Goal: Information Seeking & Learning: Learn about a topic

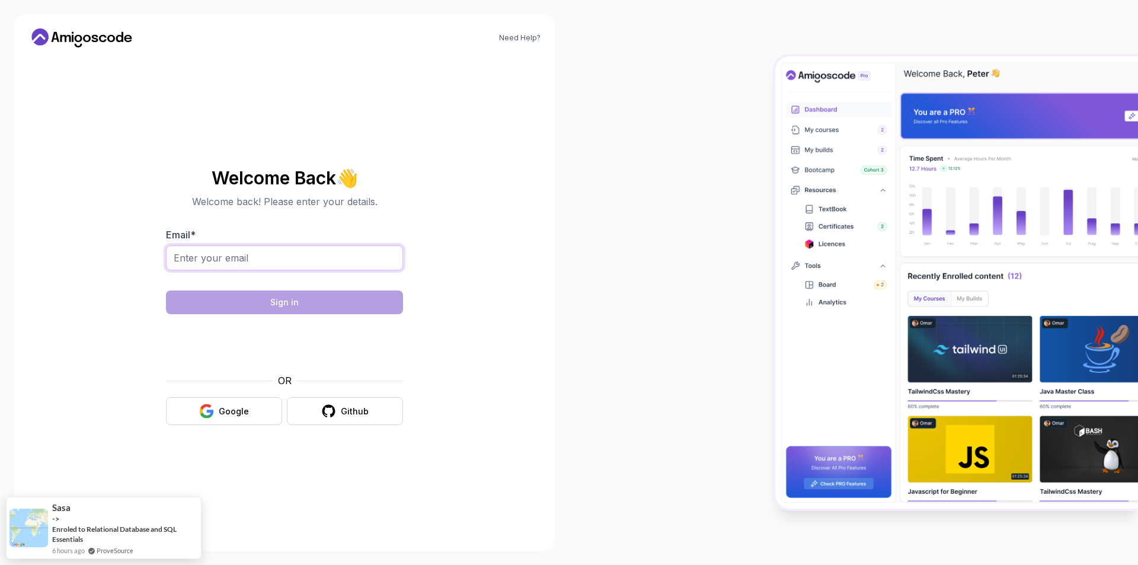
click at [242, 263] on input "Email *" at bounding box center [284, 257] width 237 height 25
type input "[EMAIL_ADDRESS][DOMAIN_NAME]"
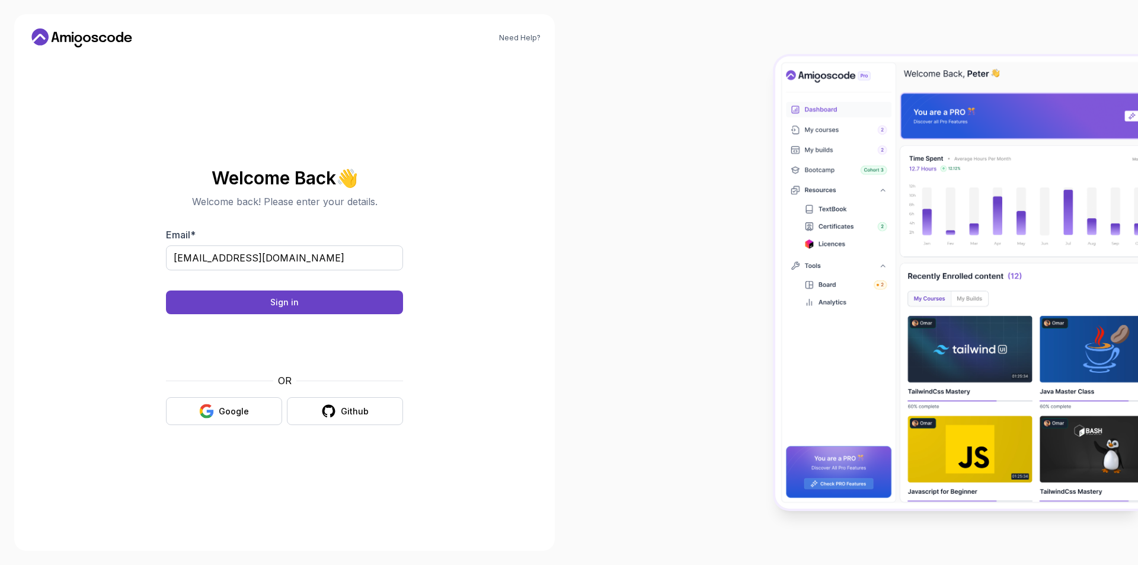
click at [738, 183] on body "Need Help? Welcome Back 👋 Welcome back! Please enter your details. Email * walt…" at bounding box center [569, 282] width 1138 height 565
click at [347, 296] on button "Sign in" at bounding box center [284, 302] width 237 height 24
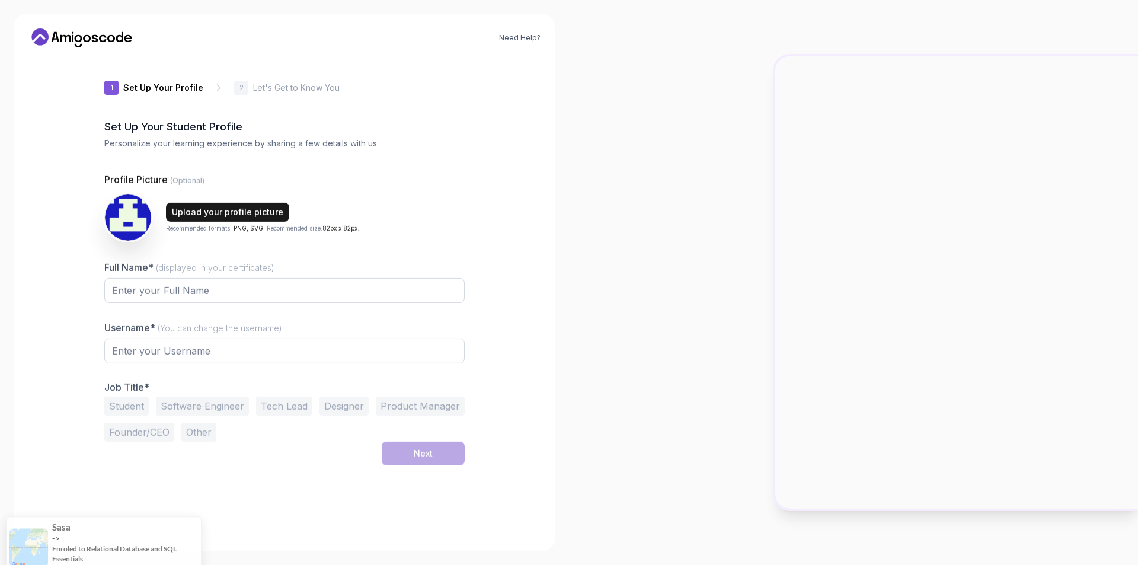
type input "briskcougara4e1d"
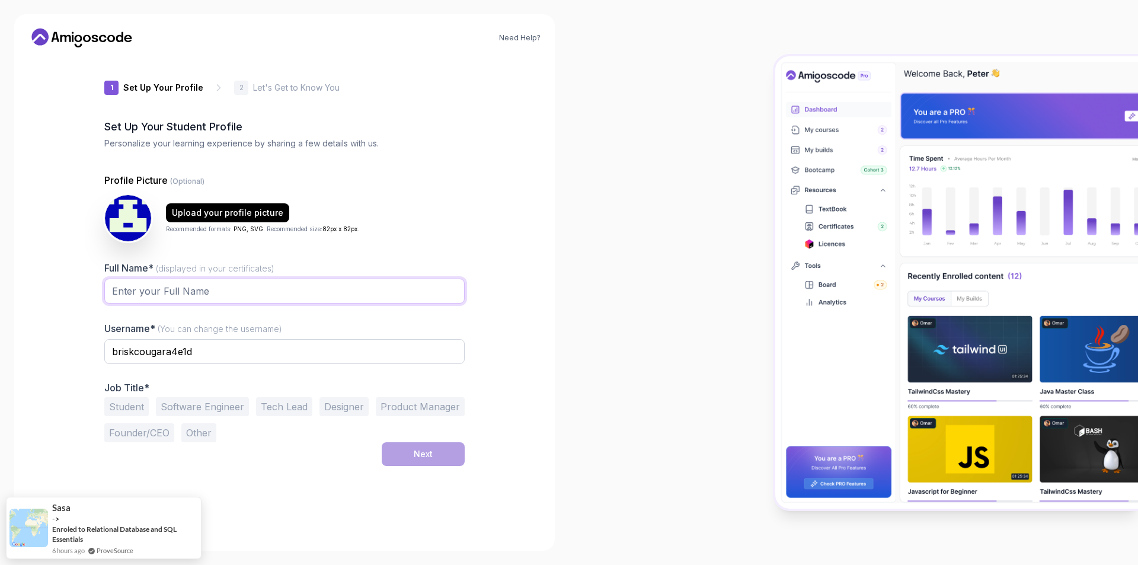
click at [257, 290] on input "Full Name* (displayed in your certificates)" at bounding box center [284, 291] width 360 height 25
type input "Walter Pereira Neto"
drag, startPoint x: 236, startPoint y: 359, endPoint x: 105, endPoint y: 374, distance: 131.9
click at [107, 374] on div "briskcougara4e1d" at bounding box center [284, 358] width 360 height 38
type input "jnrwalter"
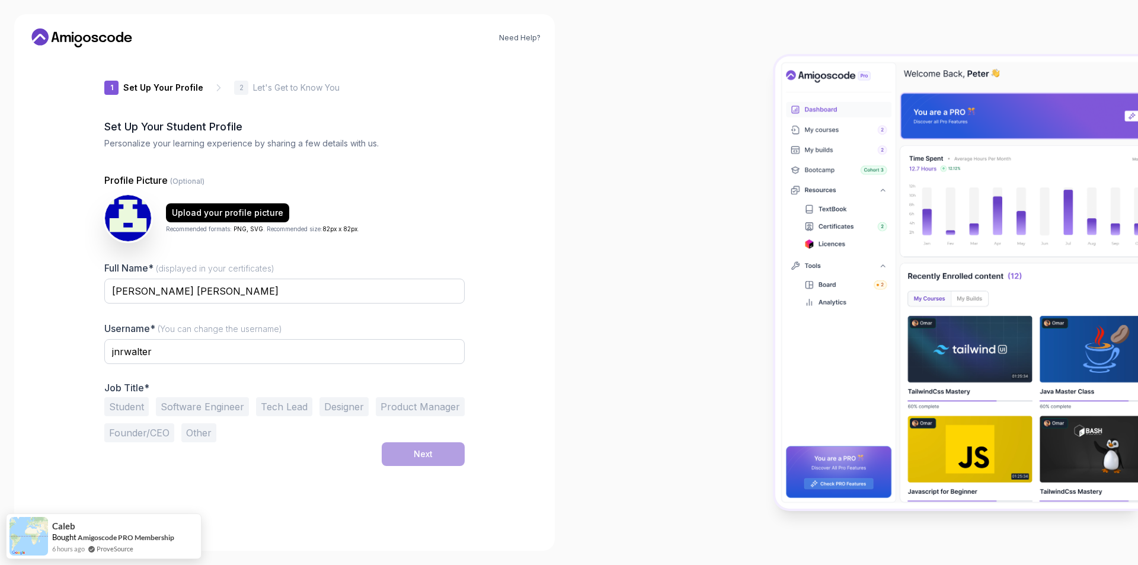
click at [532, 326] on div "Need Help? 1 Set Up Your Profile 1 Set Up Your Profile 2 Let's Get to Know You …" at bounding box center [284, 282] width 541 height 536
click at [125, 410] on button "Student" at bounding box center [126, 406] width 44 height 19
click at [443, 453] on button "Next" at bounding box center [423, 454] width 83 height 24
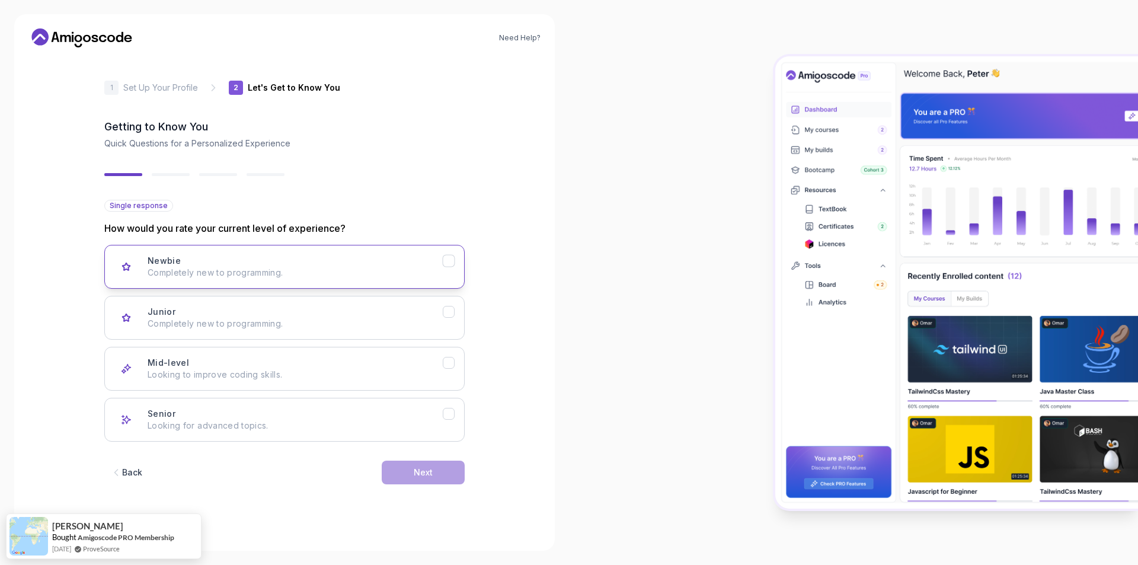
click at [293, 278] on p "Completely new to programming." at bounding box center [295, 273] width 295 height 12
click at [408, 476] on button "Next" at bounding box center [423, 473] width 83 height 24
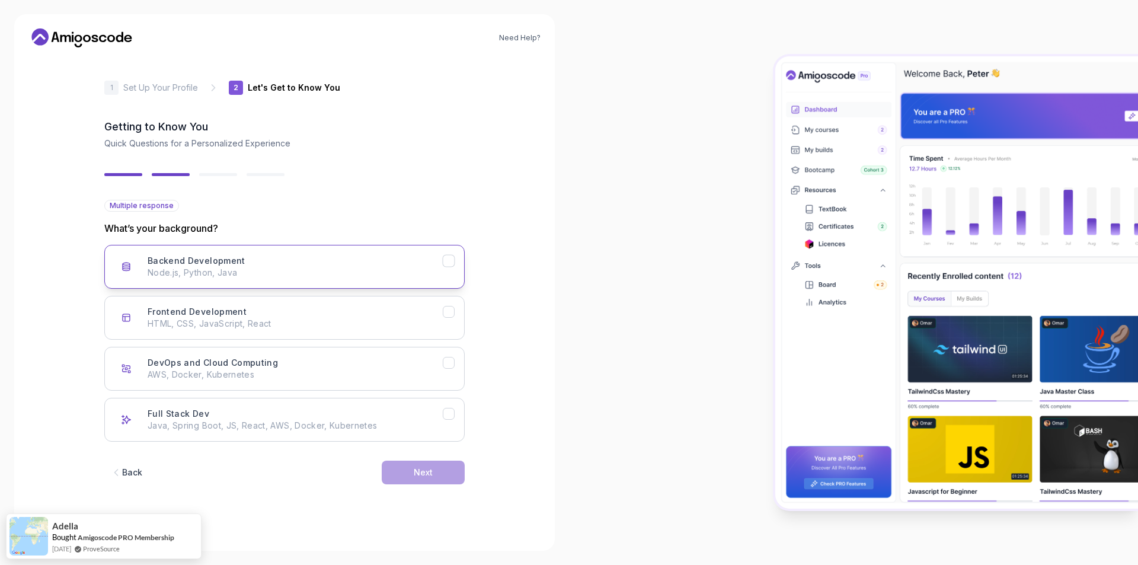
click at [340, 258] on div "Backend Development Node.js, Python, Java" at bounding box center [295, 267] width 295 height 24
click at [336, 305] on button "Frontend Development HTML, CSS, JavaScript, React" at bounding box center [284, 318] width 360 height 44
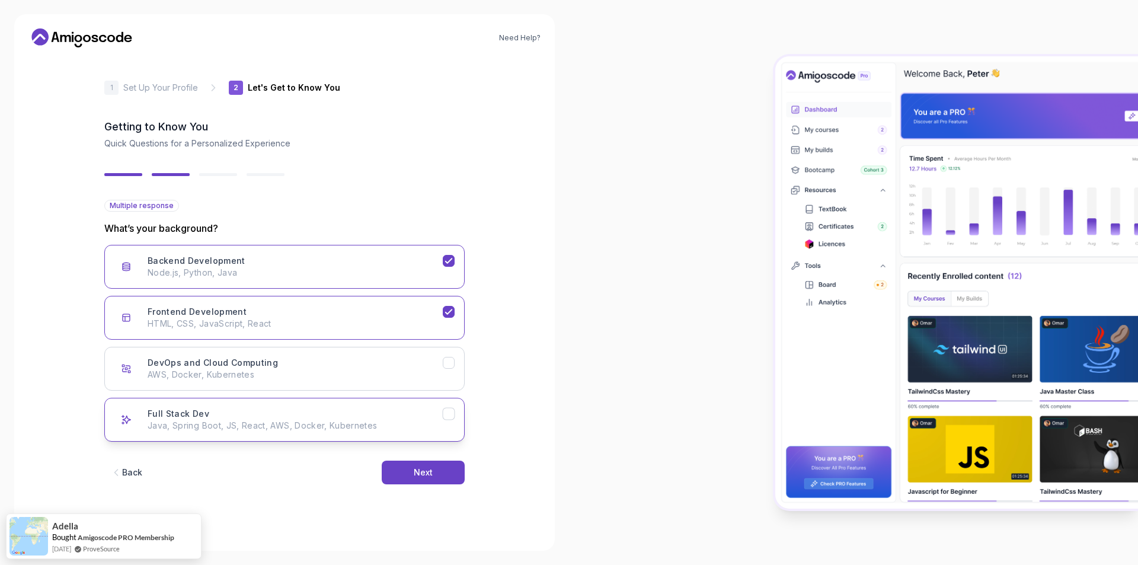
click at [343, 424] on p "Java, Spring Boot, JS, React, AWS, Docker, Kubernetes" at bounding box center [295, 426] width 295 height 12
click at [407, 473] on button "Next" at bounding box center [423, 473] width 83 height 24
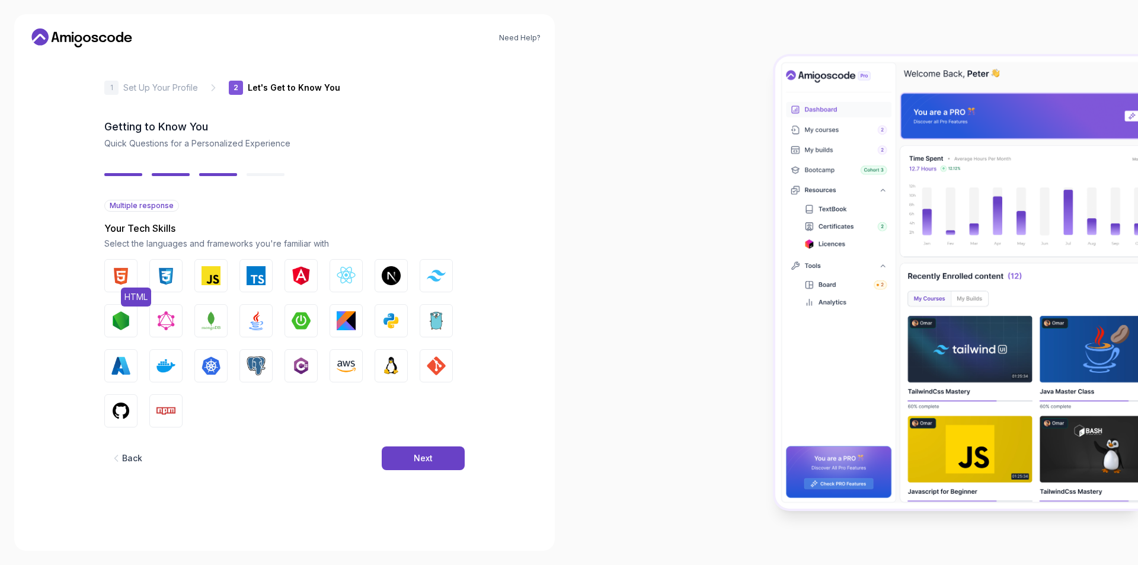
click at [116, 279] on img "button" at bounding box center [120, 275] width 19 height 19
click at [163, 277] on img "button" at bounding box center [165, 275] width 19 height 19
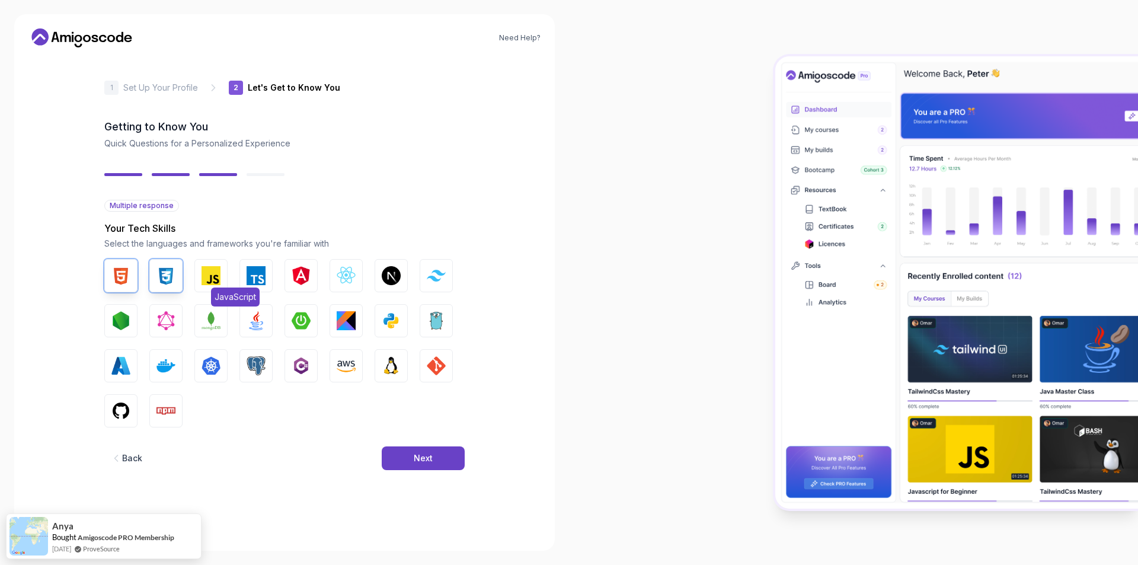
click at [215, 278] on img "button" at bounding box center [211, 275] width 19 height 19
click at [343, 267] on img "button" at bounding box center [346, 275] width 19 height 19
click at [440, 274] on img "button" at bounding box center [436, 275] width 19 height 11
click at [127, 319] on img "button" at bounding box center [120, 320] width 19 height 19
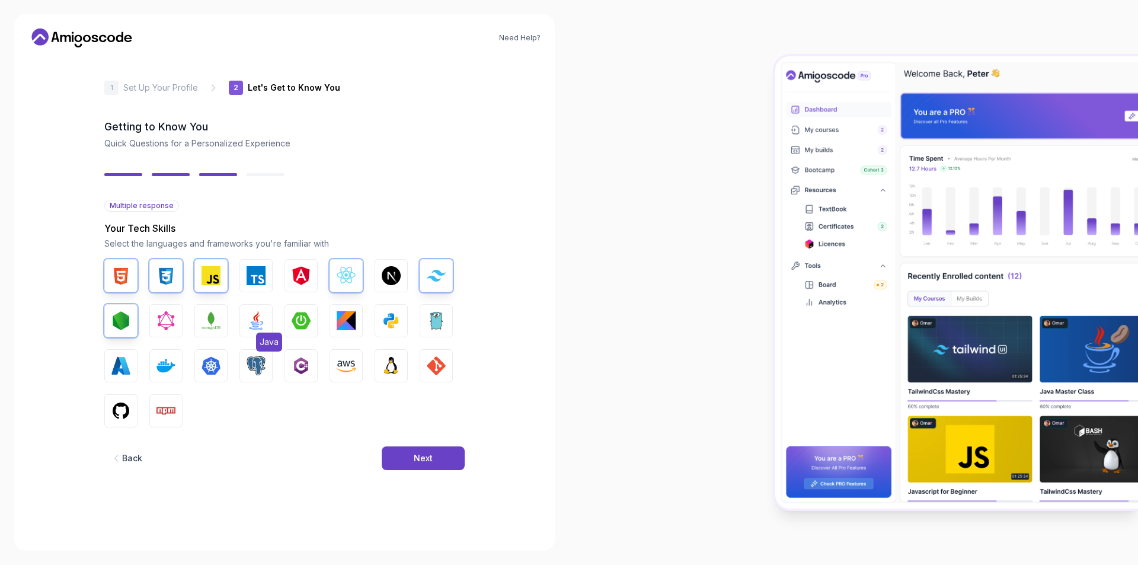
click at [253, 315] on img "button" at bounding box center [256, 320] width 19 height 19
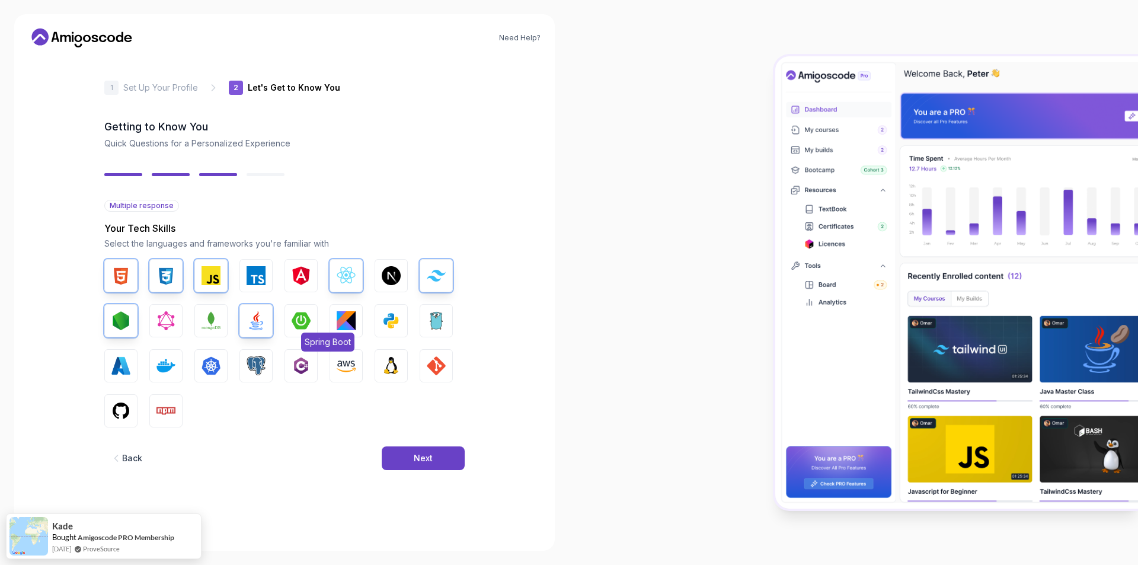
click at [293, 315] on img "button" at bounding box center [301, 320] width 19 height 19
click at [400, 317] on img "button" at bounding box center [391, 320] width 19 height 19
click at [422, 316] on button "Go" at bounding box center [436, 320] width 33 height 33
click at [254, 360] on img "button" at bounding box center [256, 365] width 19 height 19
click at [126, 414] on img "button" at bounding box center [120, 410] width 19 height 19
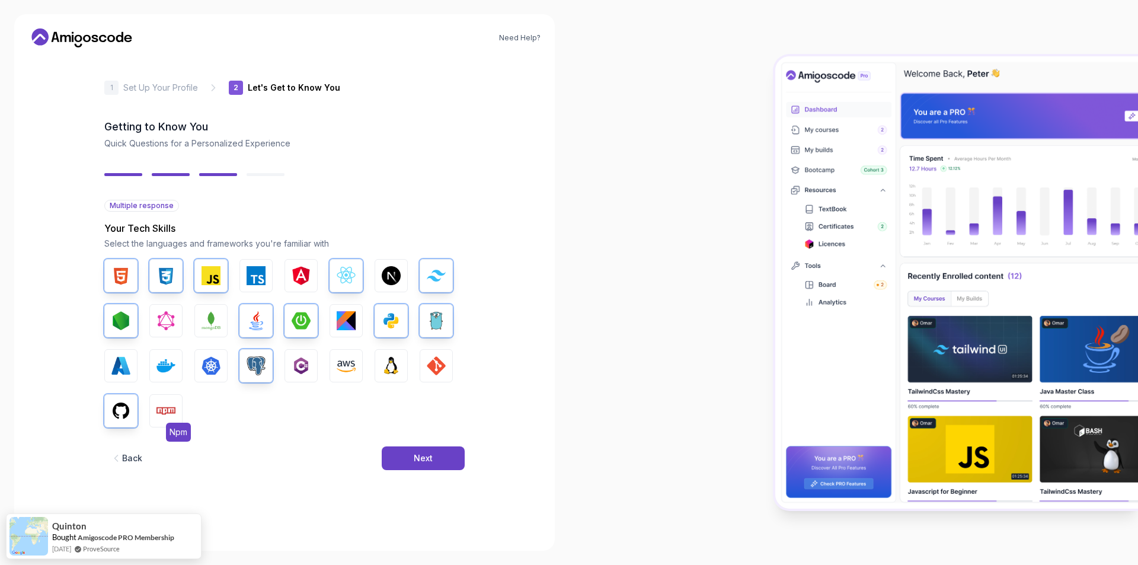
click at [181, 410] on button "Npm" at bounding box center [165, 410] width 33 height 33
click at [421, 451] on button "Next" at bounding box center [423, 458] width 83 height 24
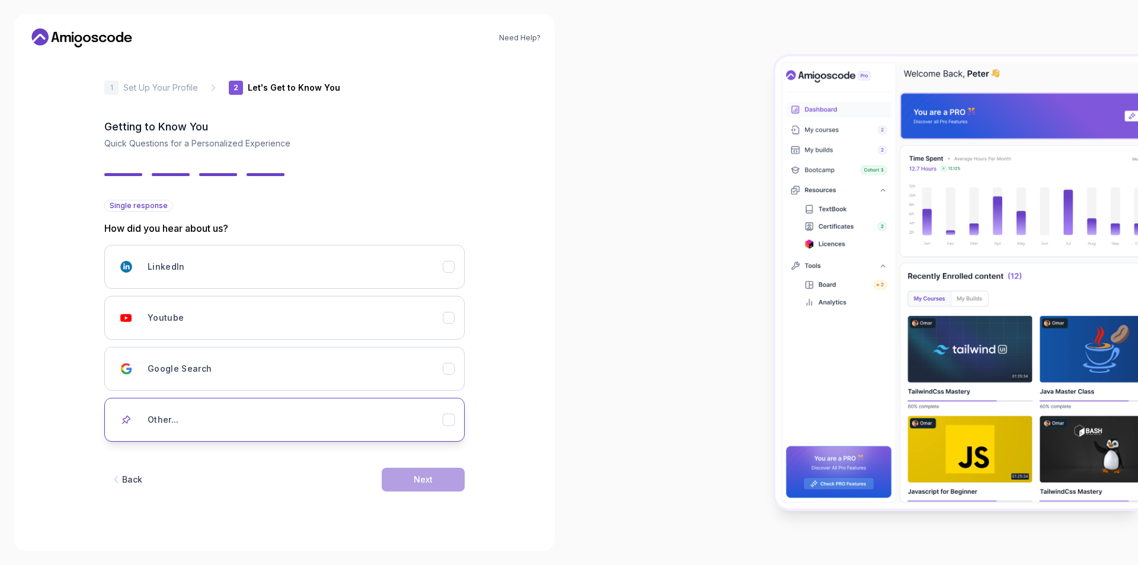
click at [237, 417] on div "Other..." at bounding box center [295, 420] width 295 height 24
click at [220, 459] on input "text" at bounding box center [284, 461] width 360 height 25
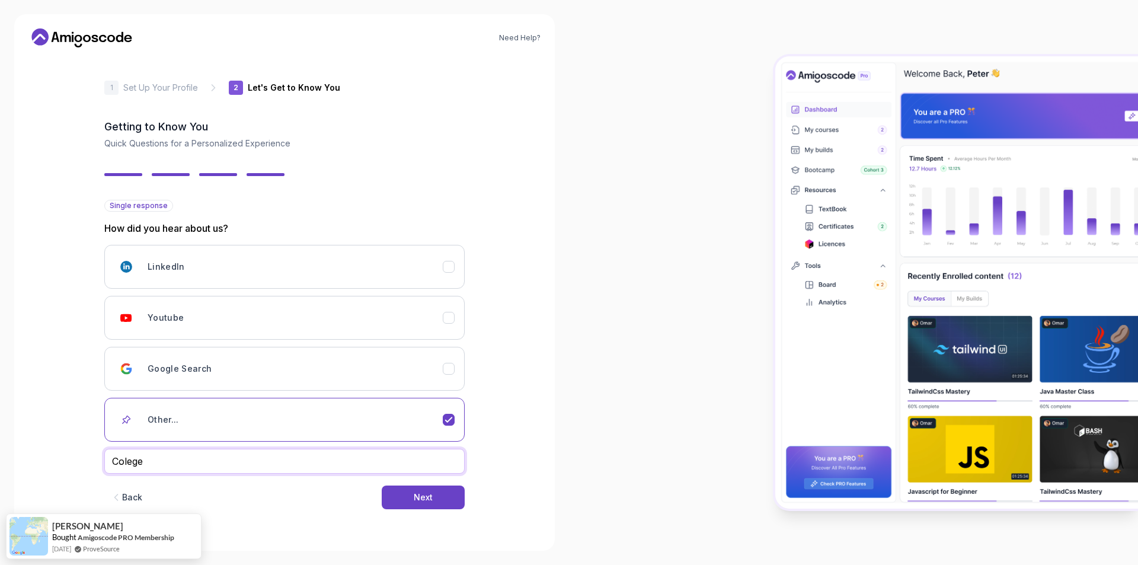
drag, startPoint x: 242, startPoint y: 465, endPoint x: 41, endPoint y: 456, distance: 201.1
click at [44, 456] on div "Need Help? 2 Let's Get to Know You 1 Set Up Your Profile 2 Let's Get to Know Yo…" at bounding box center [284, 282] width 541 height 536
paste input "col"
click at [120, 461] on input "college" at bounding box center [284, 461] width 360 height 25
type input "College"
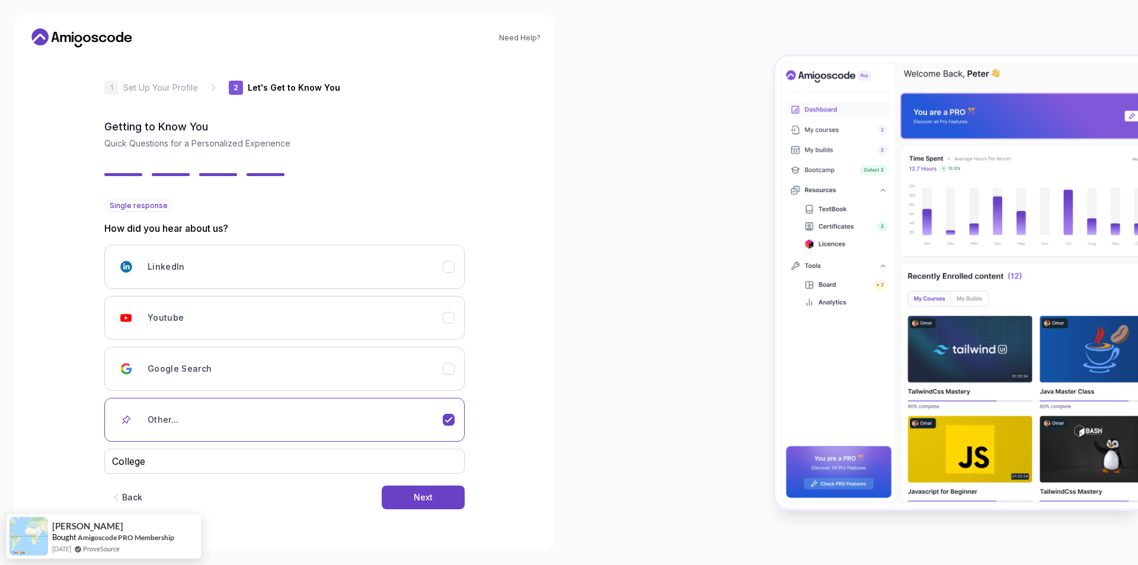
click at [603, 343] on div at bounding box center [853, 282] width 569 height 565
click at [443, 489] on button "Next" at bounding box center [423, 497] width 83 height 24
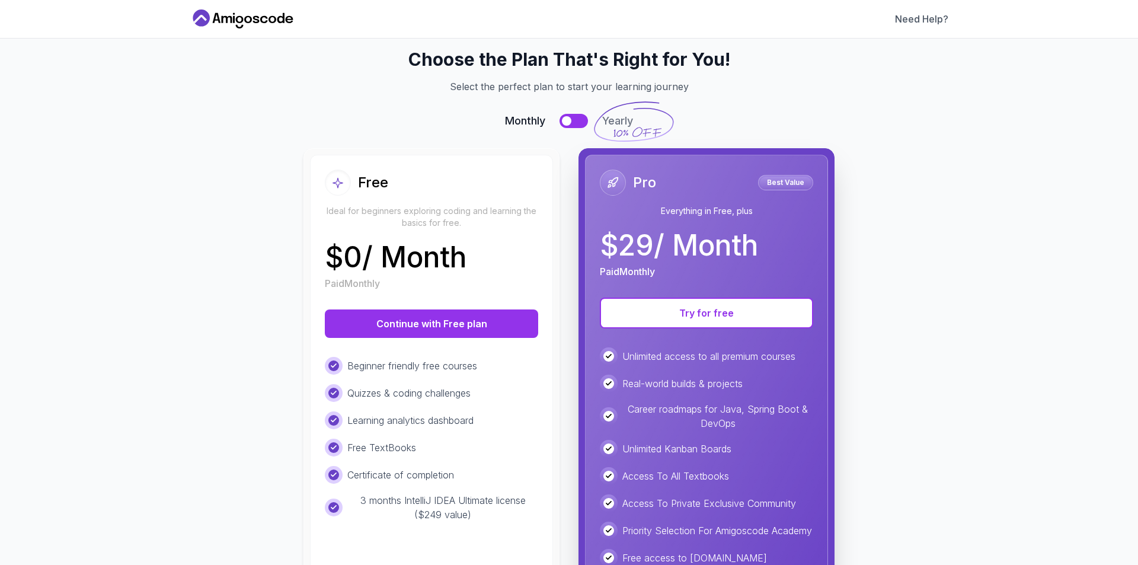
scroll to position [17, 0]
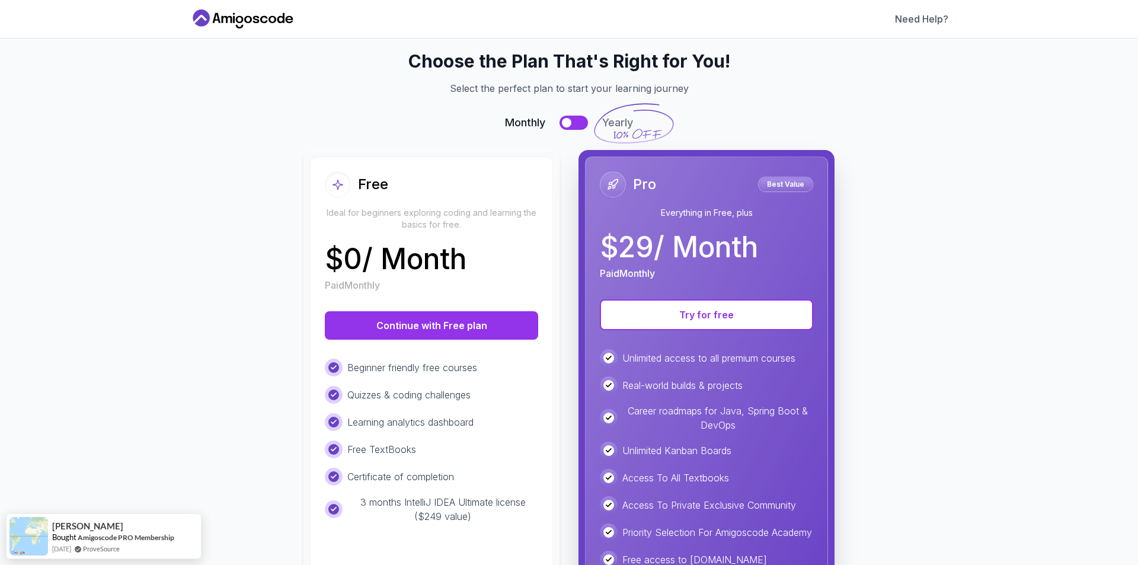
click at [567, 124] on button at bounding box center [574, 123] width 28 height 14
click at [568, 124] on button at bounding box center [574, 123] width 28 height 14
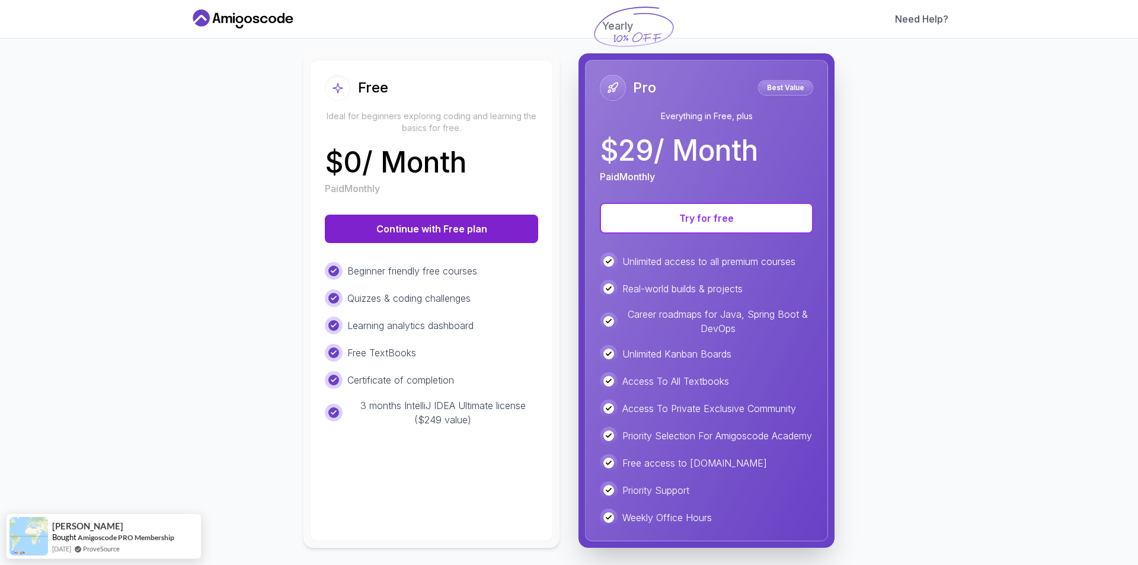
scroll to position [135, 0]
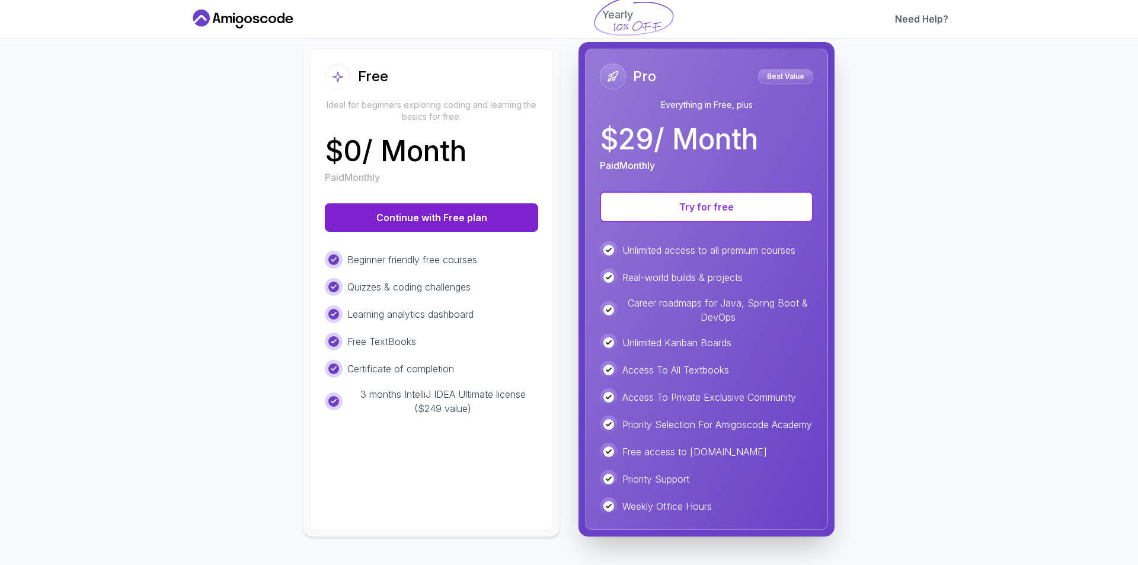
click at [461, 212] on button "Continue with Free plan" at bounding box center [431, 217] width 213 height 28
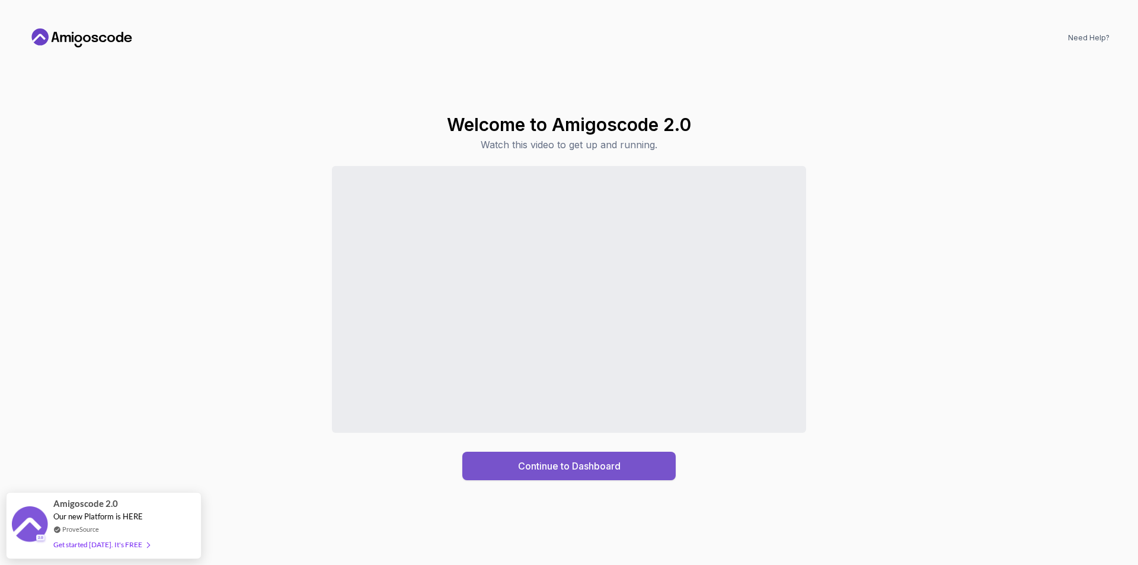
click at [582, 464] on div "Continue to Dashboard" at bounding box center [569, 466] width 103 height 14
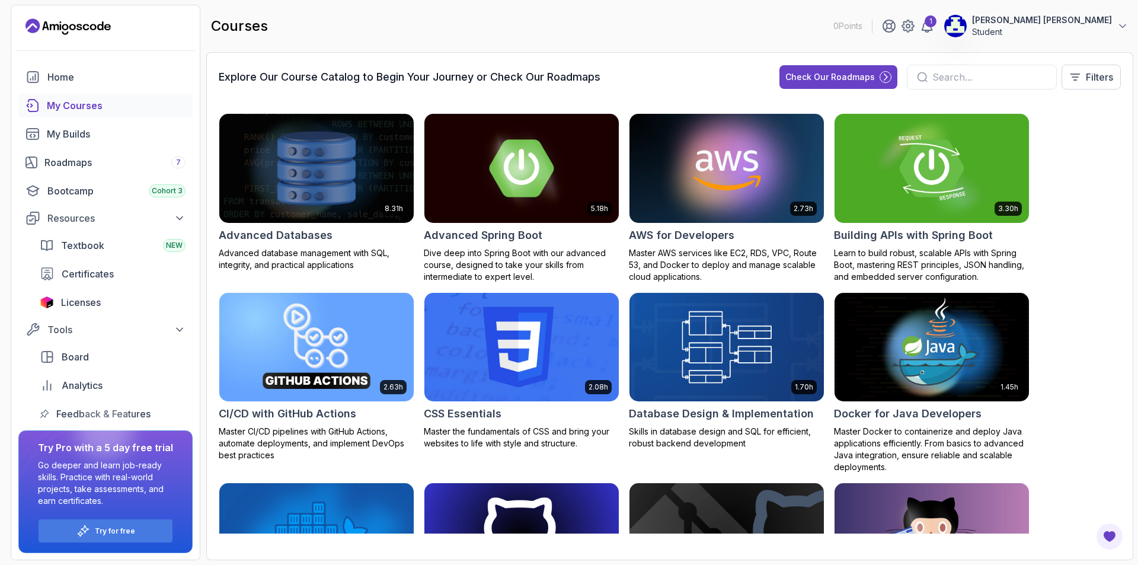
click at [970, 76] on input "text" at bounding box center [989, 77] width 114 height 14
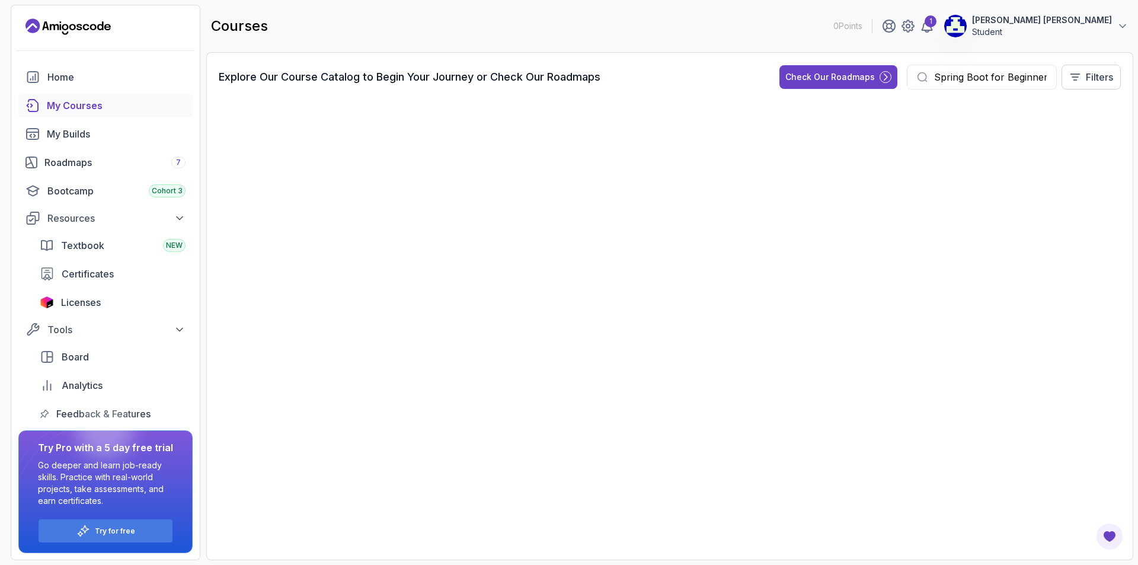
click at [1017, 79] on input "ava: Spring Boot for Beginners" at bounding box center [989, 77] width 114 height 14
drag, startPoint x: 988, startPoint y: 81, endPoint x: 1069, endPoint y: 81, distance: 81.8
click at [1069, 81] on div "ava: Spring Boot for Beginners Filters" at bounding box center [1014, 77] width 214 height 25
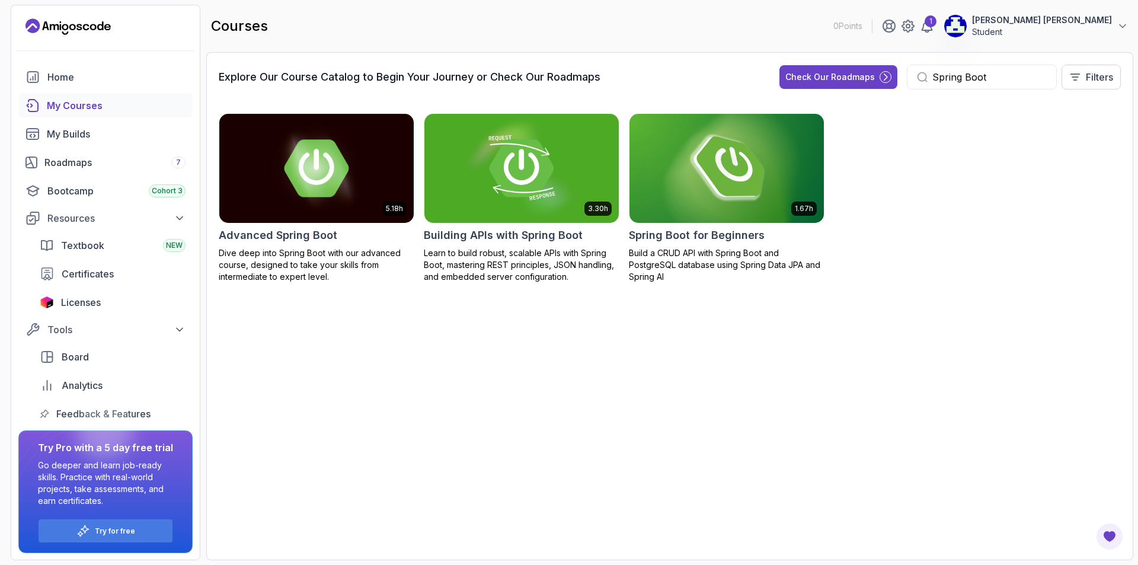
type input "Spring Boot"
click at [727, 171] on img at bounding box center [727, 168] width 204 height 114
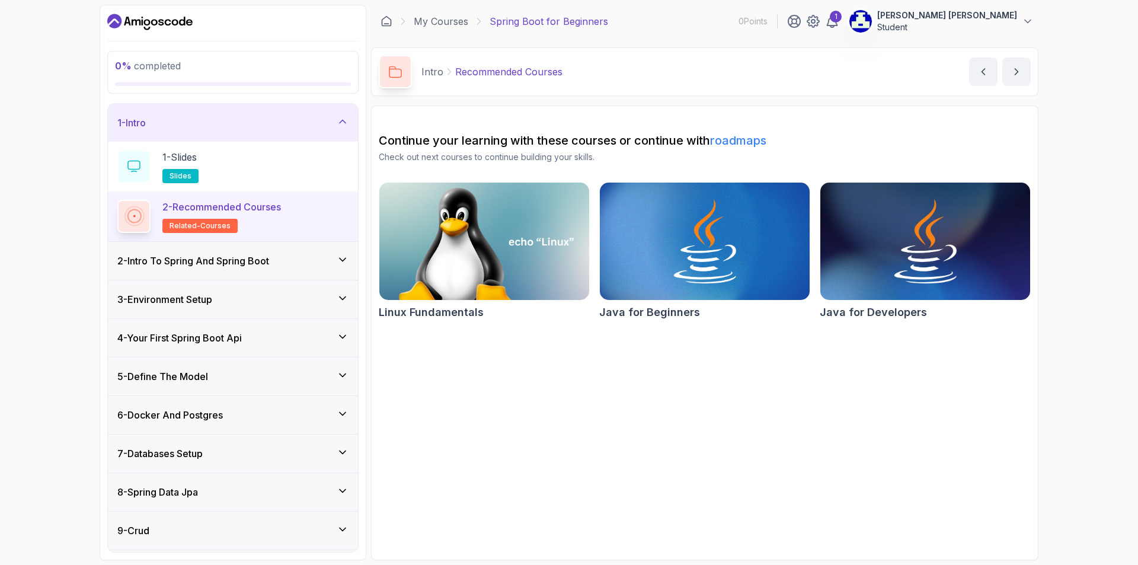
click at [287, 128] on div "1 - Intro" at bounding box center [232, 123] width 231 height 14
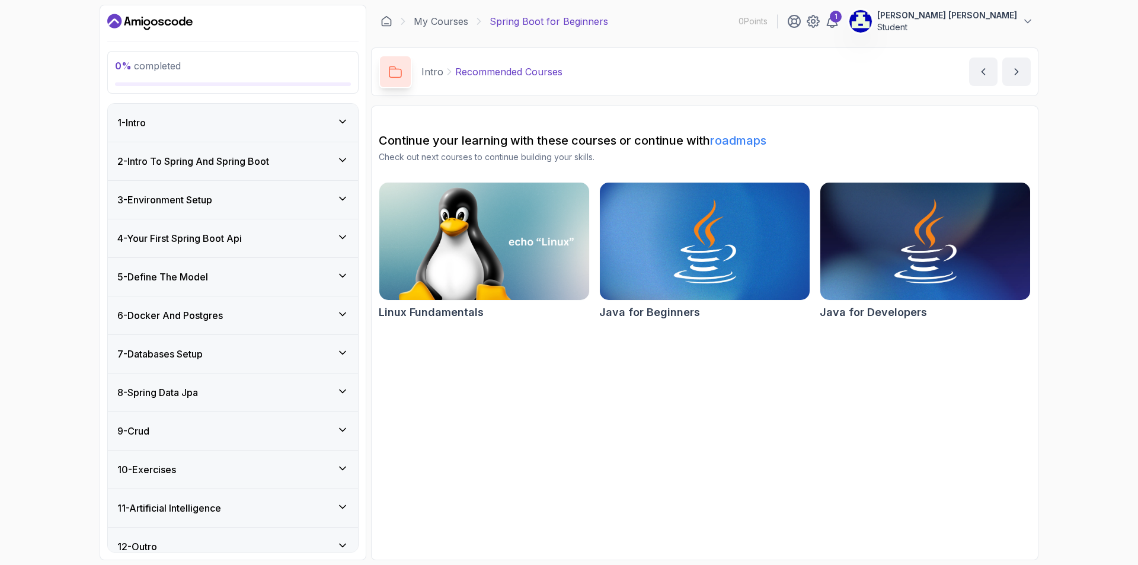
click at [276, 169] on div "2 - Intro To Spring And Spring Boot" at bounding box center [233, 161] width 250 height 38
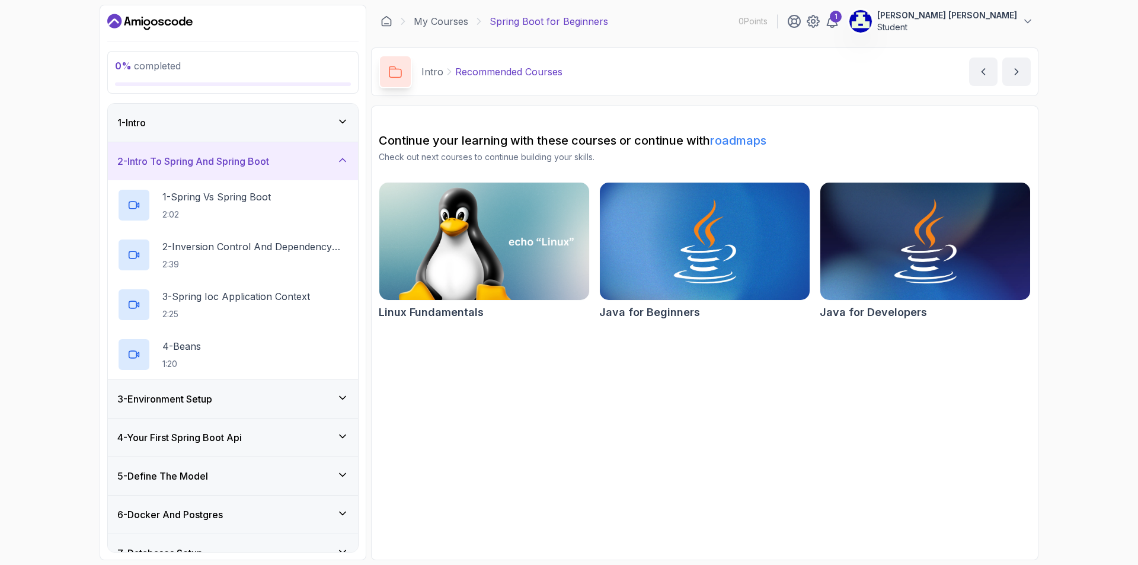
click at [254, 117] on div "1 - Intro" at bounding box center [232, 123] width 231 height 14
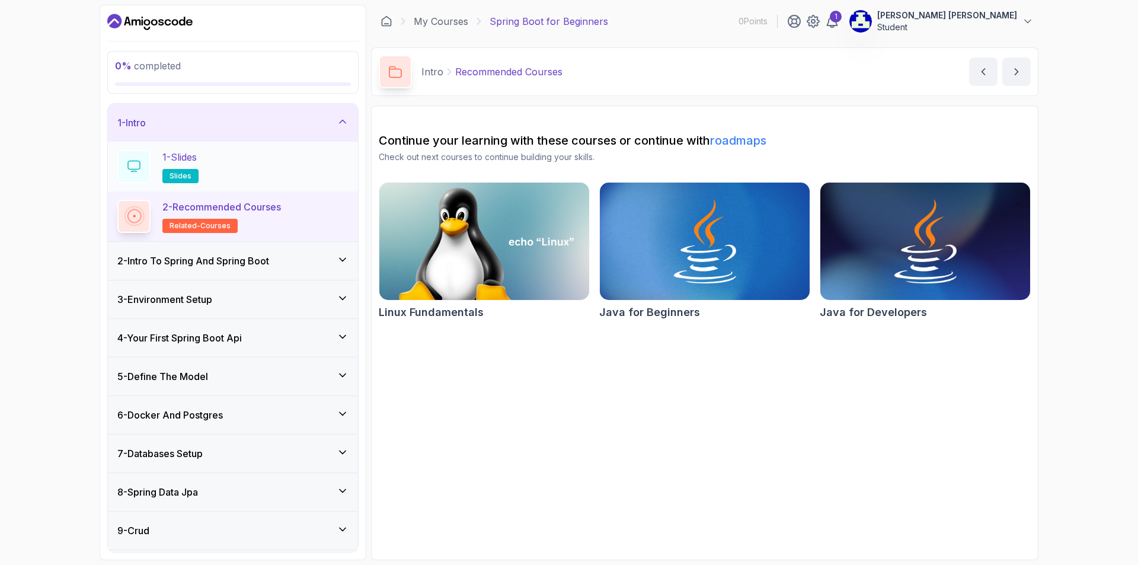
click at [229, 155] on div "1 - Slides slides" at bounding box center [232, 166] width 231 height 33
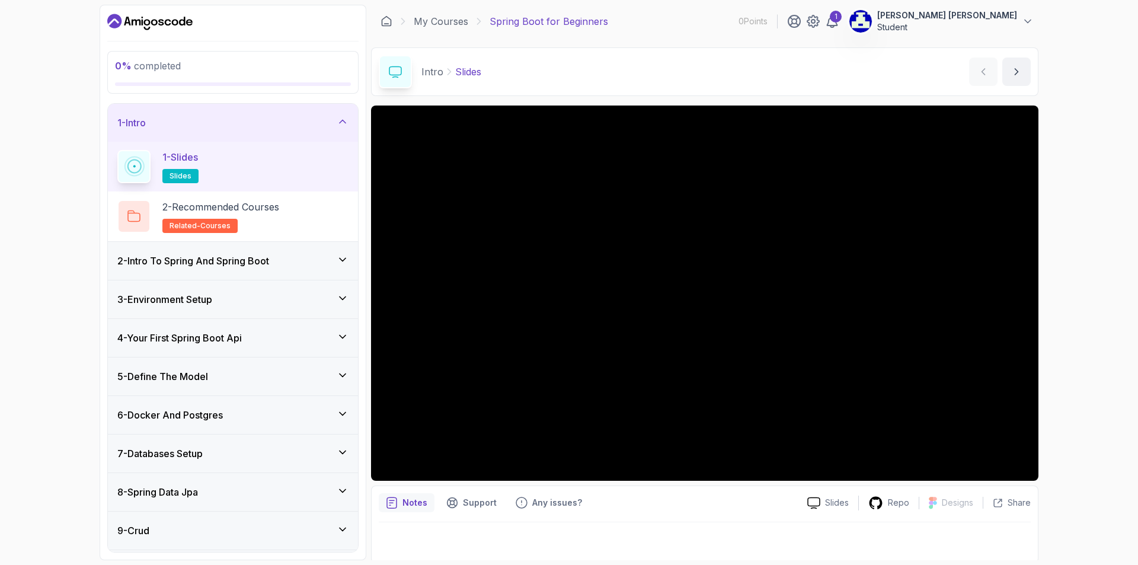
click at [338, 113] on div "1 - Intro" at bounding box center [233, 123] width 250 height 38
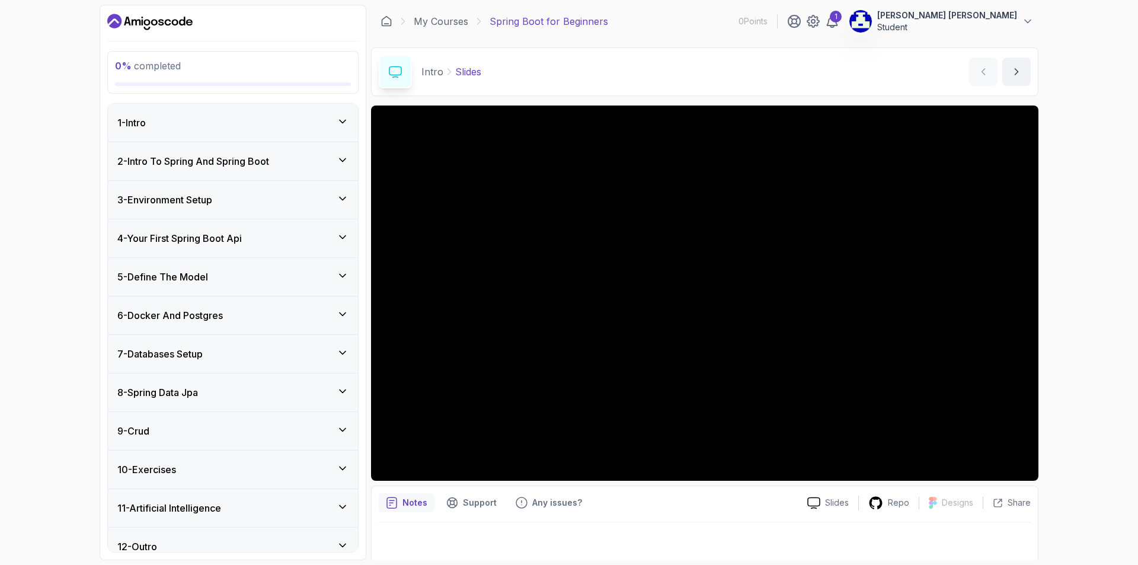
click at [239, 167] on h3 "2 - Intro To Spring And Spring Boot" at bounding box center [193, 161] width 152 height 14
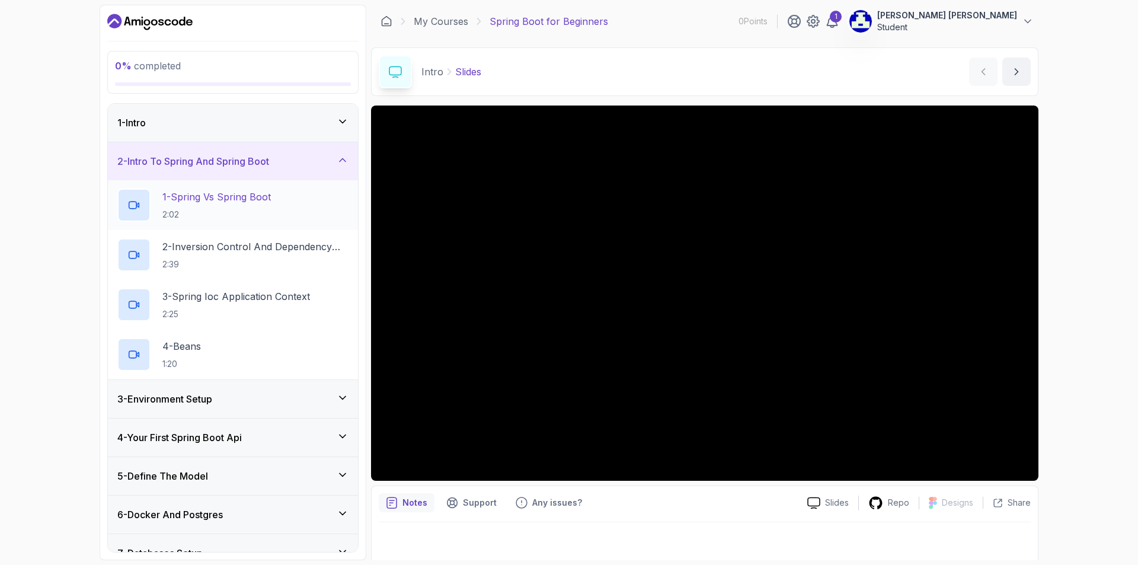
click at [223, 195] on p "1 - Spring Vs Spring Boot" at bounding box center [216, 197] width 108 height 14
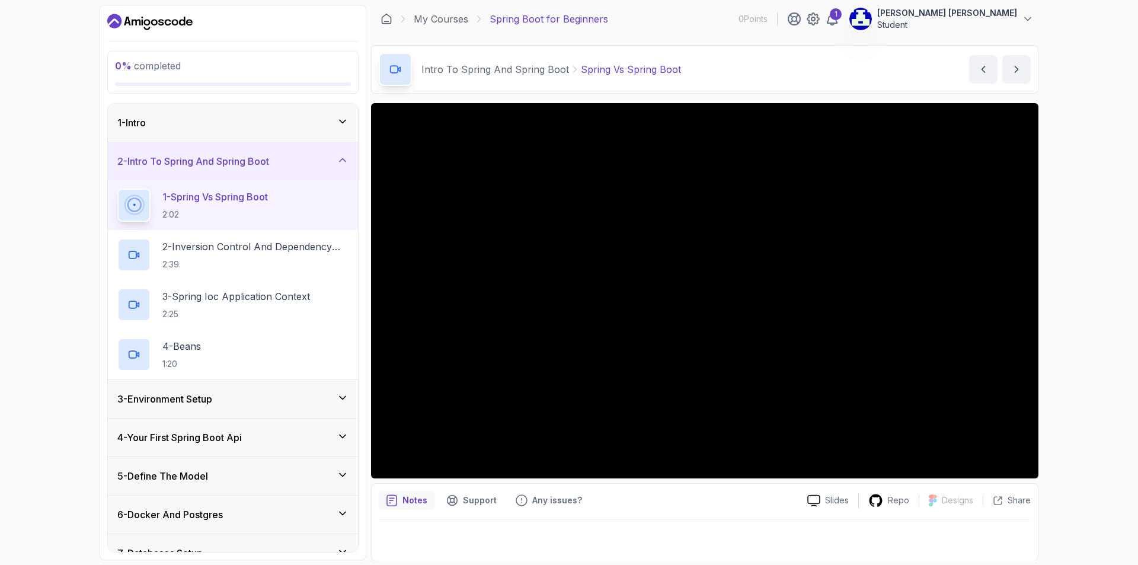
scroll to position [3, 0]
click at [1134, 297] on div "0 % completed 1 - Intro 2 - Intro To Spring And Spring Boot 1 - Spring Vs Sprin…" at bounding box center [569, 282] width 1138 height 565
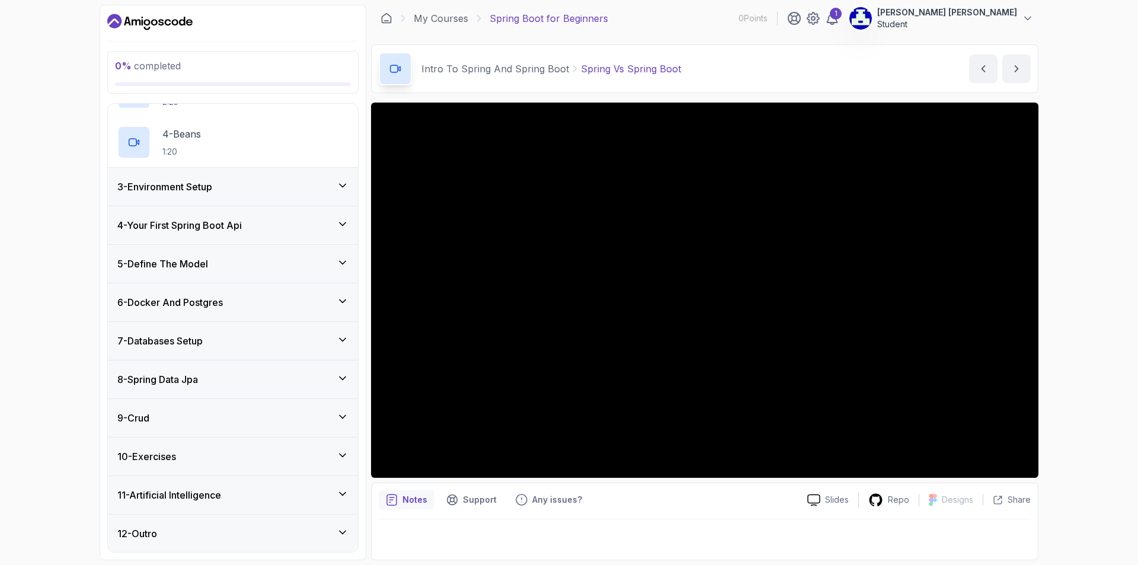
scroll to position [213, 0]
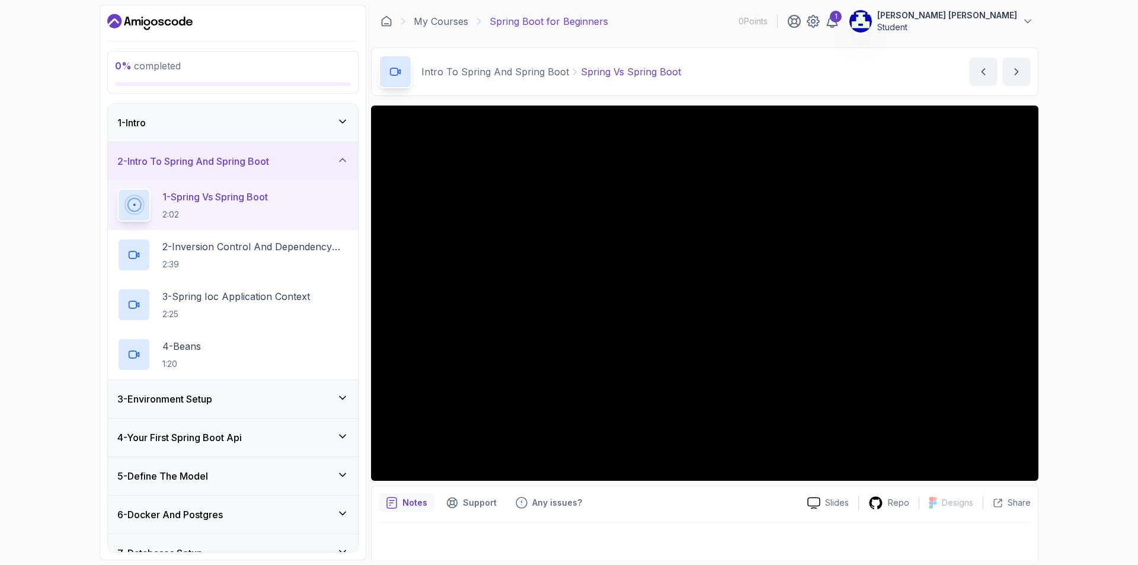
click at [159, 62] on span "0 % completed" at bounding box center [148, 66] width 66 height 12
click at [140, 28] on icon "Dashboard" at bounding box center [149, 21] width 85 height 19
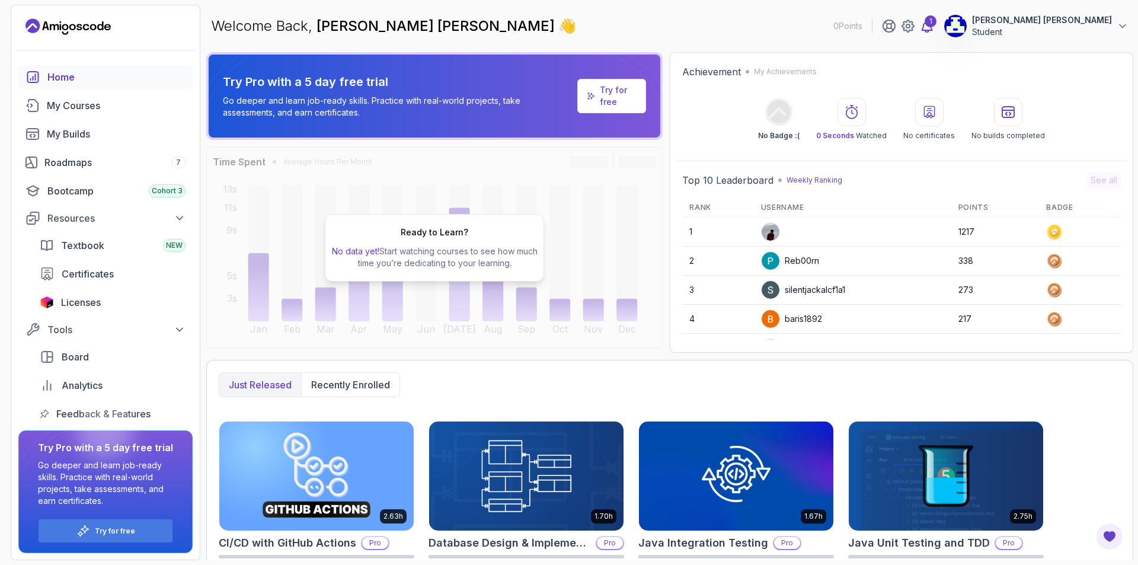
click at [934, 32] on icon at bounding box center [927, 26] width 14 height 14
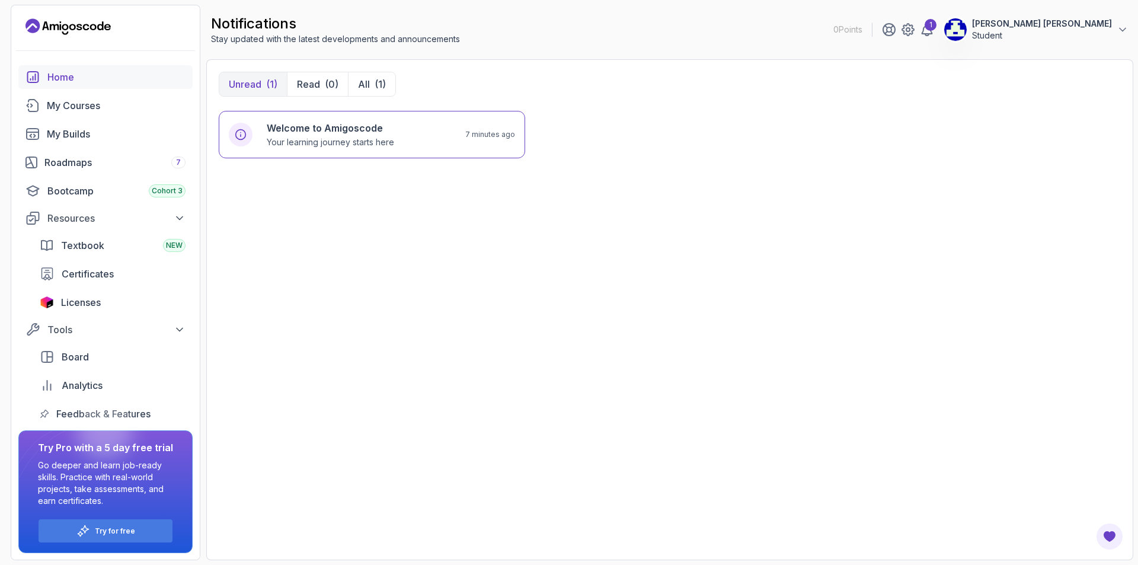
click at [79, 84] on div "Home" at bounding box center [116, 77] width 138 height 14
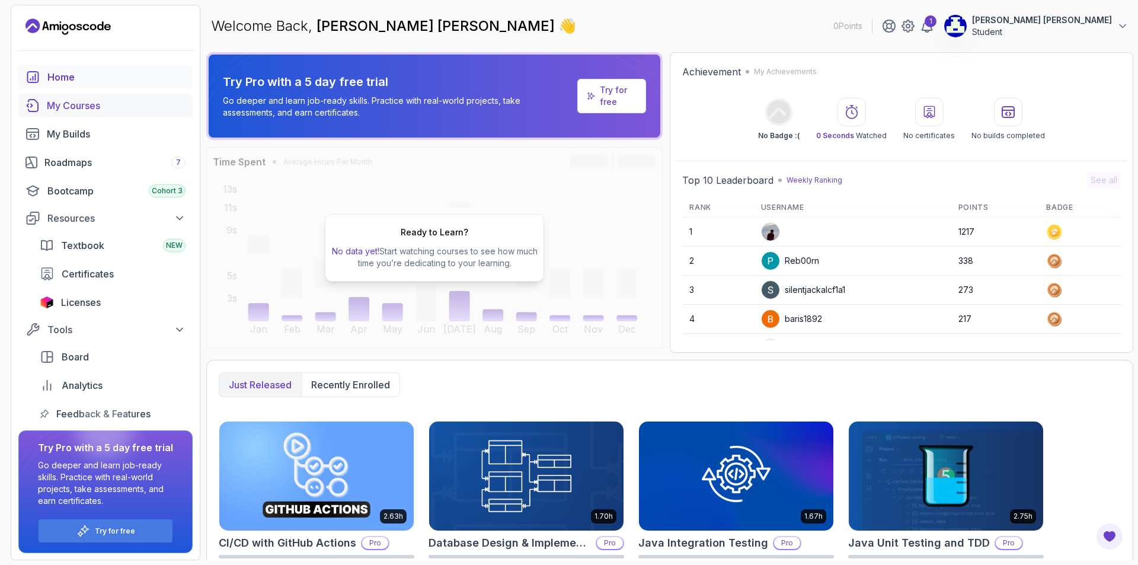
click at [78, 107] on div "My Courses" at bounding box center [116, 105] width 139 height 14
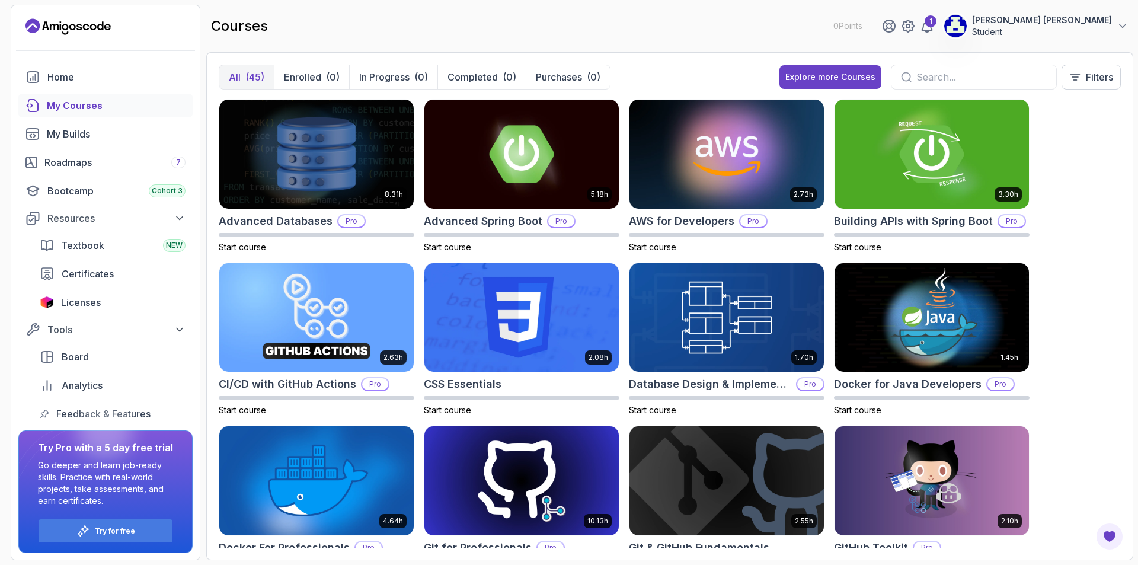
click at [990, 82] on input "text" at bounding box center [981, 77] width 130 height 14
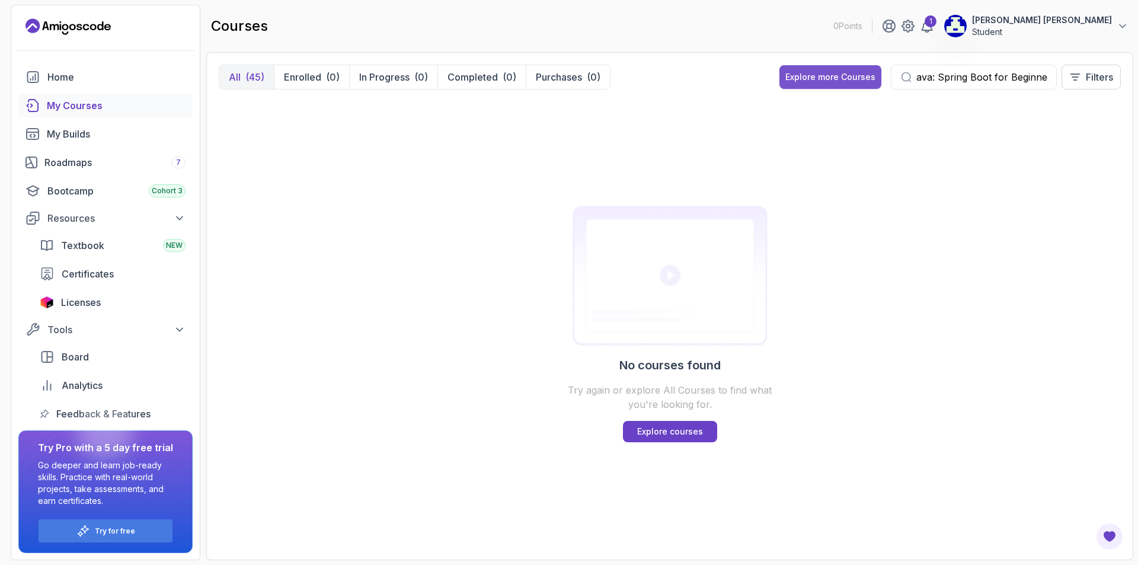
drag, startPoint x: 931, startPoint y: 78, endPoint x: 800, endPoint y: 84, distance: 131.8
click at [804, 84] on div "Explore more Courses ava: Spring Boot for Beginners Filters" at bounding box center [949, 77] width 341 height 25
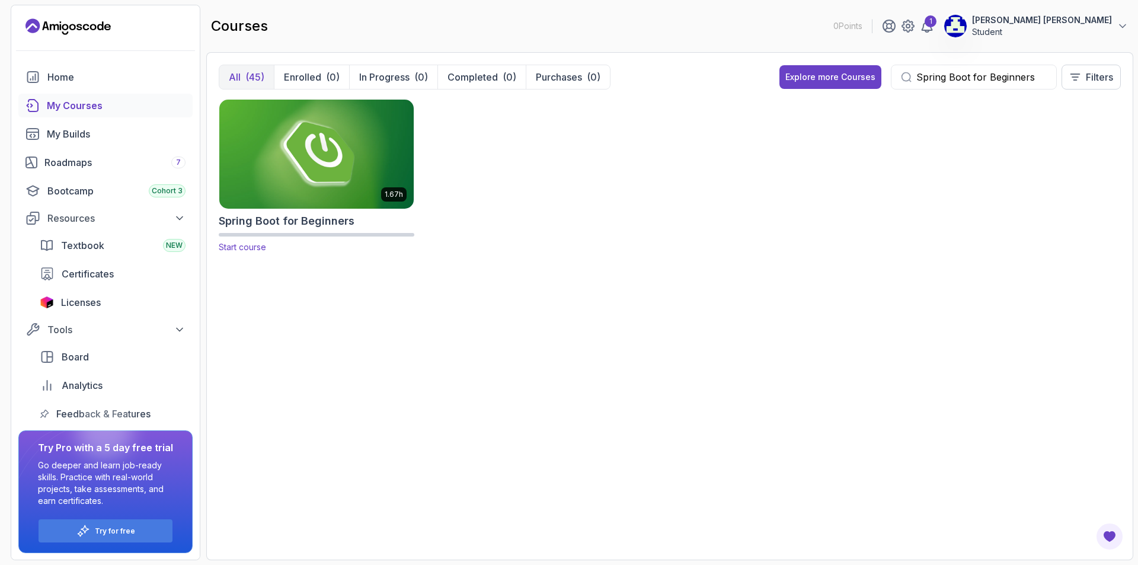
type input "Spring Boot for Beginners"
click at [260, 245] on span "Start course" at bounding box center [242, 247] width 47 height 10
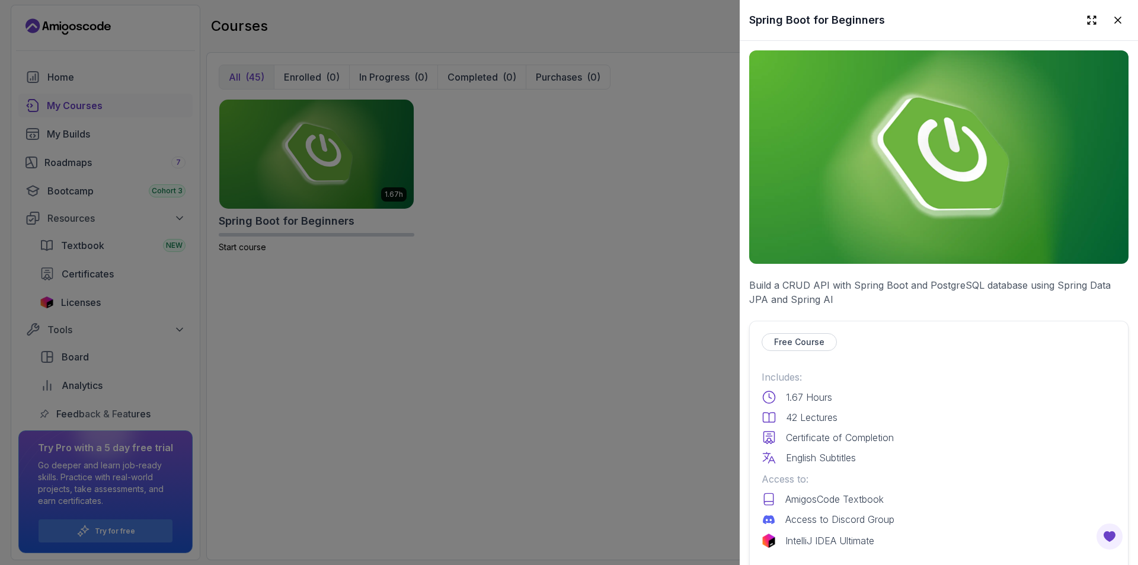
click at [950, 159] on img at bounding box center [938, 156] width 379 height 213
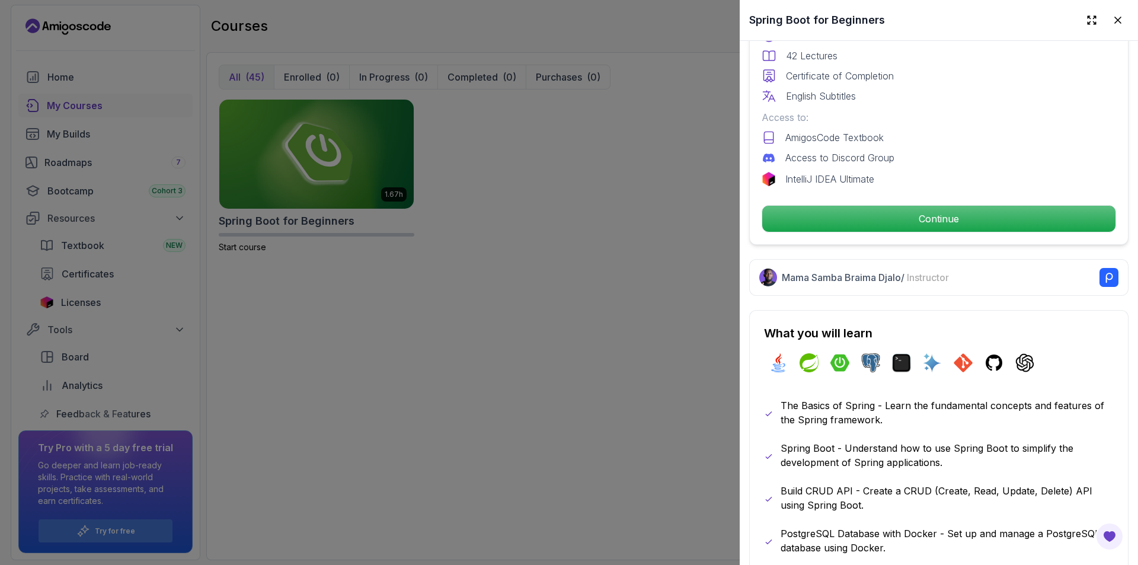
scroll to position [415, 0]
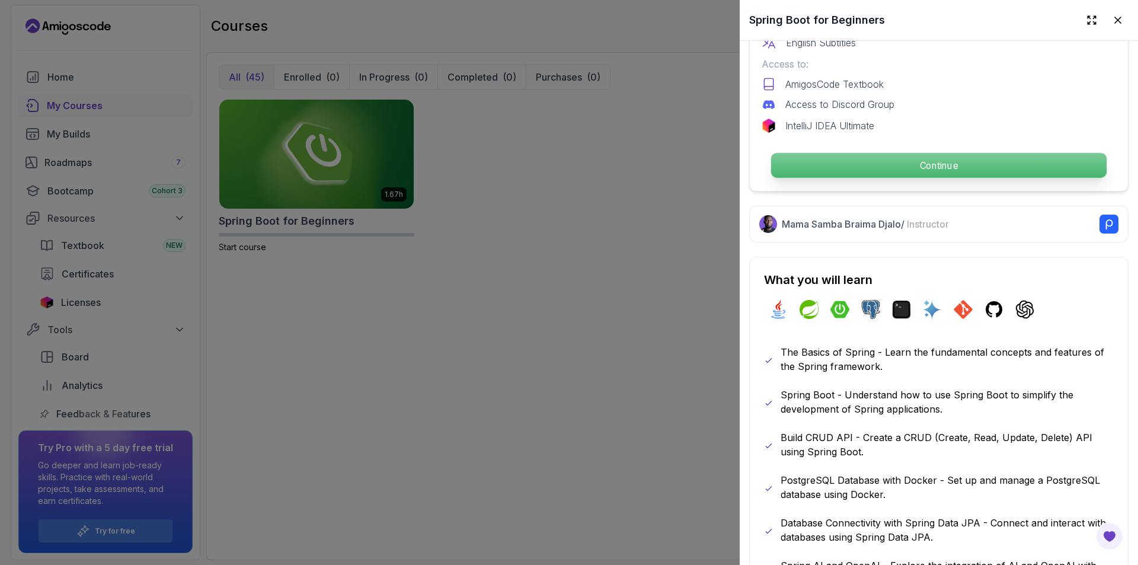
click at [966, 161] on p "Continue" at bounding box center [939, 165] width 336 height 25
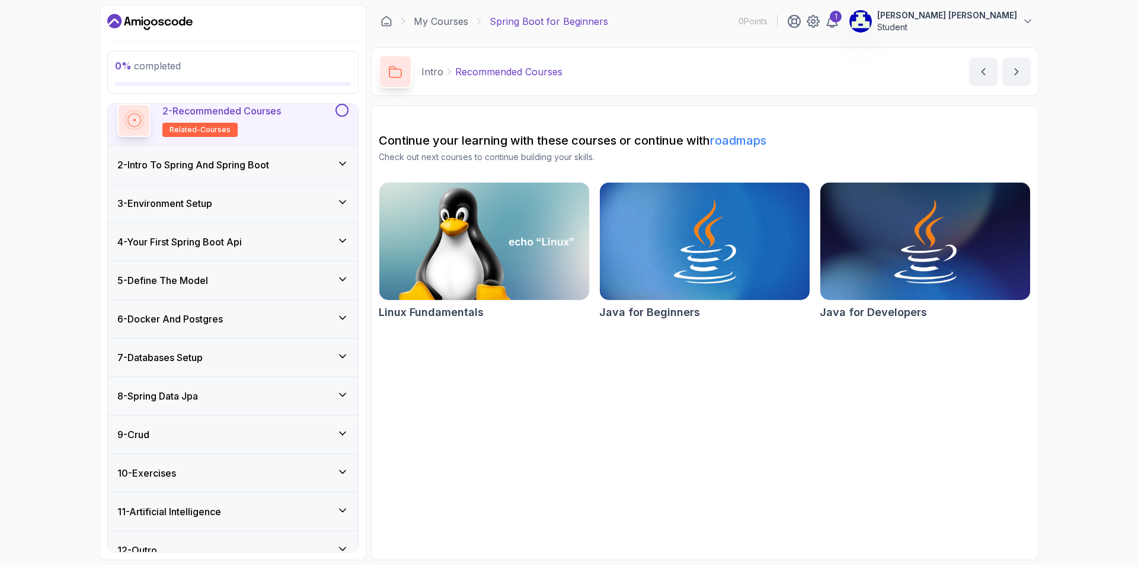
scroll to position [113, 0]
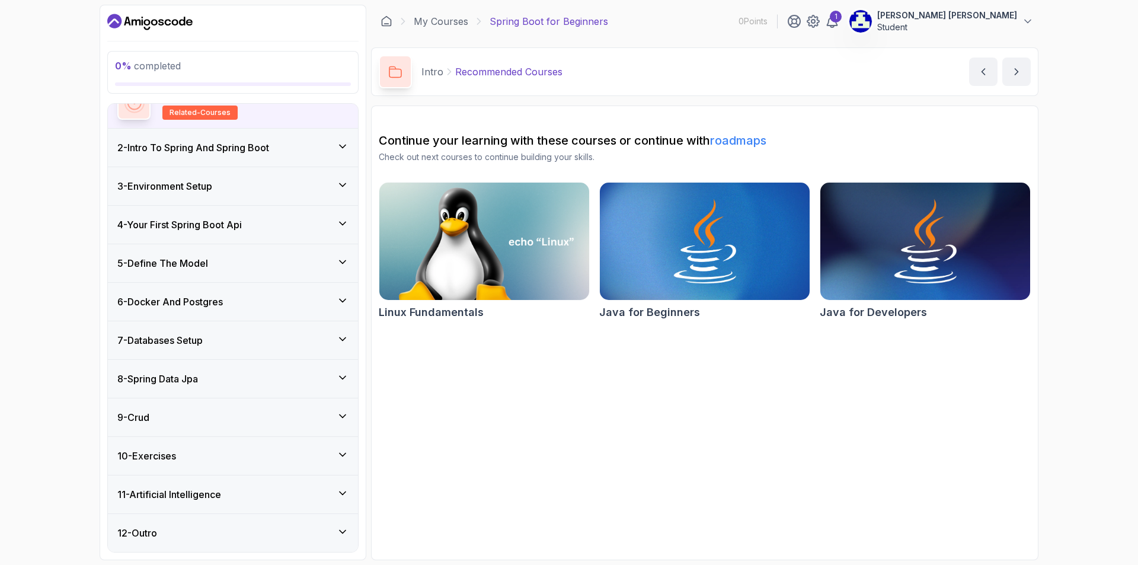
click at [326, 150] on div "2 - Intro To Spring And Spring Boot" at bounding box center [232, 147] width 231 height 14
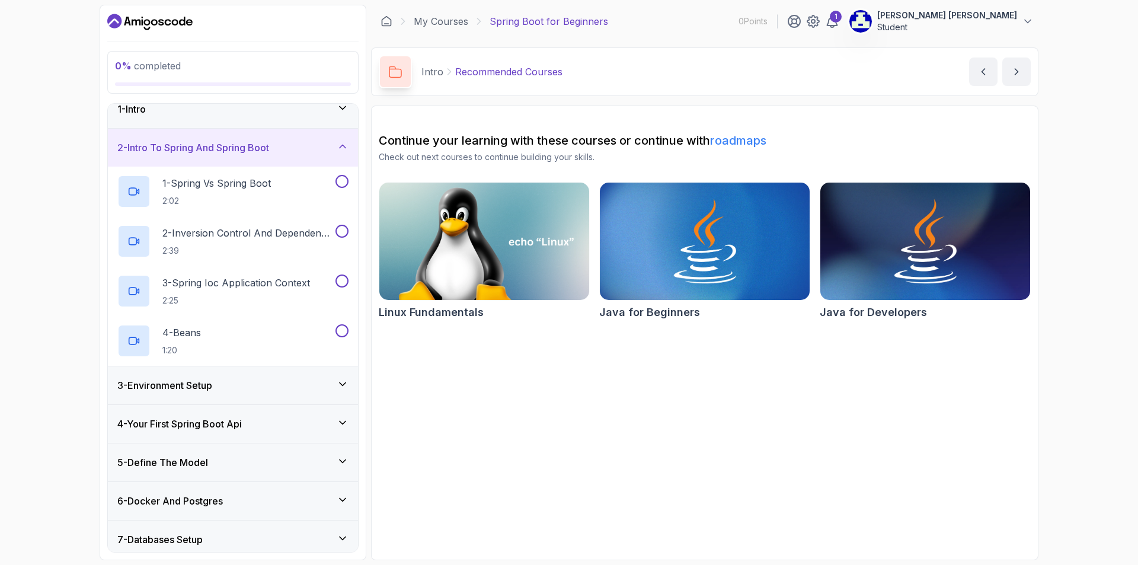
click at [284, 139] on div "2 - Intro To Spring And Spring Boot" at bounding box center [233, 148] width 250 height 38
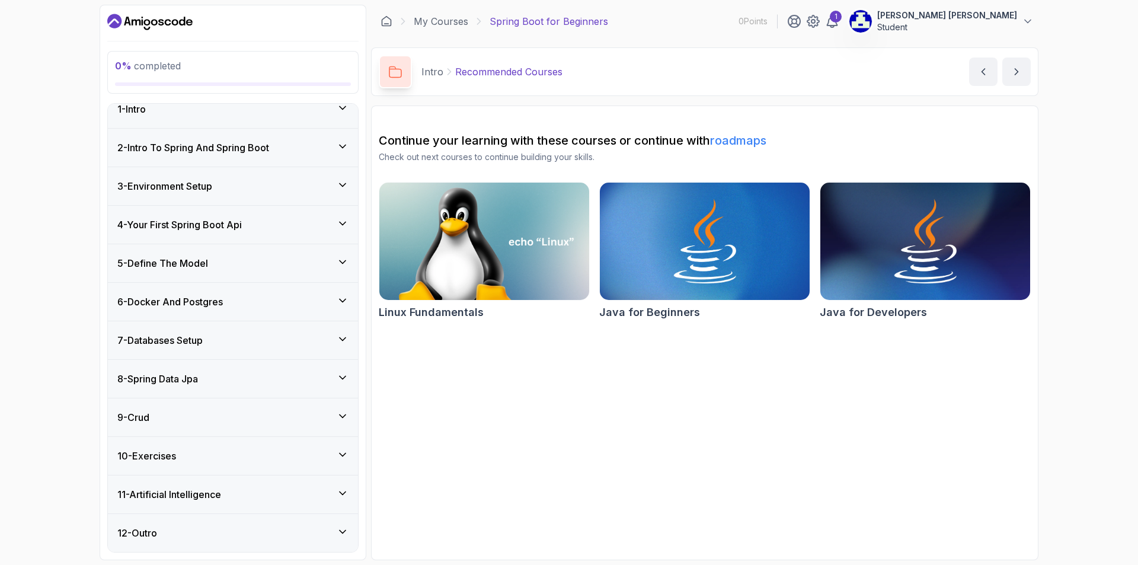
click at [217, 379] on div "8 - Spring Data Jpa" at bounding box center [232, 379] width 231 height 14
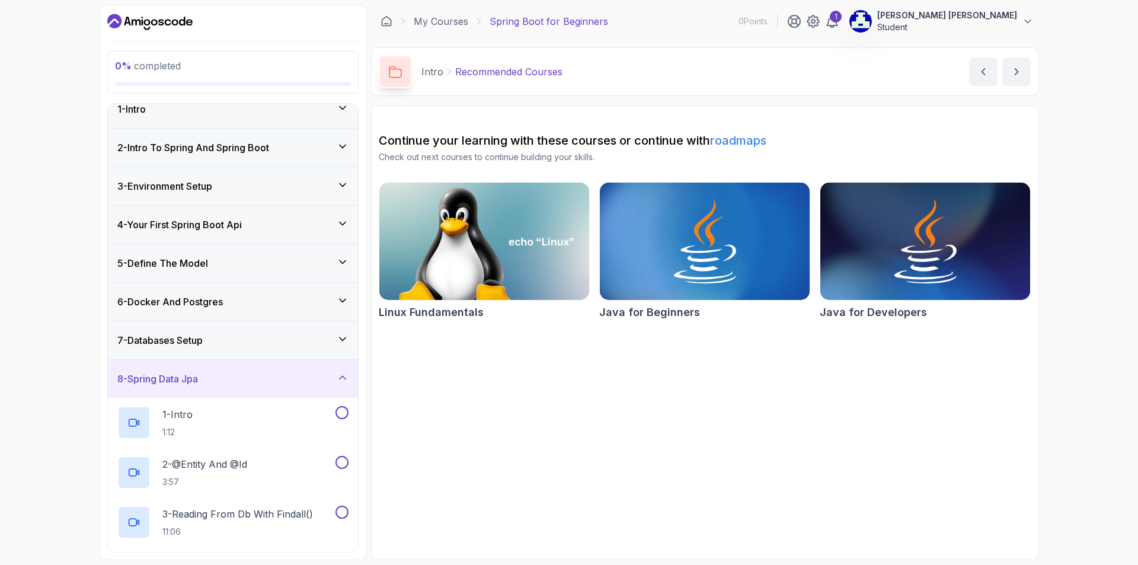
click at [217, 379] on div "8 - Spring Data Jpa" at bounding box center [232, 379] width 231 height 14
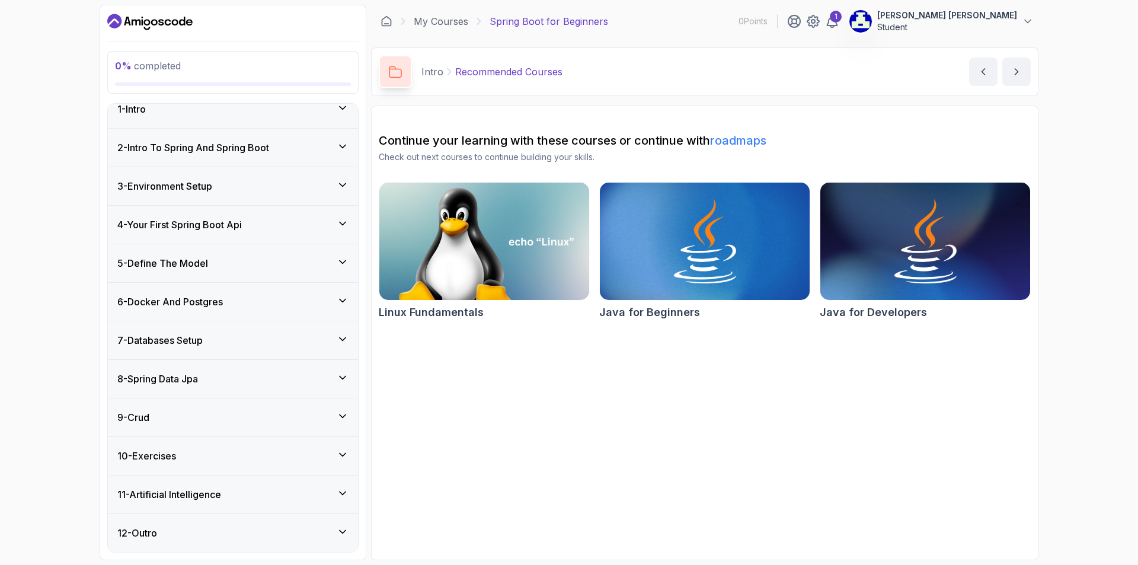
click at [213, 460] on div "10 - Exercises" at bounding box center [232, 456] width 231 height 14
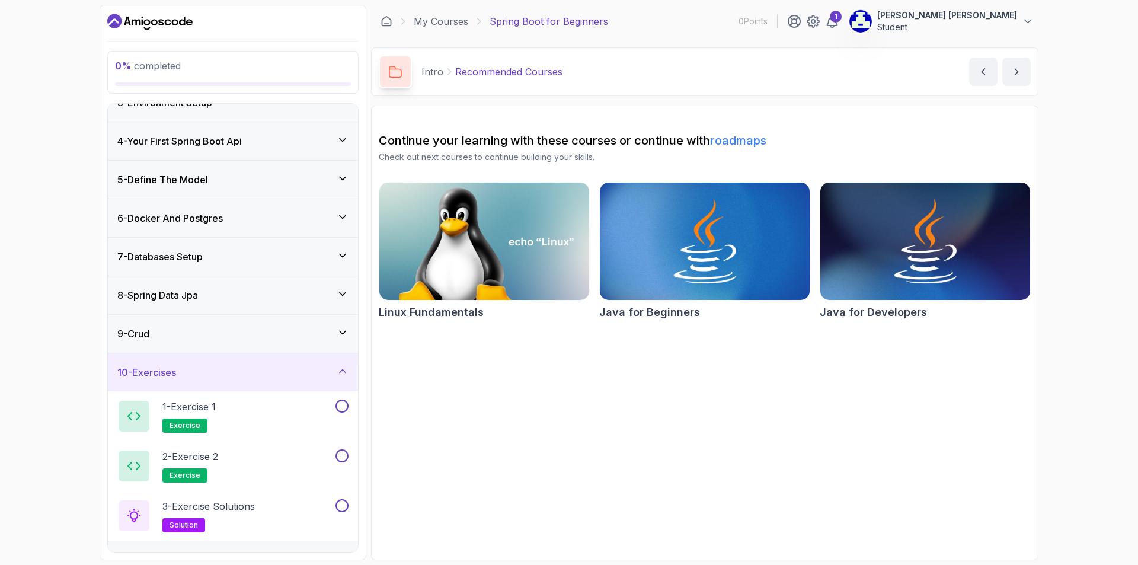
scroll to position [132, 0]
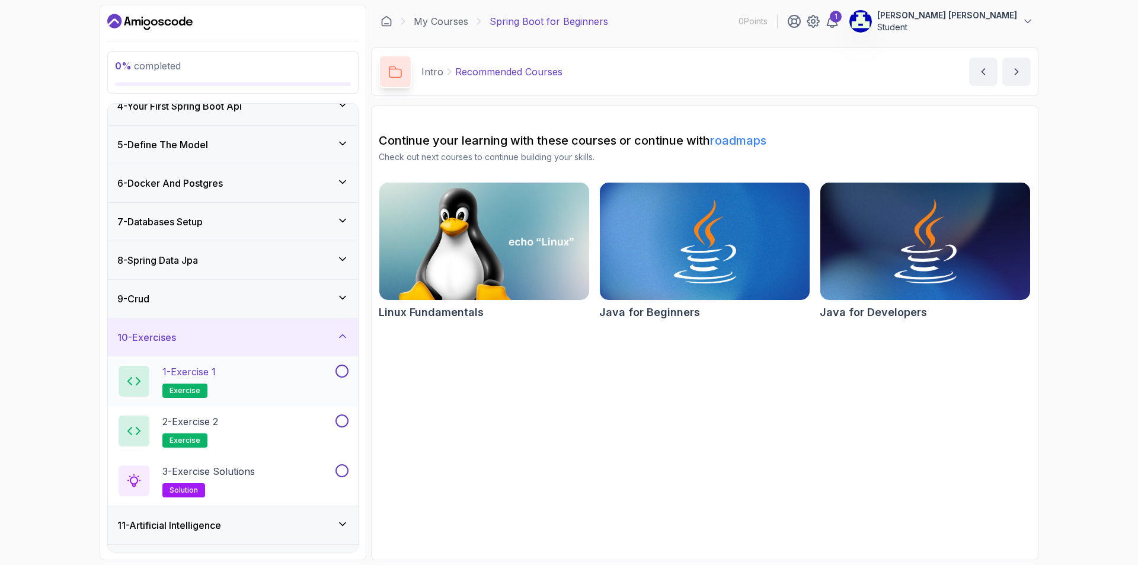
click at [339, 372] on button at bounding box center [342, 371] width 13 height 13
click at [348, 372] on button at bounding box center [342, 371] width 13 height 13
click at [231, 338] on div "10 - Exercises" at bounding box center [232, 337] width 231 height 14
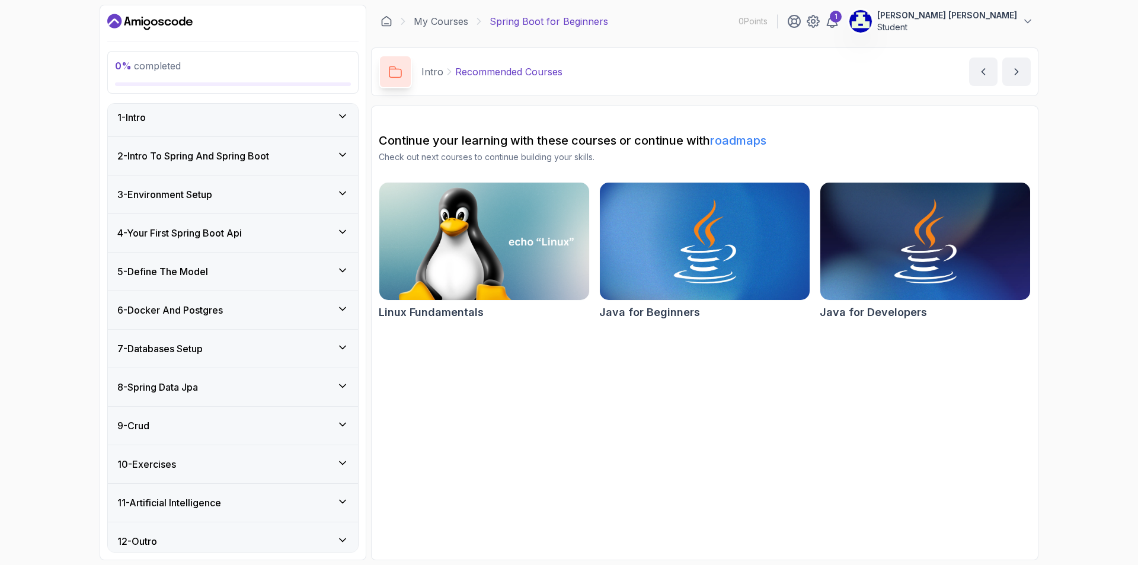
scroll to position [0, 0]
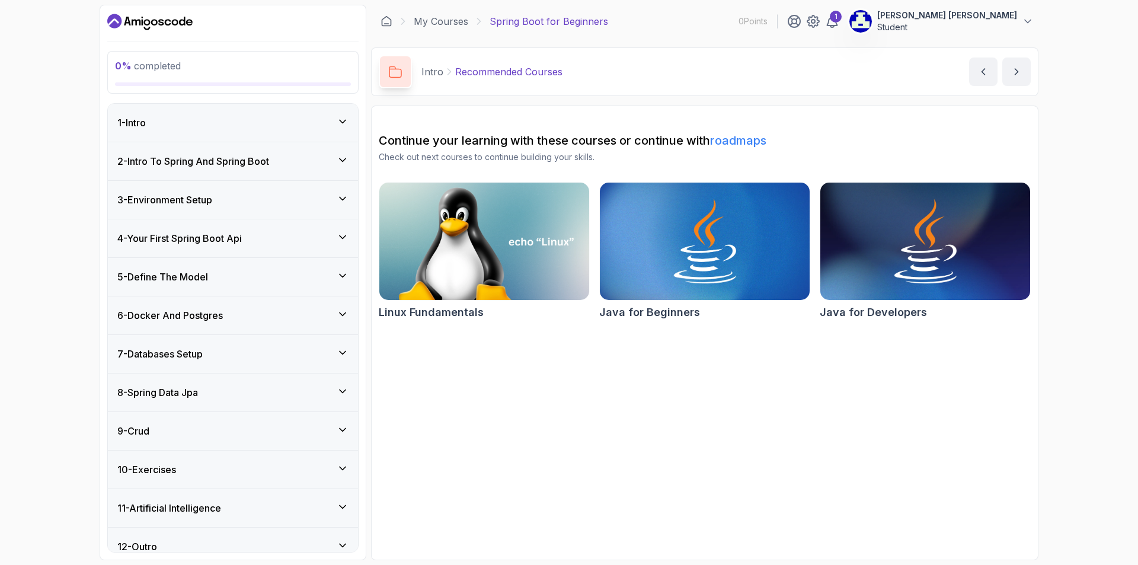
click at [254, 242] on div "4 - Your First Spring Boot Api" at bounding box center [232, 238] width 231 height 14
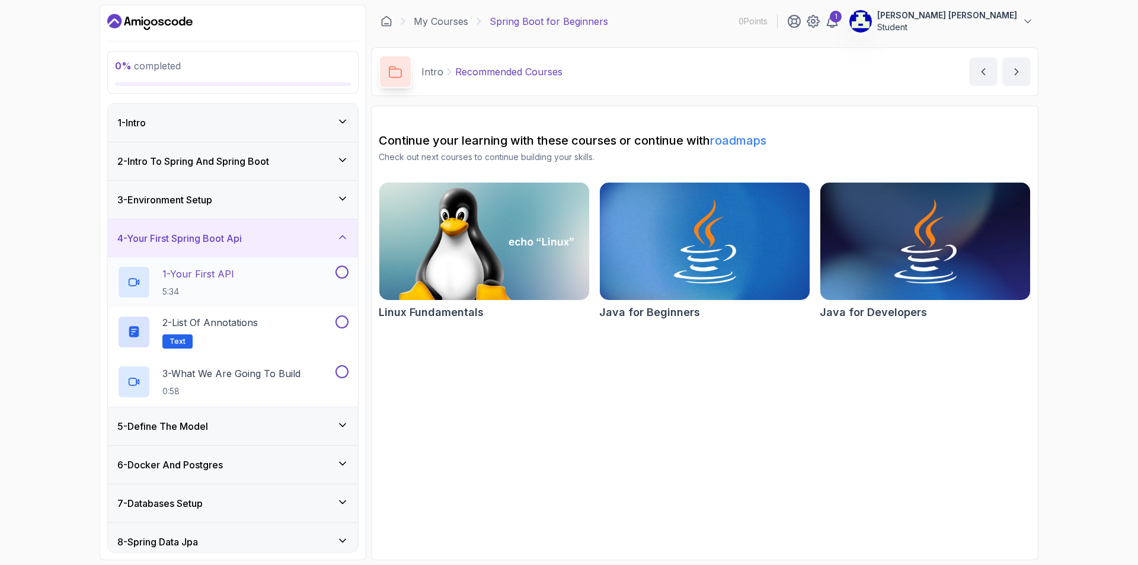
click at [251, 273] on div "1 - Your First API 5:34" at bounding box center [225, 282] width 216 height 33
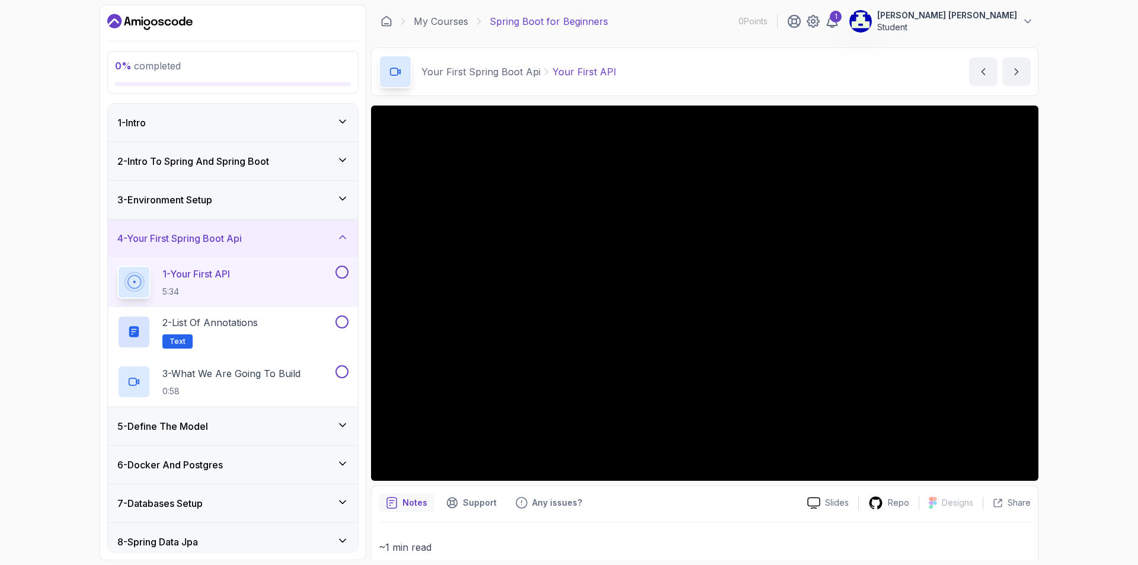
click at [340, 238] on icon at bounding box center [343, 237] width 12 height 12
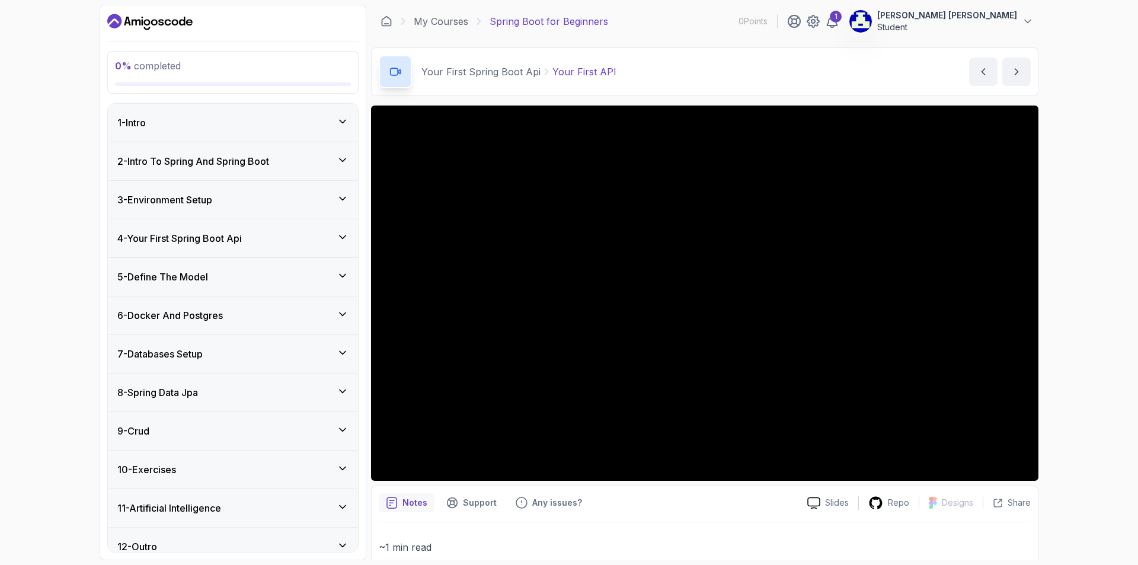
click at [341, 121] on icon at bounding box center [343, 122] width 12 height 12
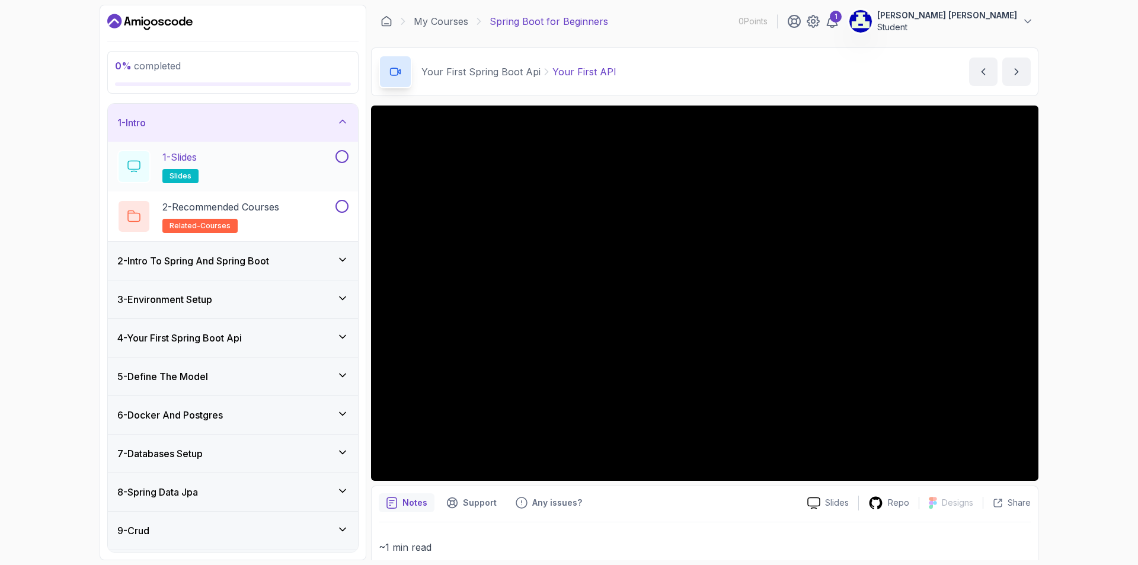
click at [346, 154] on button at bounding box center [342, 156] width 13 height 13
click at [341, 203] on button at bounding box center [342, 206] width 13 height 13
click at [337, 120] on icon at bounding box center [343, 122] width 12 height 12
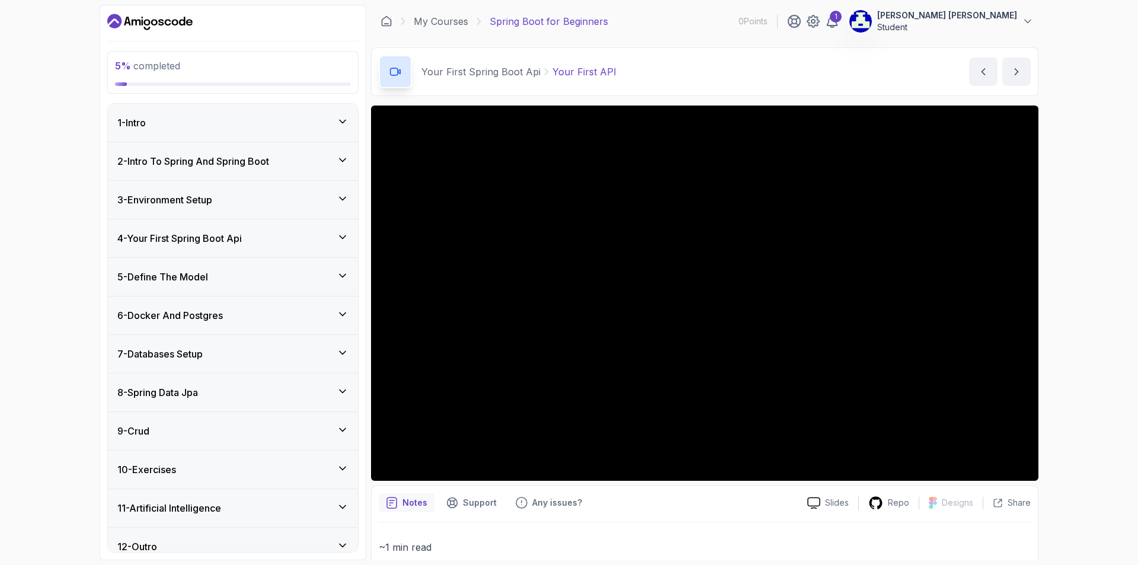
click at [346, 155] on icon at bounding box center [343, 160] width 12 height 12
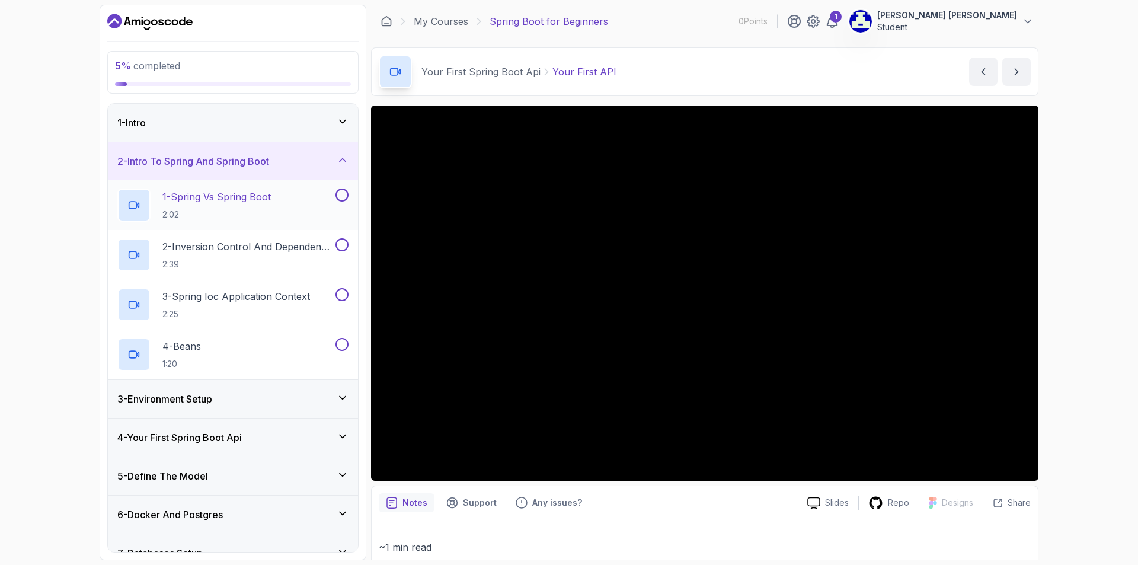
click at [344, 194] on button at bounding box center [342, 195] width 13 height 13
click at [344, 244] on button at bounding box center [342, 244] width 13 height 13
click at [345, 296] on button at bounding box center [342, 294] width 13 height 13
click at [344, 345] on button at bounding box center [342, 344] width 13 height 13
click at [336, 164] on div "2 - Intro To Spring And Spring Boot" at bounding box center [232, 161] width 231 height 14
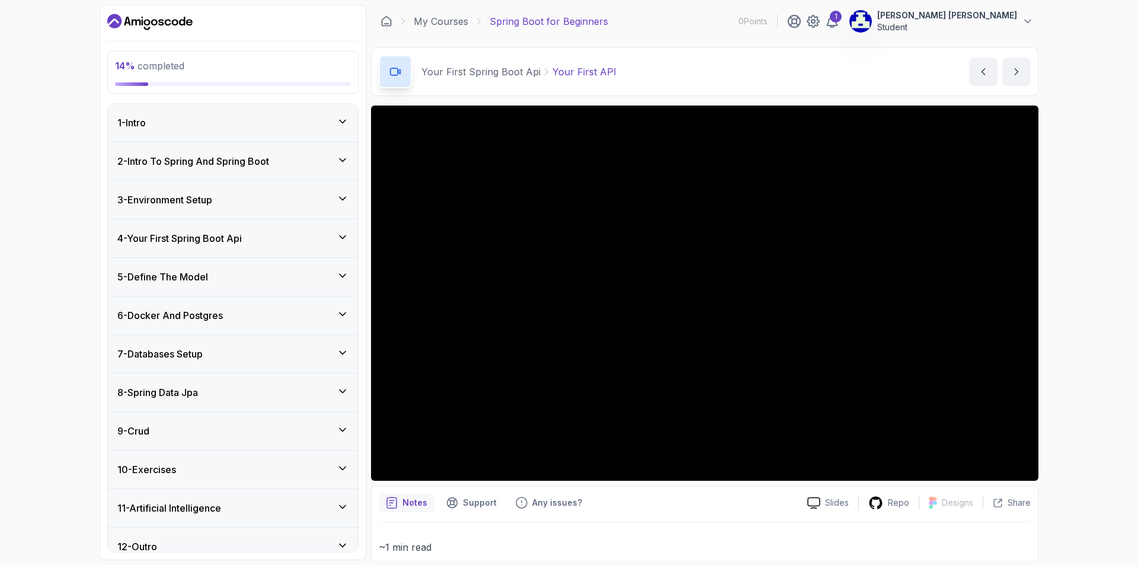
scroll to position [14, 0]
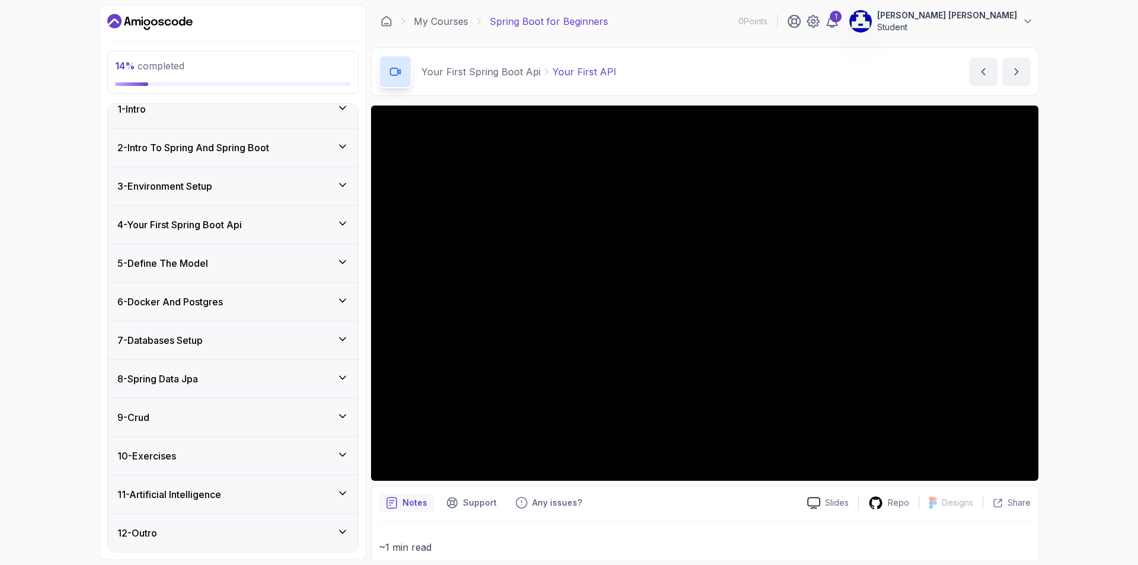
click at [339, 183] on icon at bounding box center [343, 185] width 12 height 12
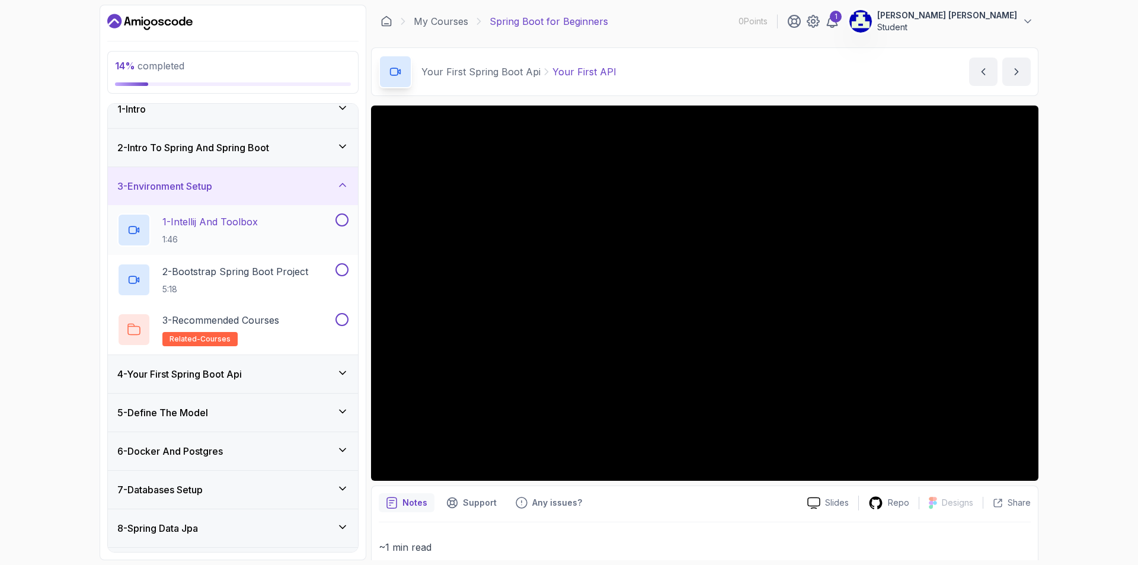
click at [343, 217] on button at bounding box center [342, 219] width 13 height 13
click at [346, 267] on button at bounding box center [342, 269] width 13 height 13
click at [343, 321] on button at bounding box center [342, 319] width 13 height 13
click at [346, 180] on icon at bounding box center [343, 185] width 12 height 12
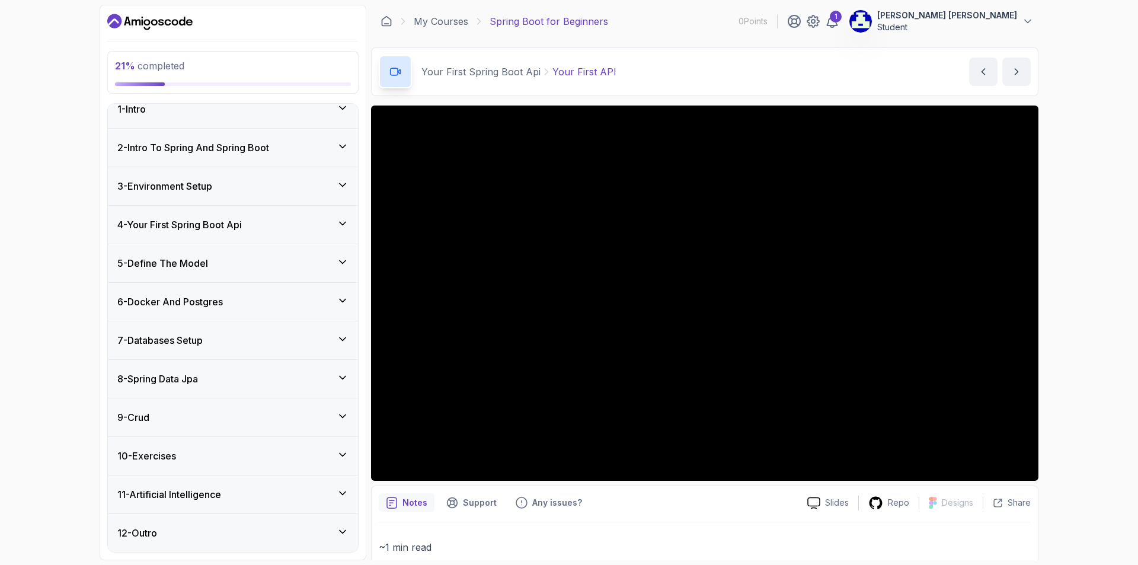
click at [347, 227] on icon at bounding box center [343, 224] width 12 height 12
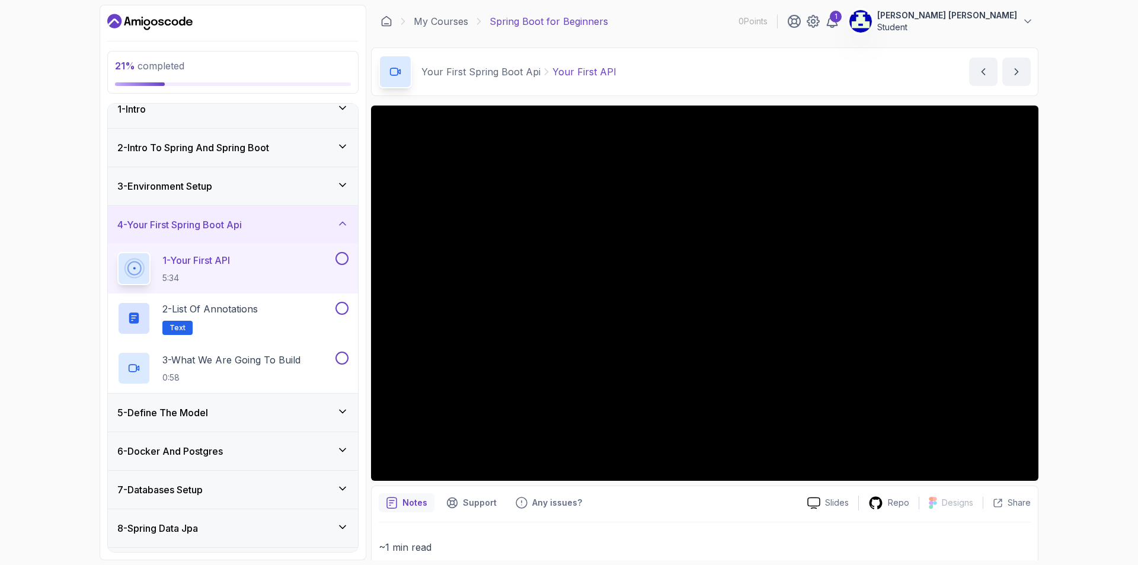
drag, startPoint x: 344, startPoint y: 251, endPoint x: 344, endPoint y: 259, distance: 8.3
click at [344, 251] on div "1 - Your First API 5:34" at bounding box center [233, 269] width 250 height 50
click at [343, 260] on button at bounding box center [342, 258] width 13 height 13
click at [343, 313] on button at bounding box center [342, 308] width 13 height 13
click at [343, 360] on button at bounding box center [342, 358] width 13 height 13
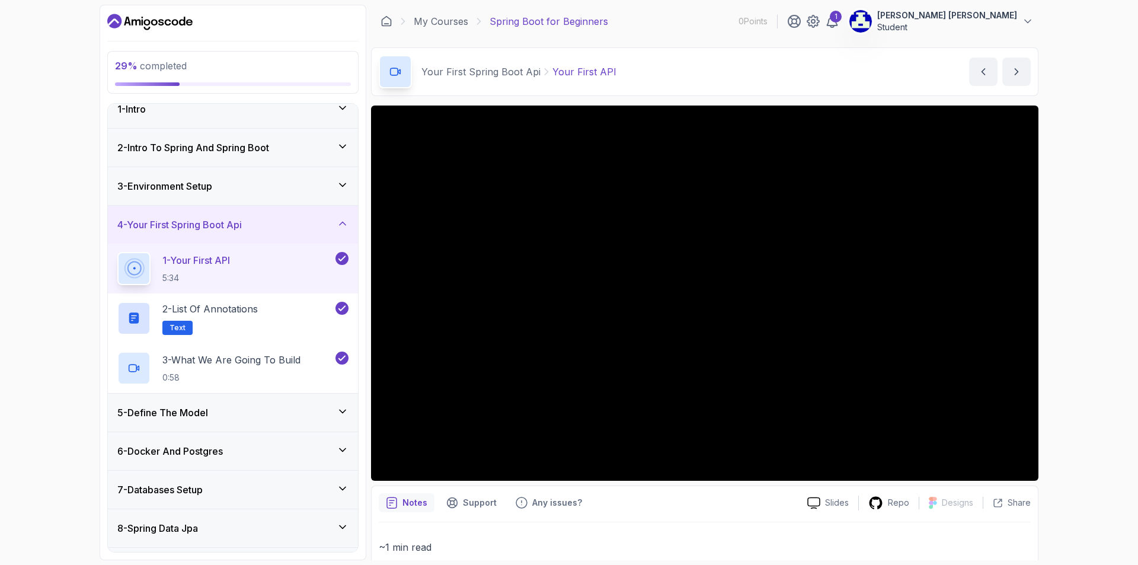
click at [347, 229] on icon at bounding box center [343, 224] width 12 height 12
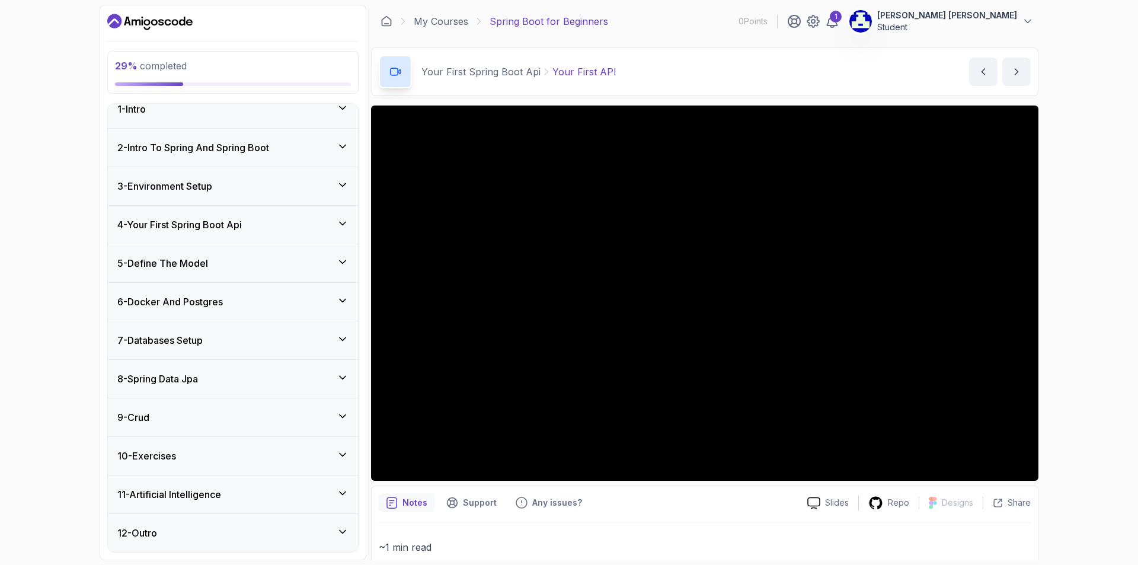
click at [343, 254] on div "5 - Define The Model" at bounding box center [233, 263] width 250 height 38
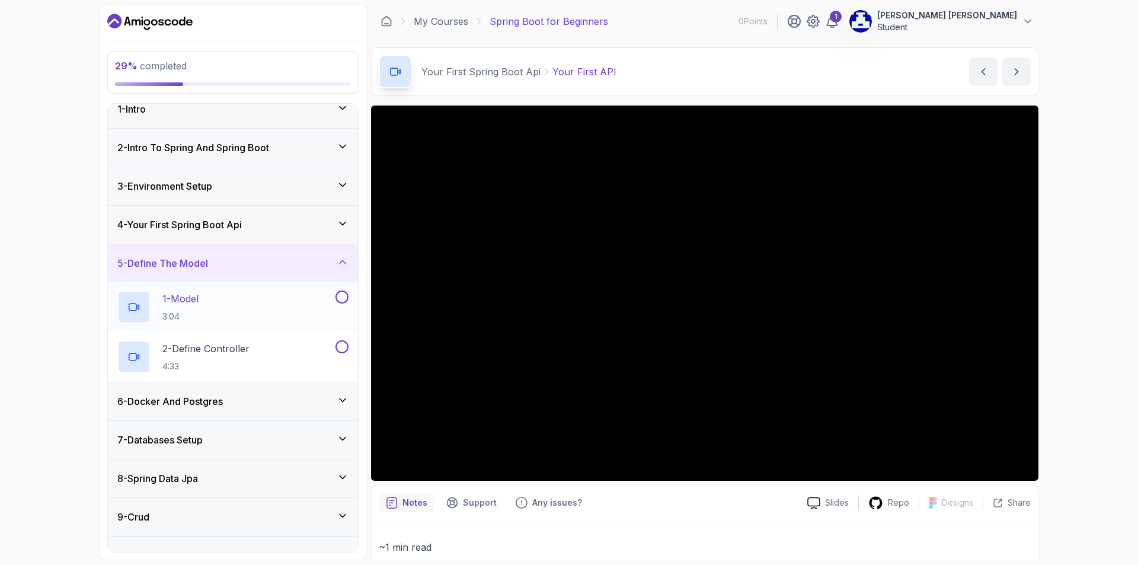
click at [344, 291] on button at bounding box center [342, 296] width 13 height 13
click at [341, 352] on button at bounding box center [342, 346] width 13 height 13
click at [343, 263] on icon at bounding box center [343, 262] width 12 height 12
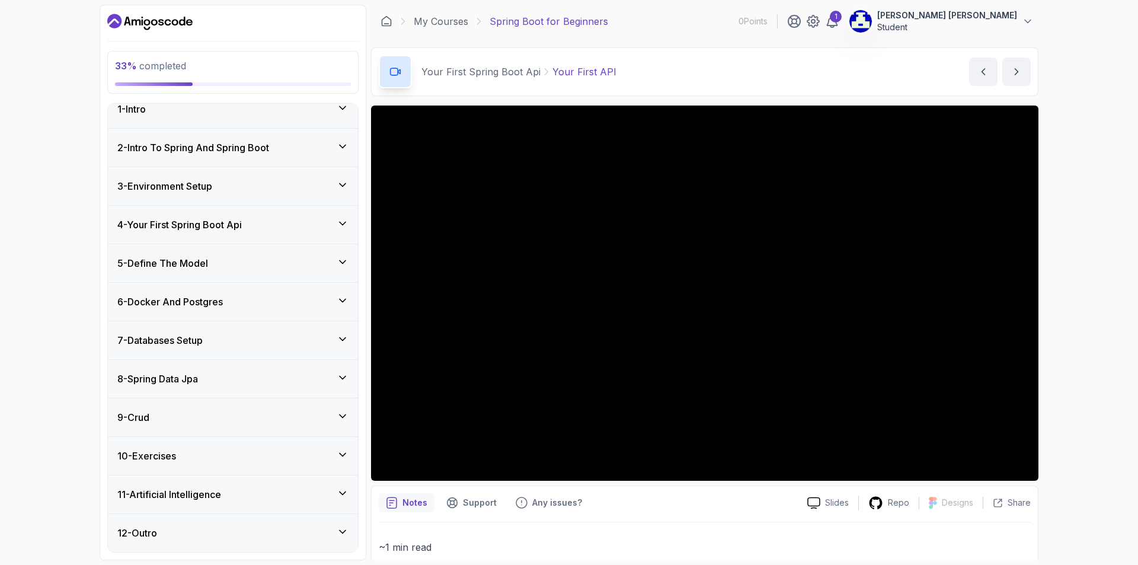
click at [343, 297] on icon at bounding box center [343, 301] width 12 height 12
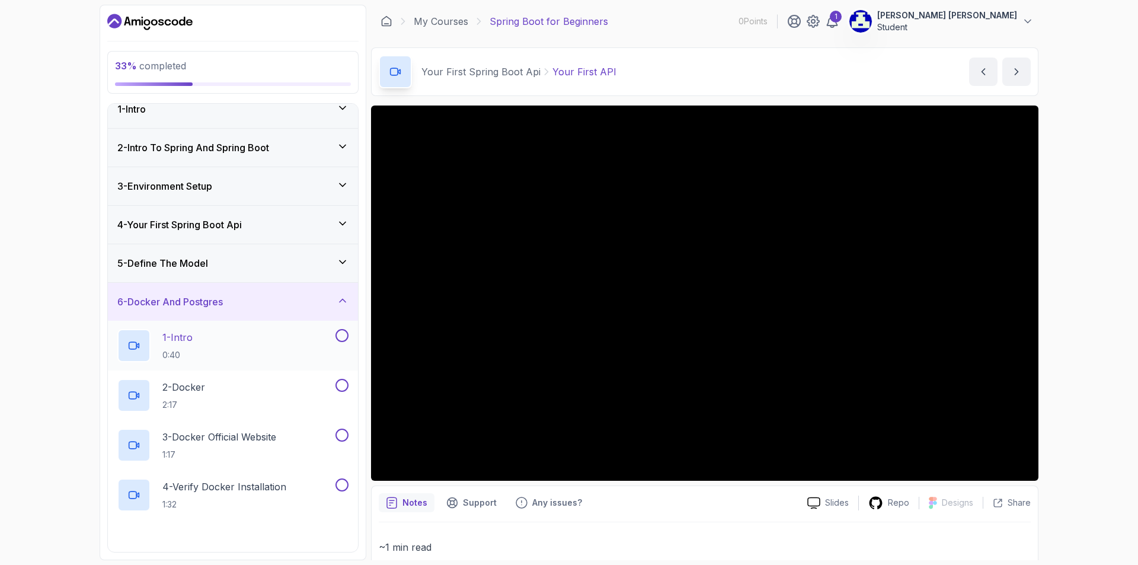
click at [341, 337] on button at bounding box center [342, 335] width 13 height 13
click at [340, 386] on button at bounding box center [342, 385] width 13 height 13
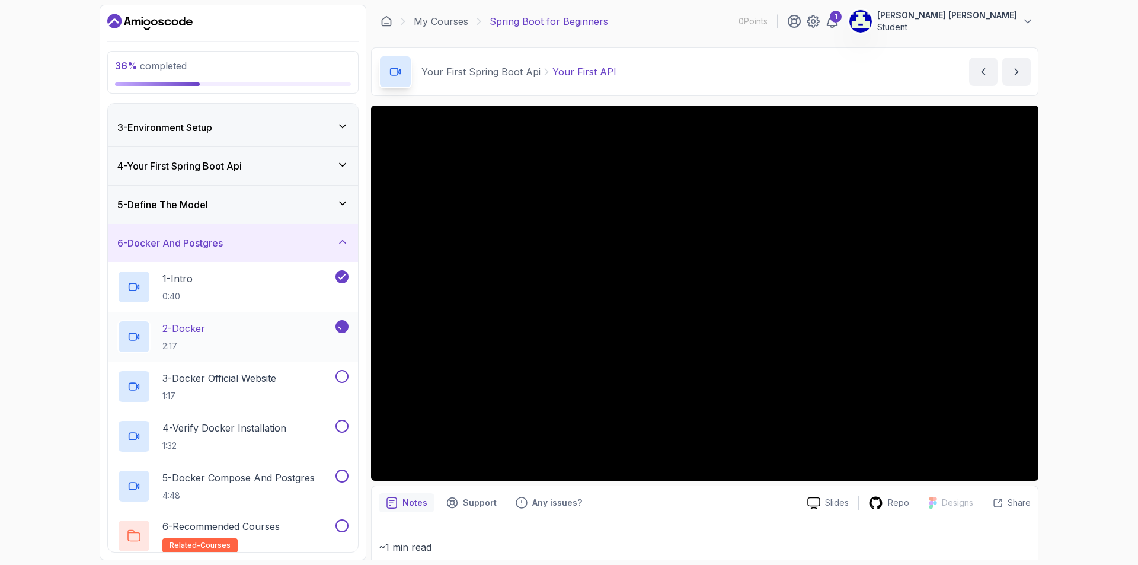
scroll to position [73, 0]
click at [345, 375] on button at bounding box center [342, 375] width 13 height 13
click at [343, 425] on button at bounding box center [342, 425] width 13 height 13
click at [343, 475] on button at bounding box center [342, 475] width 13 height 13
click at [341, 526] on button at bounding box center [342, 525] width 13 height 13
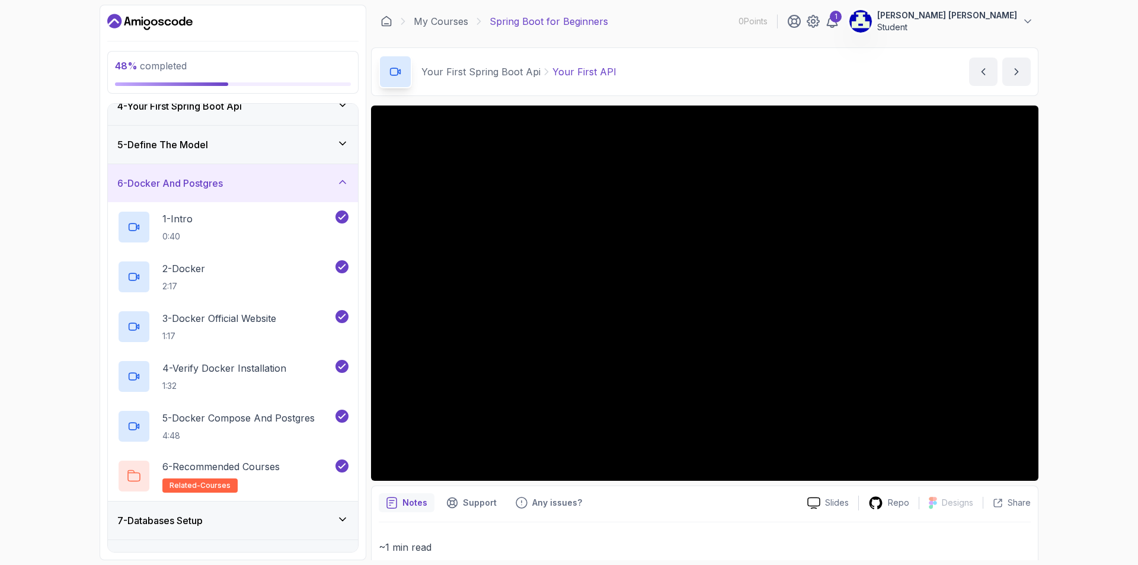
click at [338, 185] on icon at bounding box center [343, 182] width 12 height 12
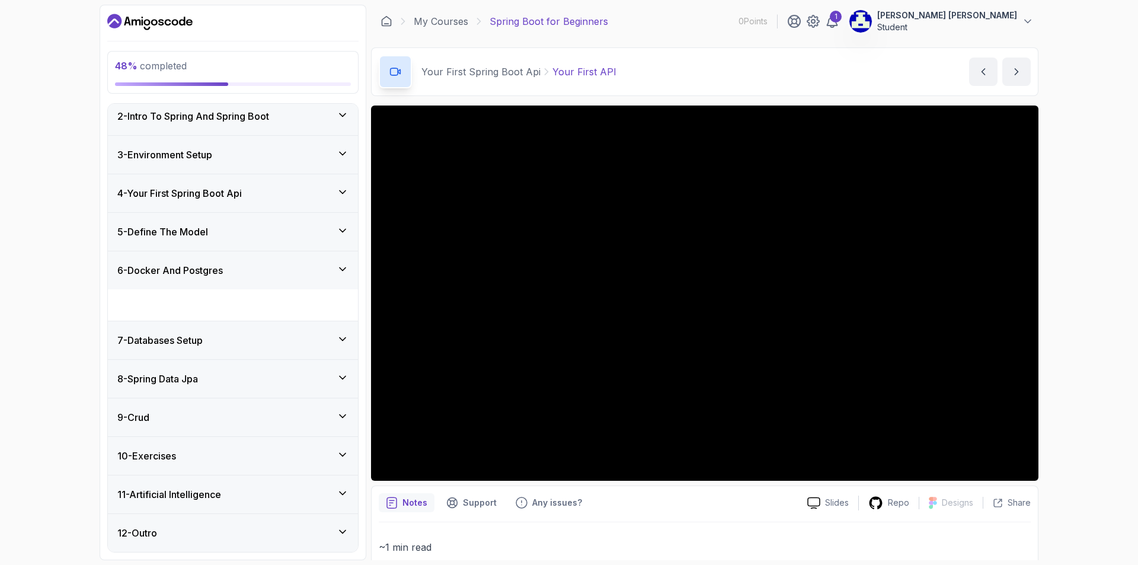
scroll to position [14, 0]
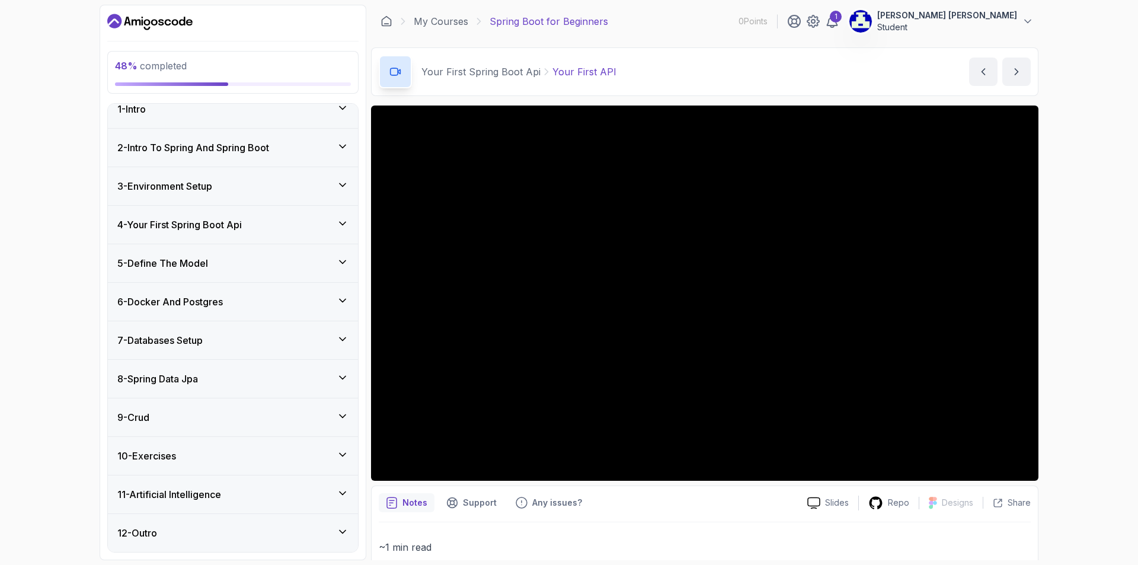
click at [341, 337] on icon at bounding box center [343, 339] width 12 height 12
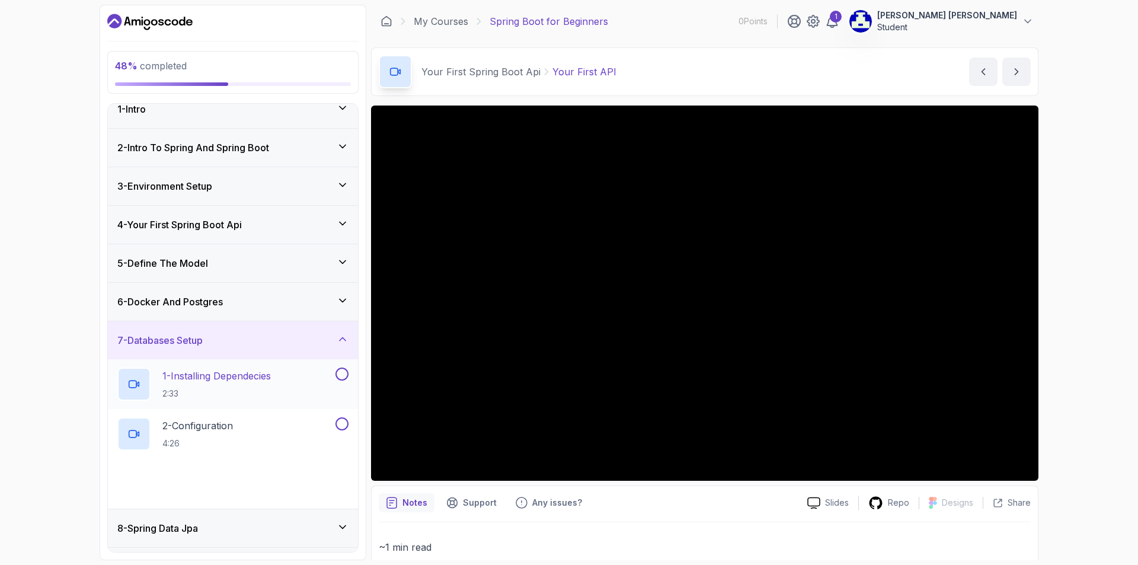
click at [343, 373] on button at bounding box center [342, 374] width 13 height 13
click at [341, 432] on button "2 - Configuration 4:26" at bounding box center [232, 433] width 231 height 33
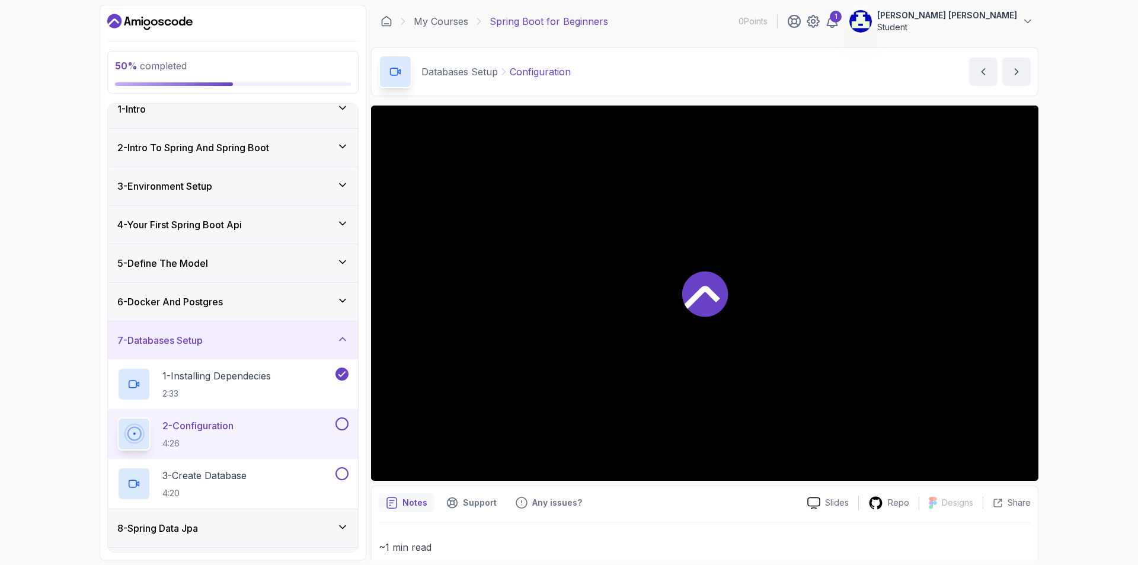
click at [344, 422] on button at bounding box center [342, 423] width 13 height 13
click at [341, 472] on button at bounding box center [342, 473] width 13 height 13
click at [341, 340] on icon at bounding box center [343, 339] width 12 height 12
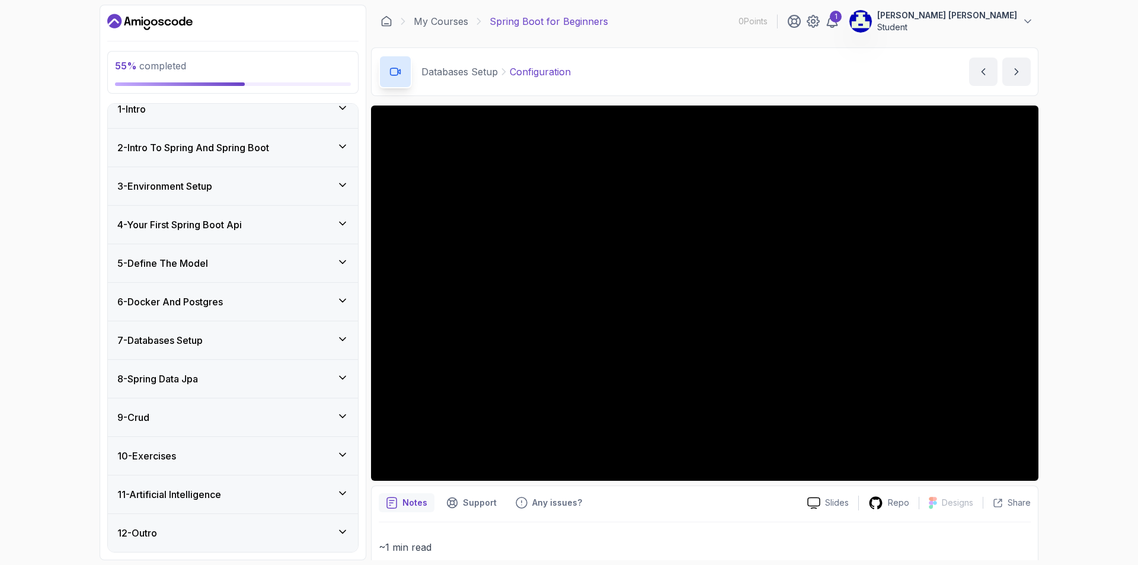
click at [342, 376] on icon at bounding box center [343, 378] width 12 height 12
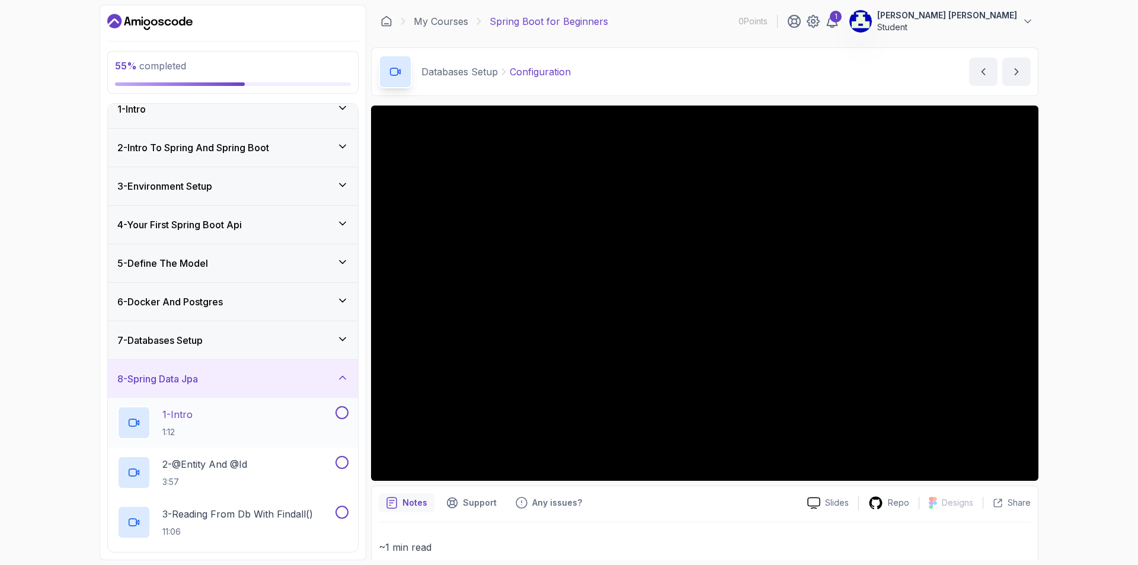
click at [341, 410] on button at bounding box center [342, 412] width 13 height 13
click at [340, 465] on button at bounding box center [342, 462] width 13 height 13
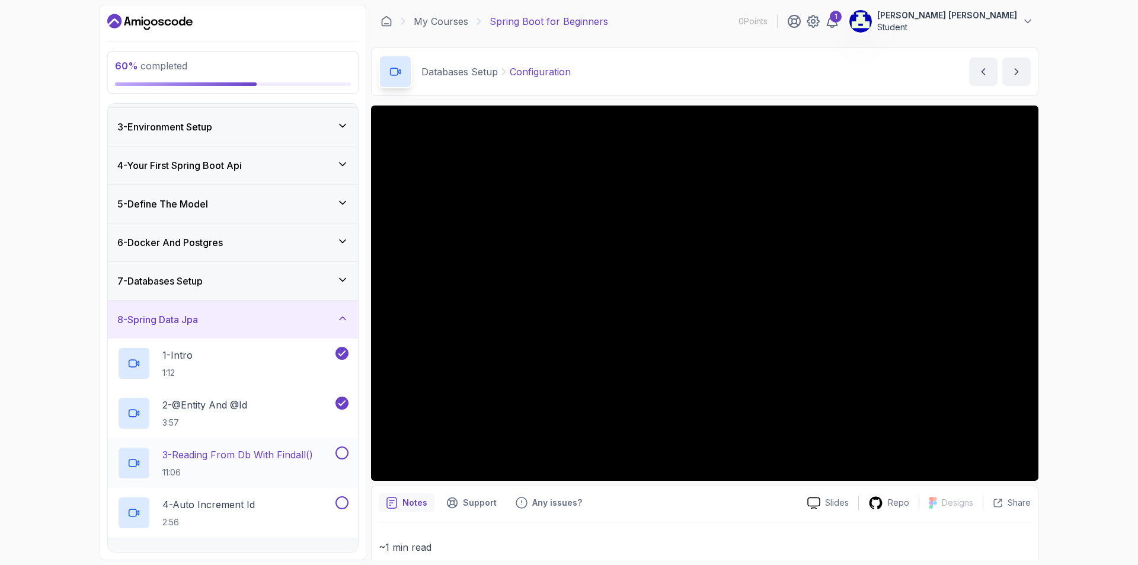
click at [341, 452] on button at bounding box center [342, 452] width 13 height 13
click at [345, 501] on button at bounding box center [342, 502] width 13 height 13
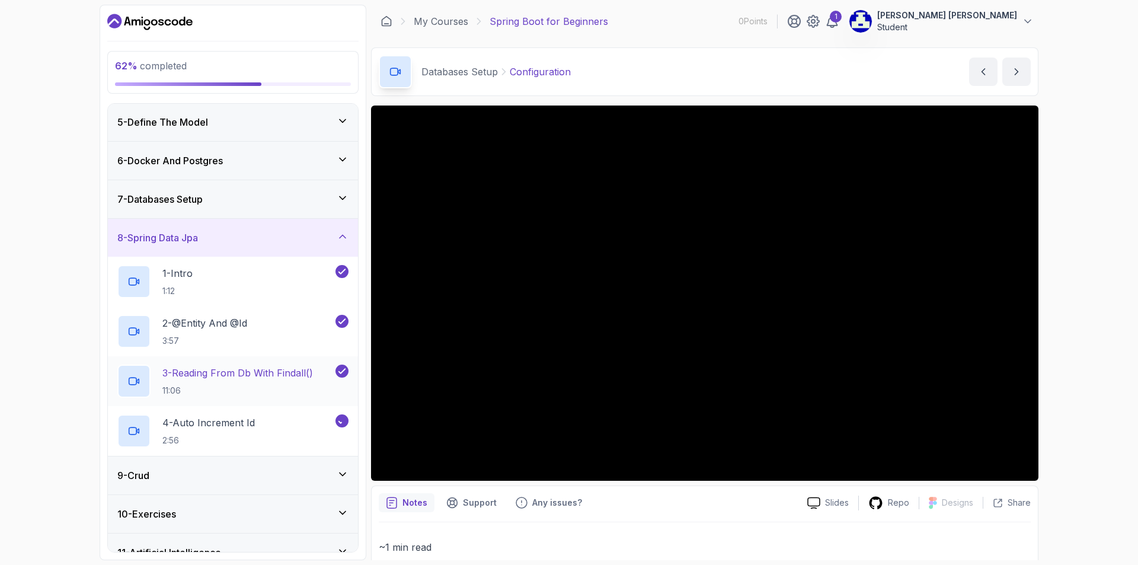
scroll to position [191, 0]
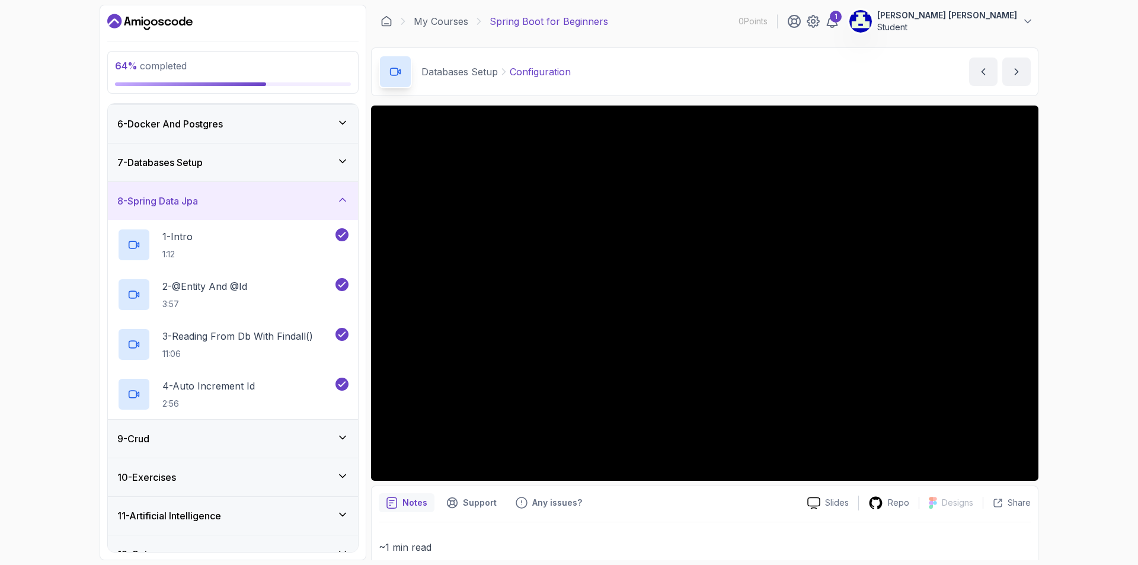
click at [344, 206] on div "8 - Spring Data Jpa" at bounding box center [232, 201] width 231 height 14
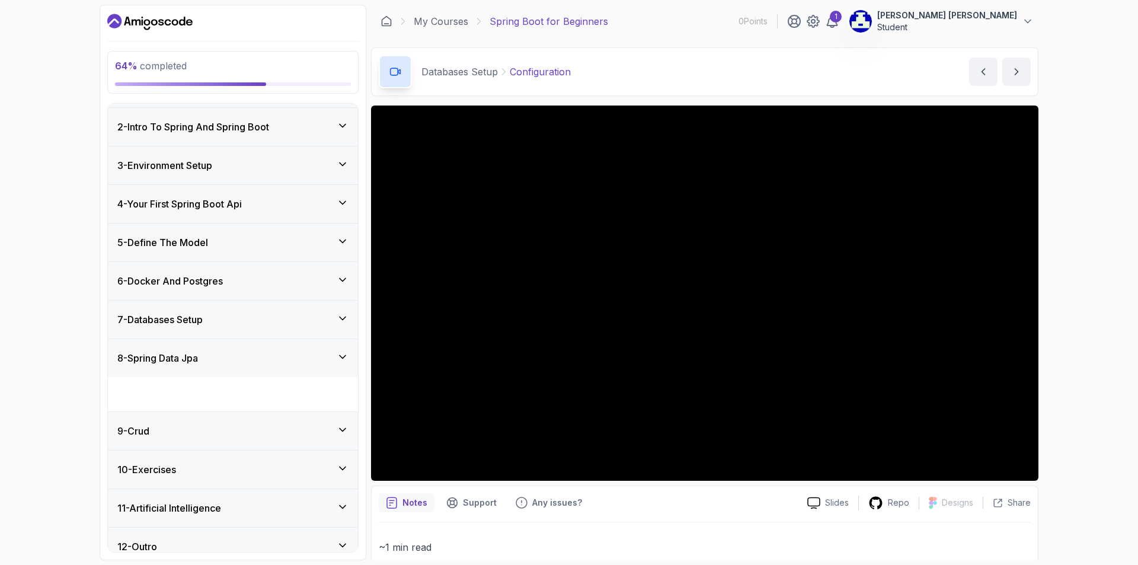
scroll to position [14, 0]
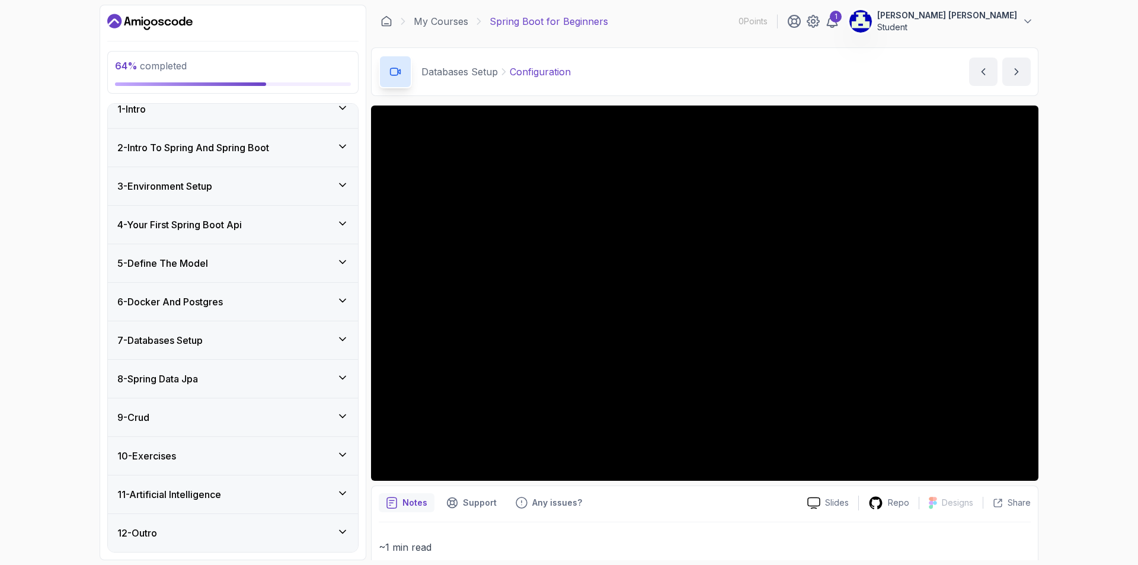
click at [344, 413] on icon at bounding box center [343, 416] width 12 height 12
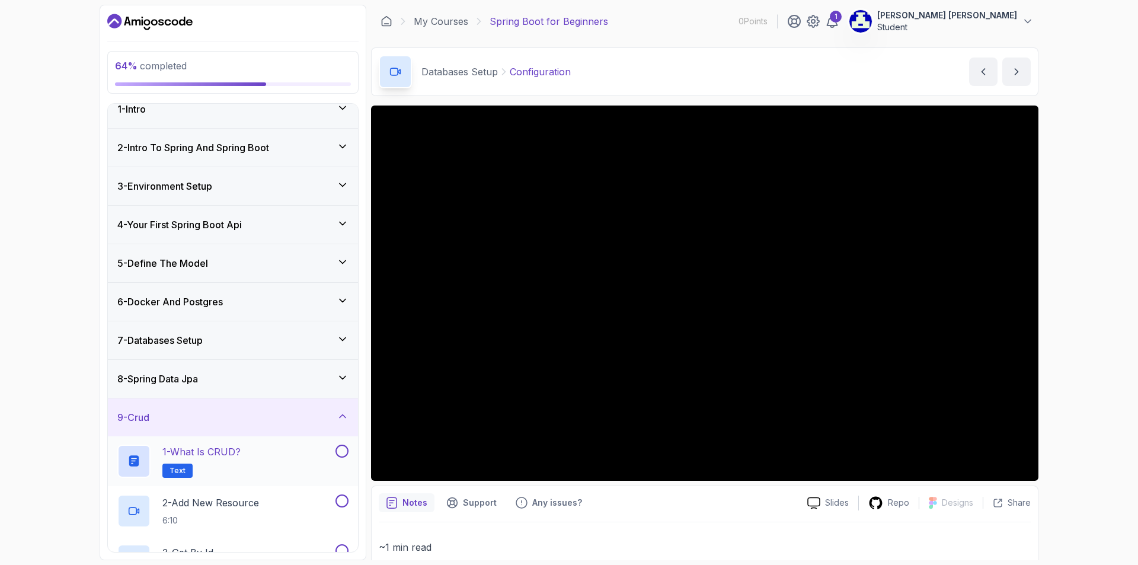
click at [346, 451] on button at bounding box center [342, 451] width 13 height 13
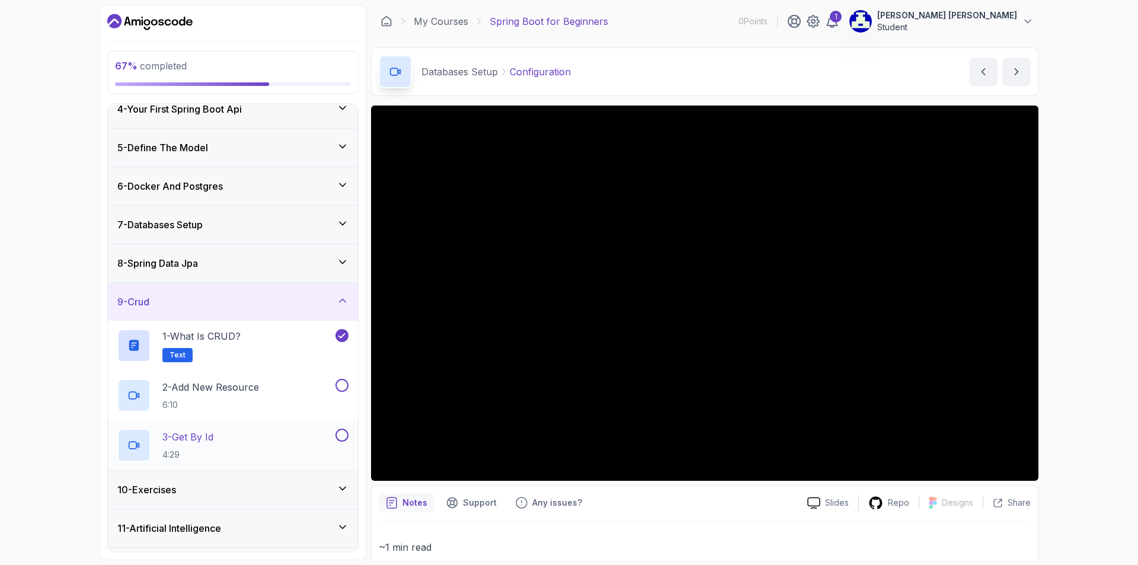
scroll to position [132, 0]
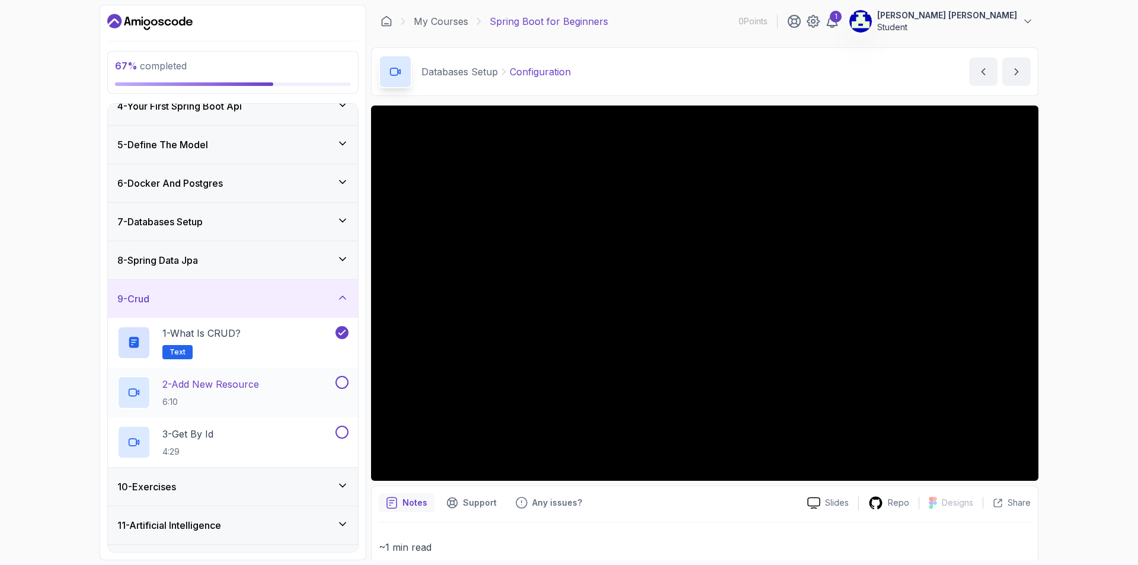
click at [345, 381] on button at bounding box center [342, 382] width 13 height 13
click at [341, 434] on button at bounding box center [342, 432] width 13 height 13
click at [340, 296] on icon at bounding box center [343, 298] width 12 height 12
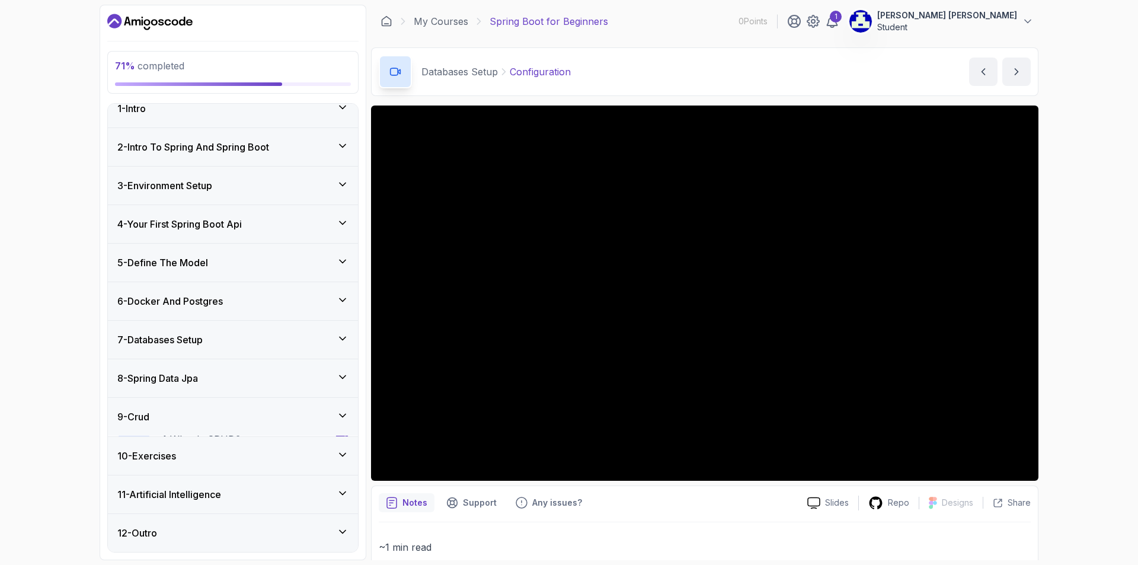
scroll to position [14, 0]
click at [342, 457] on icon at bounding box center [343, 455] width 12 height 12
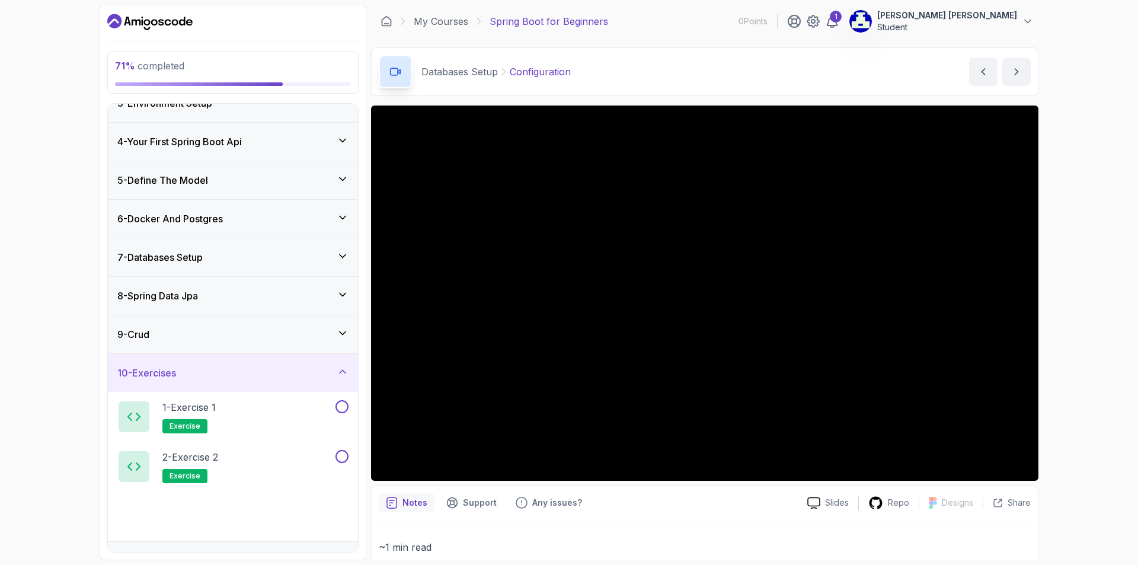
scroll to position [132, 0]
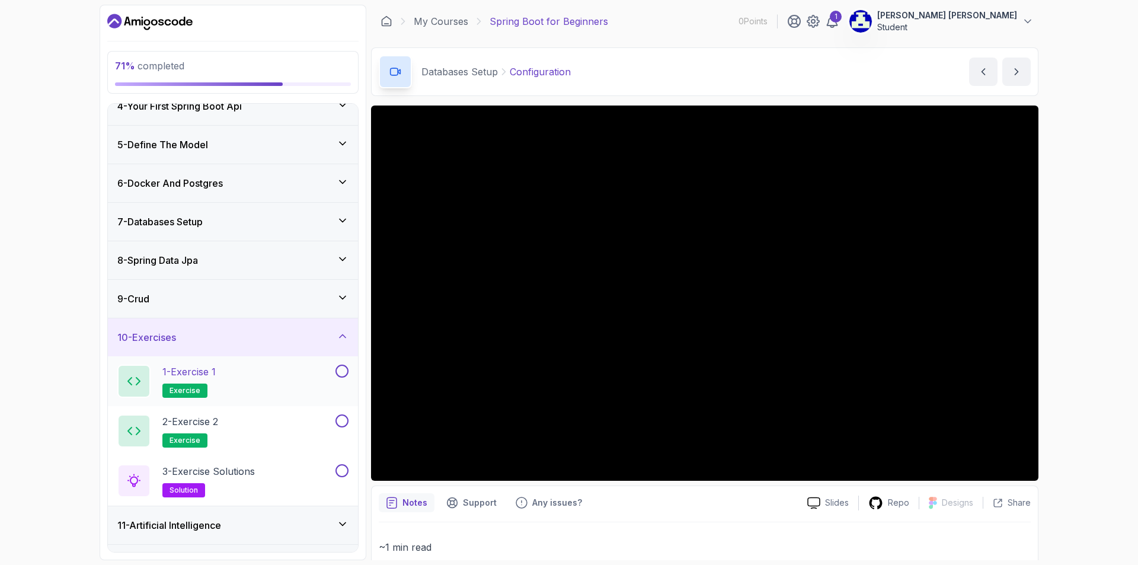
click at [343, 363] on div "1 - Exercise 1 exercise" at bounding box center [233, 381] width 250 height 50
drag, startPoint x: 341, startPoint y: 419, endPoint x: 341, endPoint y: 408, distance: 11.3
click at [341, 418] on button at bounding box center [342, 420] width 13 height 13
click at [344, 369] on button at bounding box center [342, 371] width 13 height 13
click at [342, 465] on button at bounding box center [342, 470] width 13 height 13
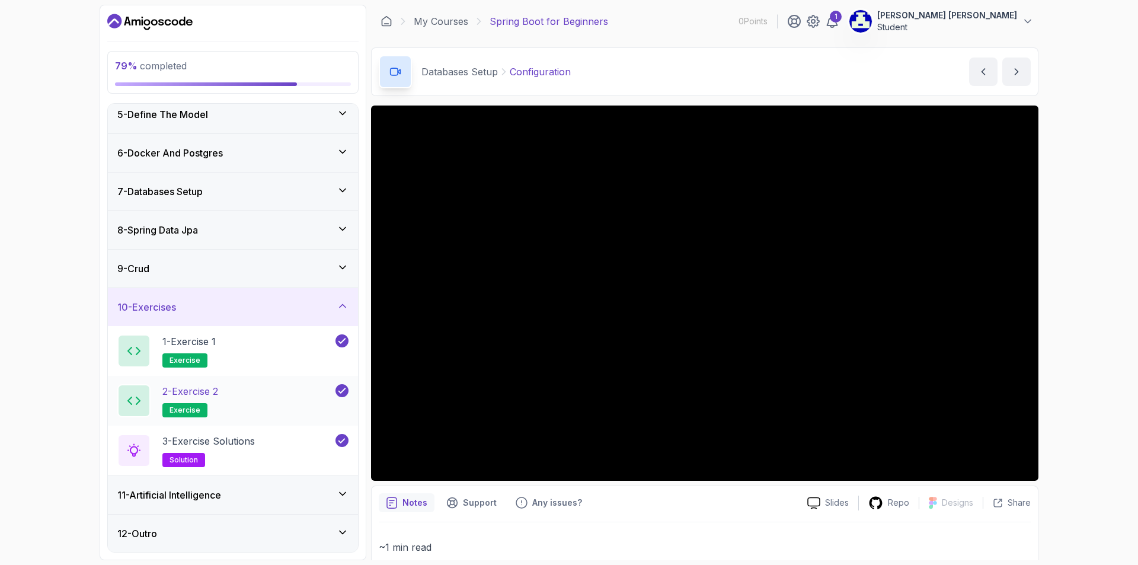
scroll to position [163, 0]
click at [338, 308] on icon at bounding box center [343, 305] width 12 height 12
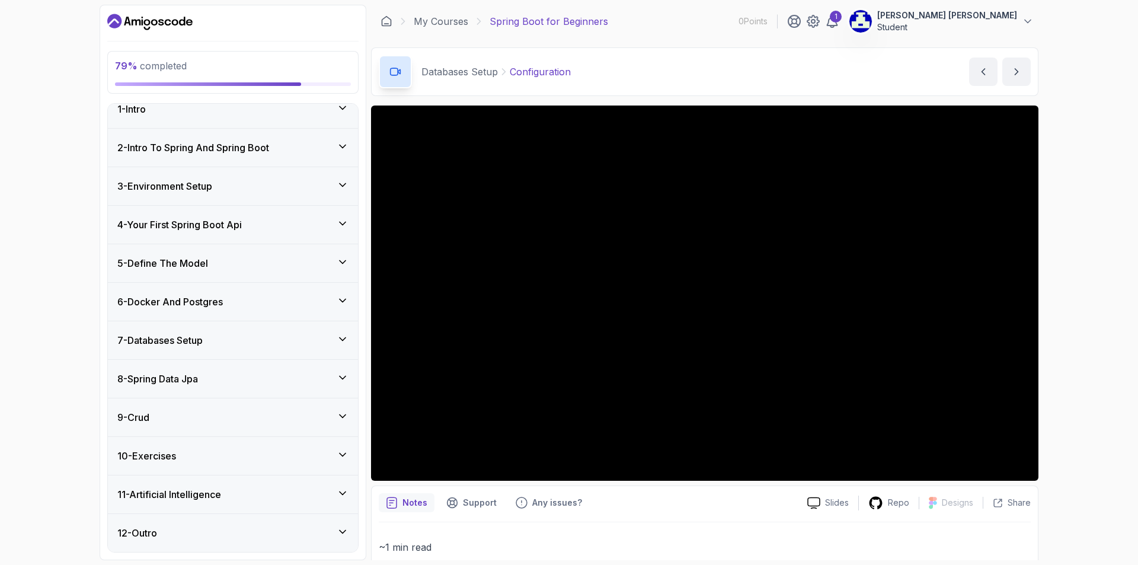
scroll to position [14, 0]
click at [338, 488] on icon at bounding box center [343, 493] width 12 height 12
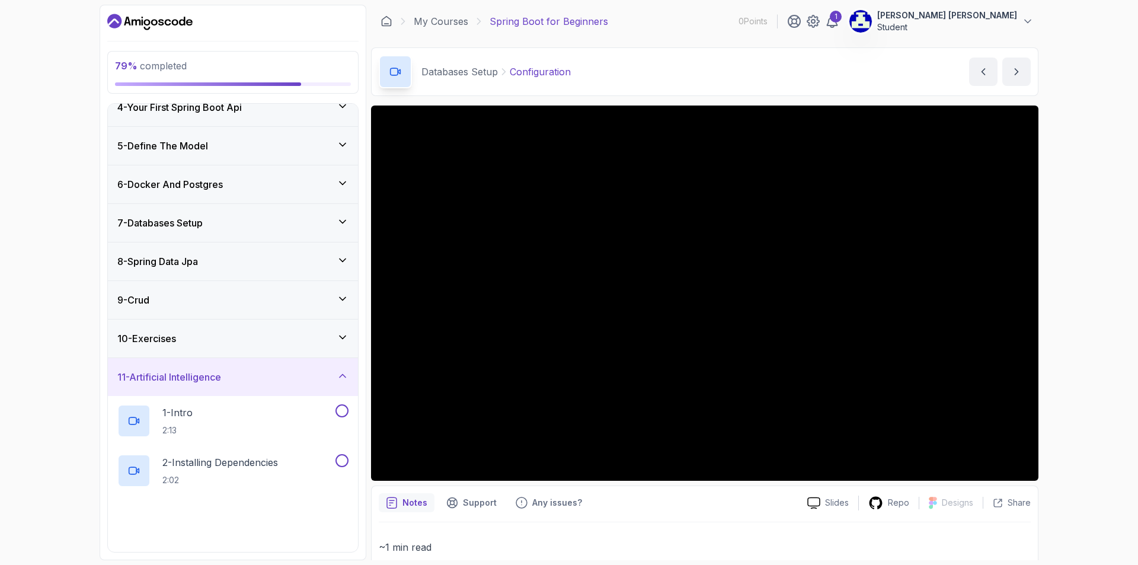
scroll to position [251, 0]
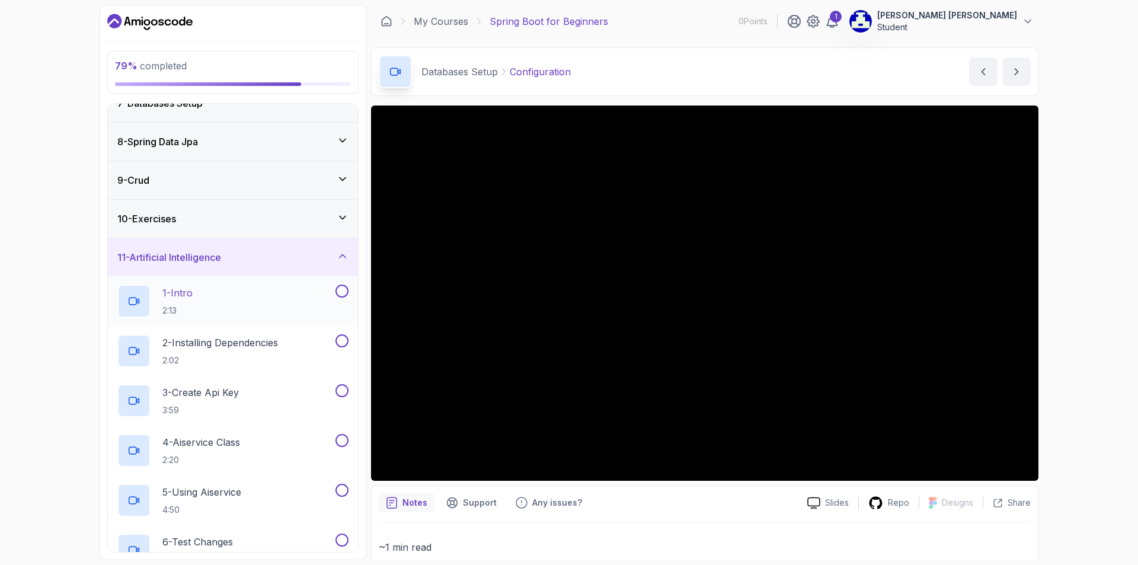
click at [342, 293] on button at bounding box center [342, 291] width 13 height 13
click at [344, 337] on button at bounding box center [342, 340] width 13 height 13
click at [344, 389] on button at bounding box center [342, 390] width 13 height 13
click at [337, 439] on div at bounding box center [340, 440] width 15 height 13
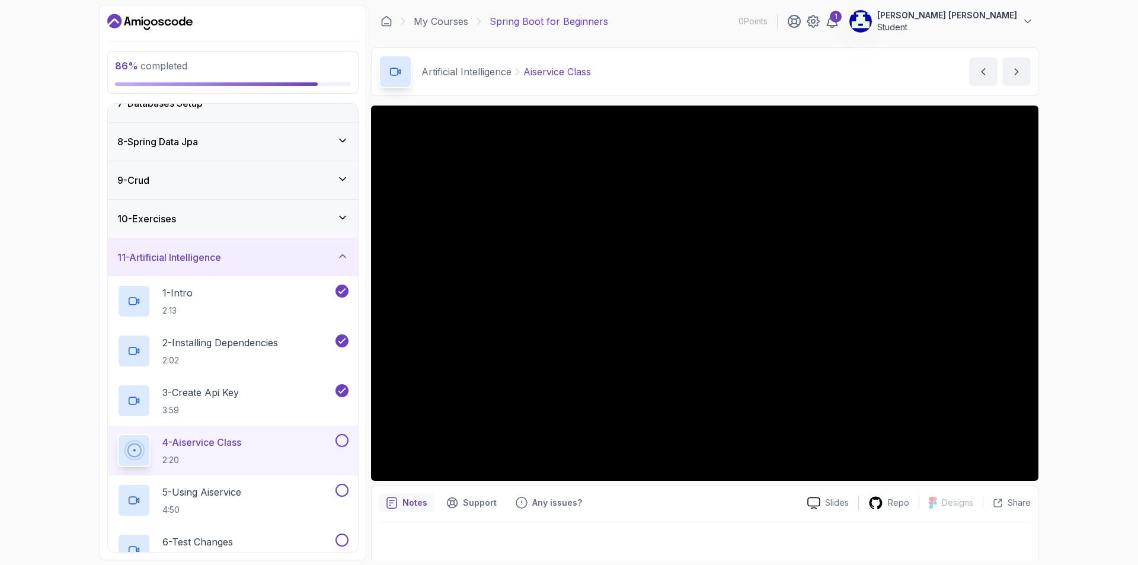
click at [342, 446] on button at bounding box center [342, 440] width 13 height 13
click at [344, 489] on button at bounding box center [342, 490] width 13 height 13
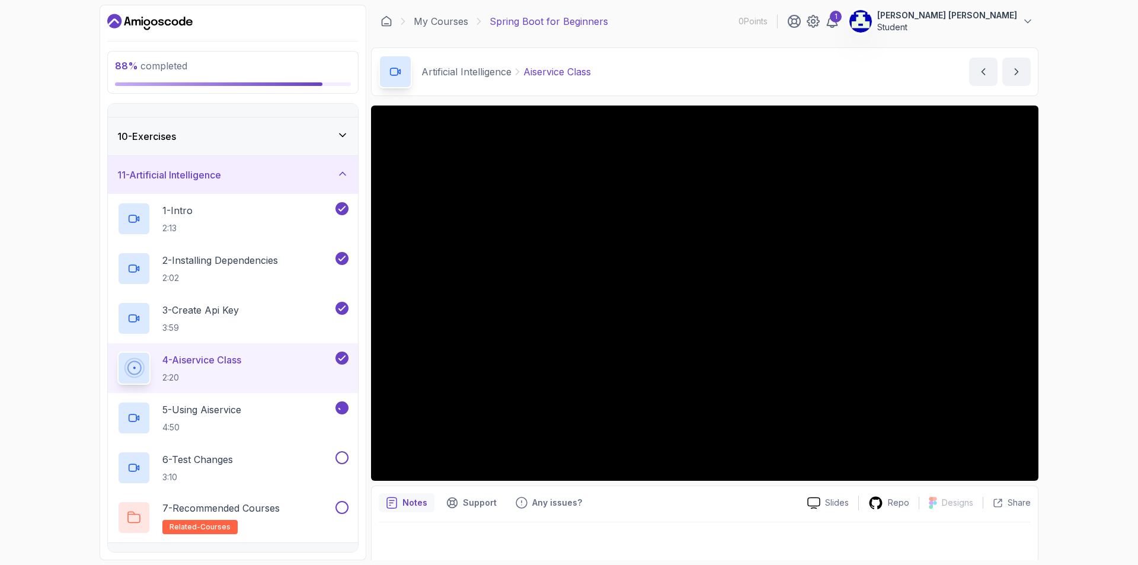
scroll to position [362, 0]
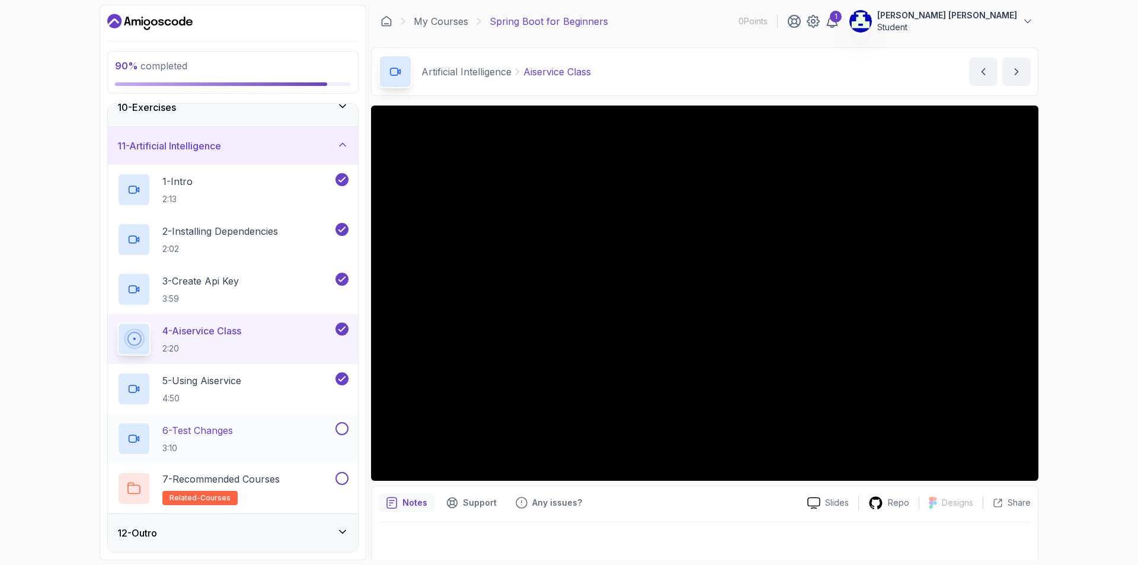
click at [338, 428] on button at bounding box center [342, 428] width 13 height 13
click at [340, 477] on button at bounding box center [342, 478] width 13 height 13
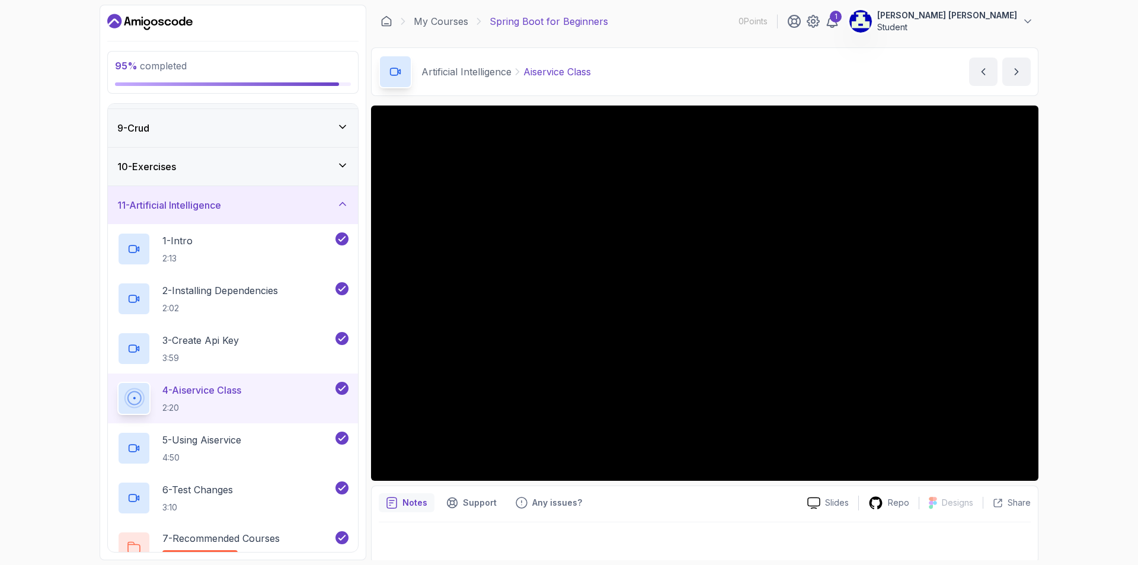
click at [344, 206] on icon at bounding box center [343, 204] width 12 height 12
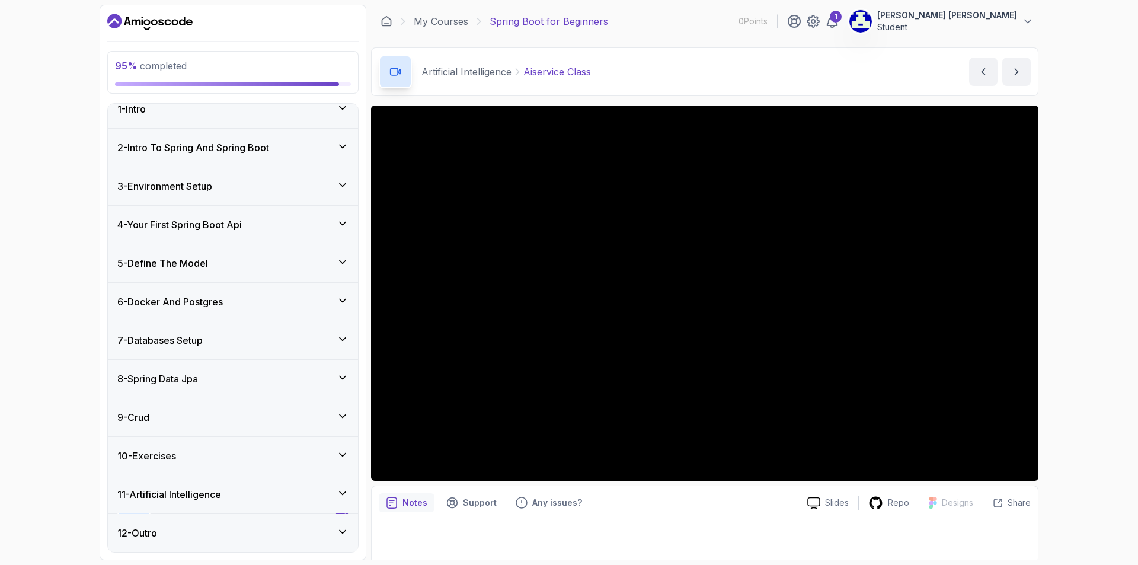
scroll to position [14, 0]
click at [341, 496] on icon at bounding box center [343, 493] width 12 height 12
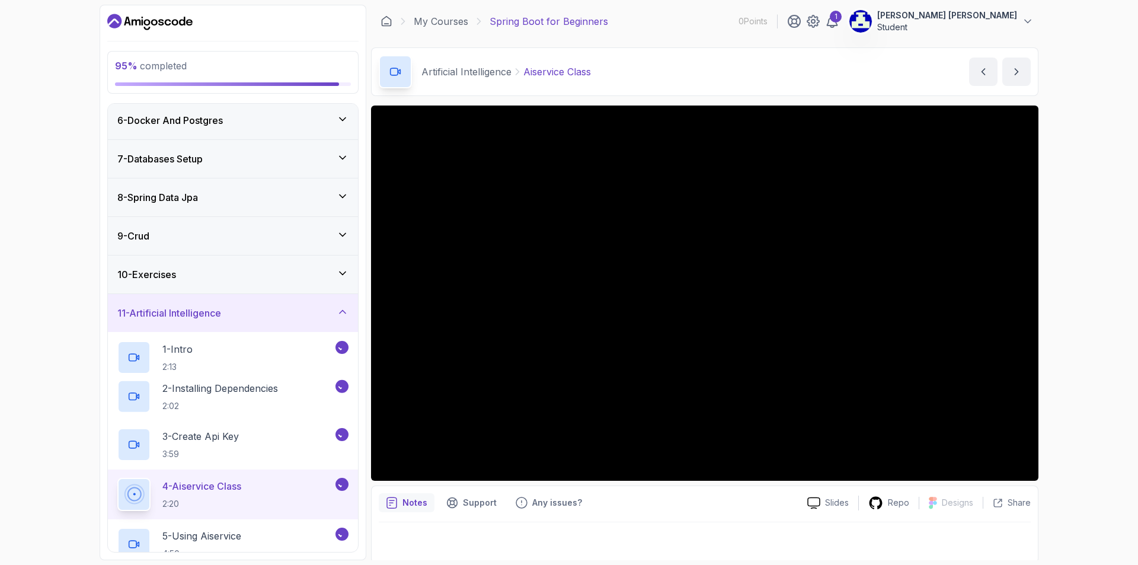
scroll to position [303, 0]
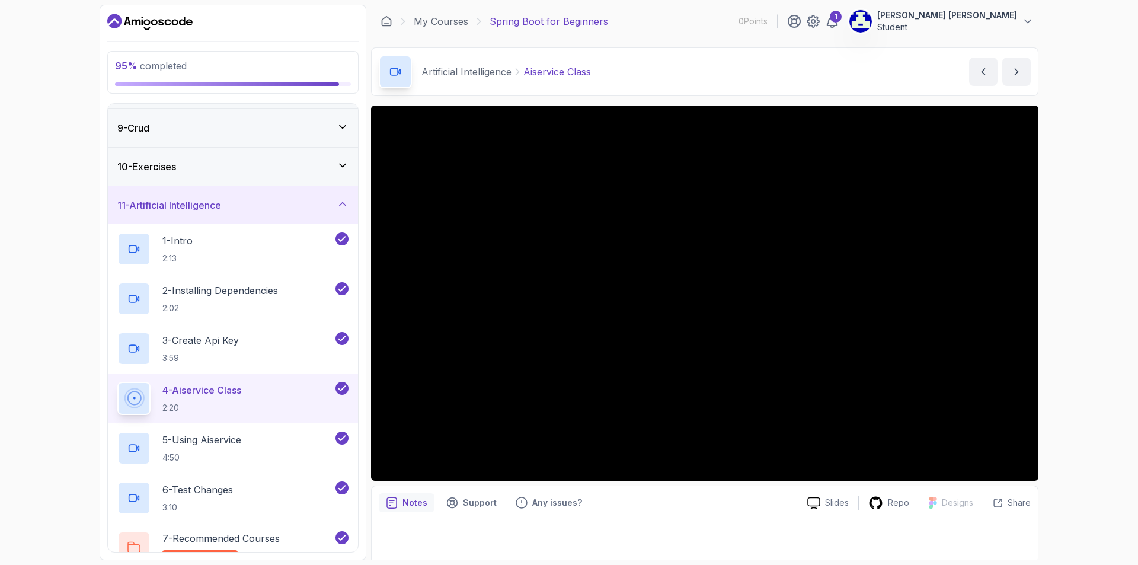
click at [344, 215] on div "11 - Artificial Intelligence" at bounding box center [233, 205] width 250 height 38
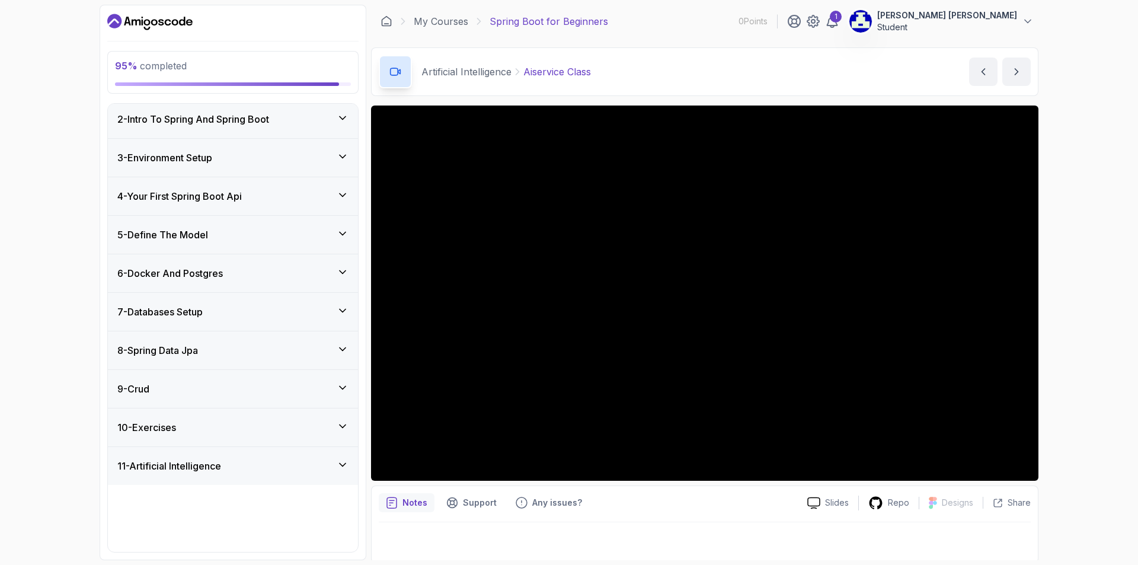
scroll to position [14, 0]
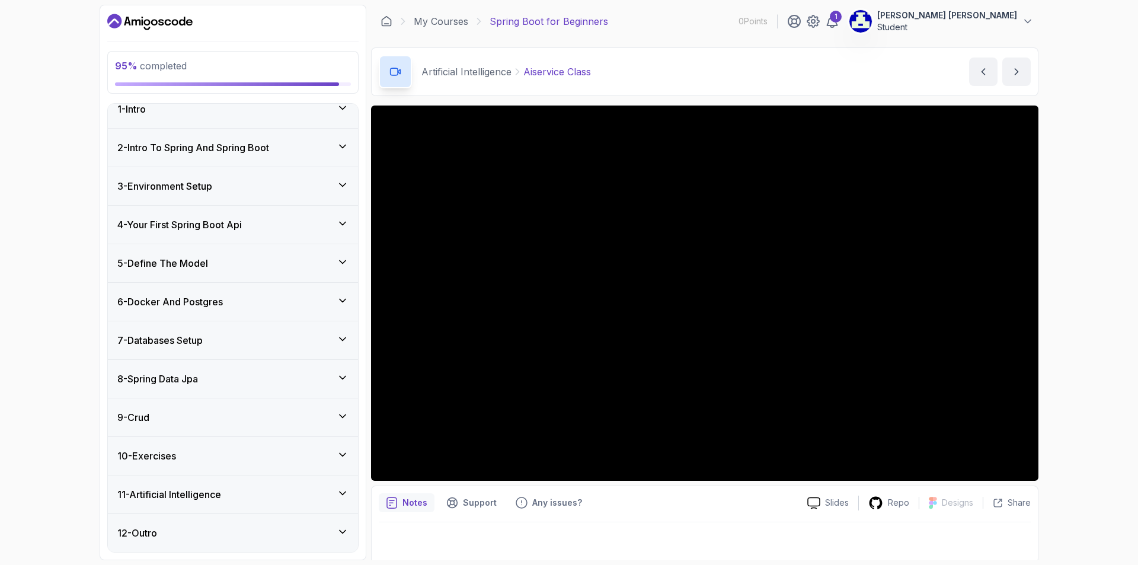
click at [336, 543] on div "12 - Outro" at bounding box center [233, 533] width 250 height 38
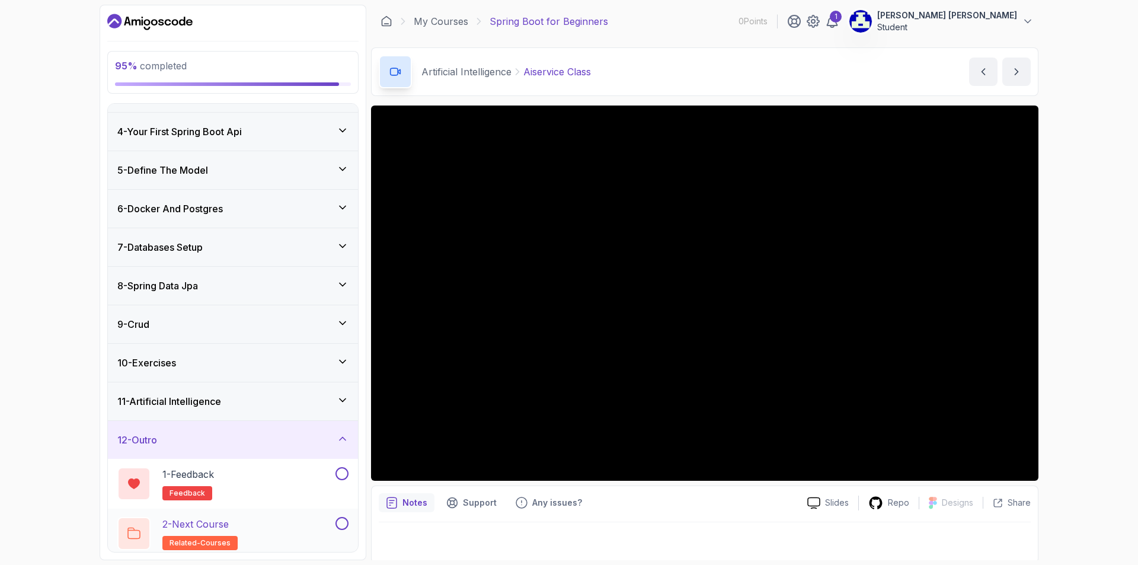
scroll to position [113, 0]
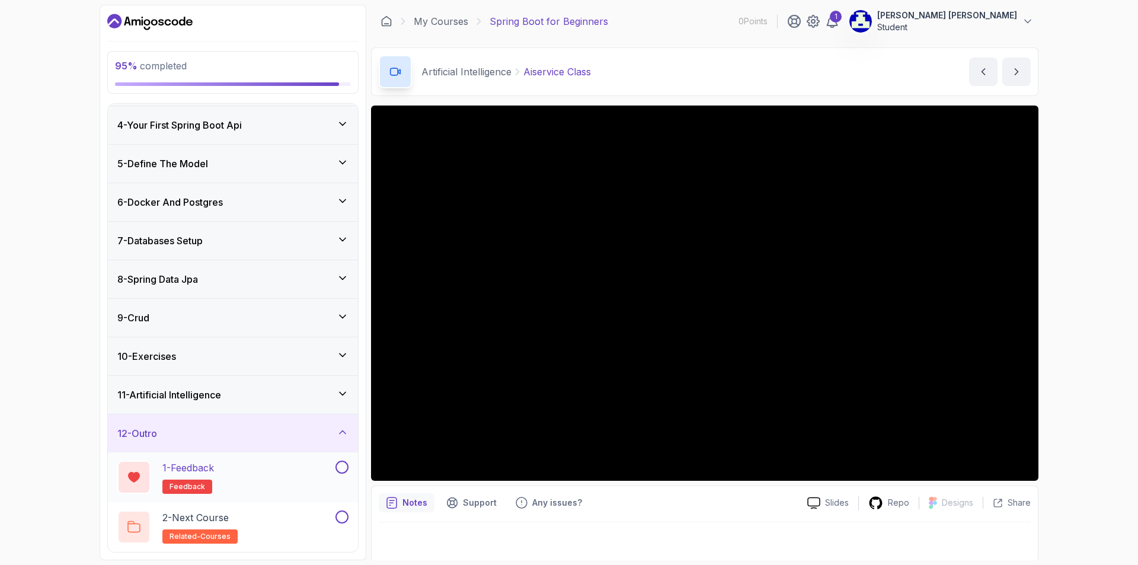
click at [340, 464] on button at bounding box center [342, 467] width 13 height 13
click at [340, 515] on button at bounding box center [342, 516] width 13 height 13
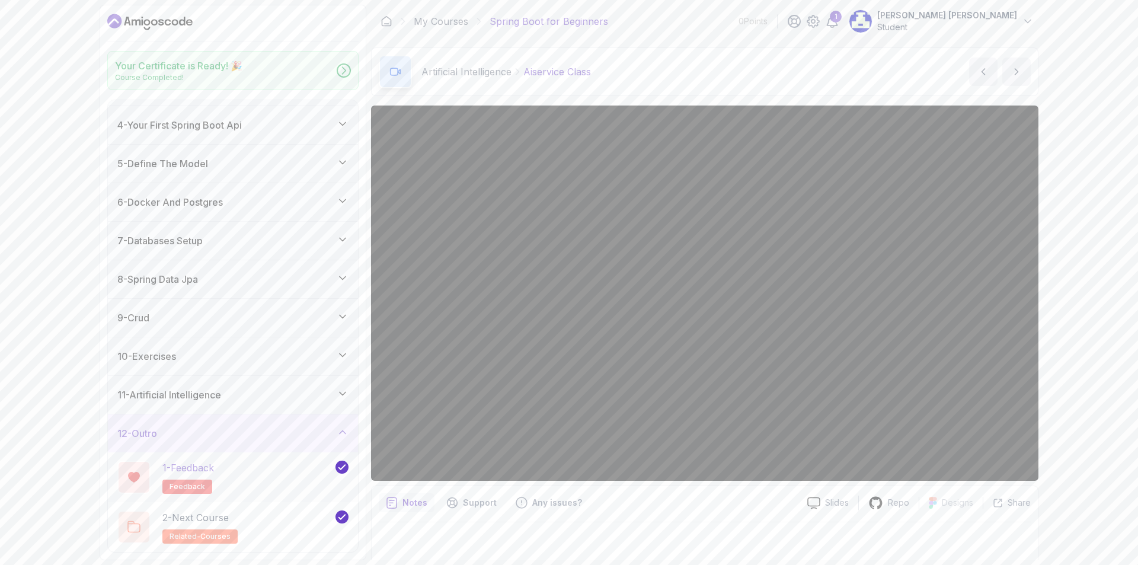
scroll to position [110, 0]
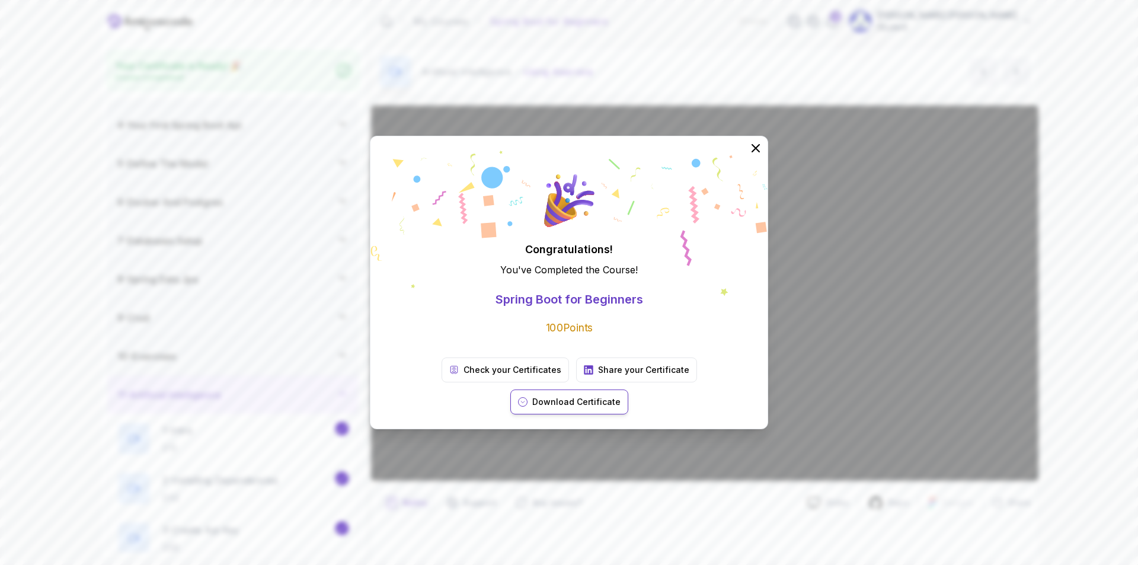
click at [621, 396] on p "Download Certificate" at bounding box center [576, 402] width 88 height 12
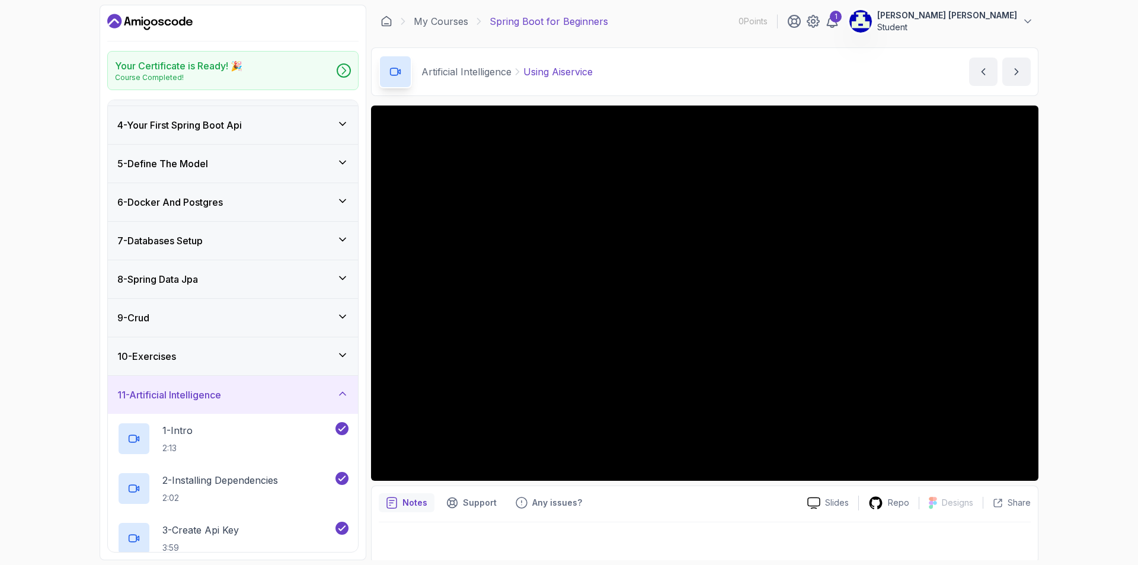
click at [161, 14] on icon "Dashboard" at bounding box center [149, 21] width 85 height 19
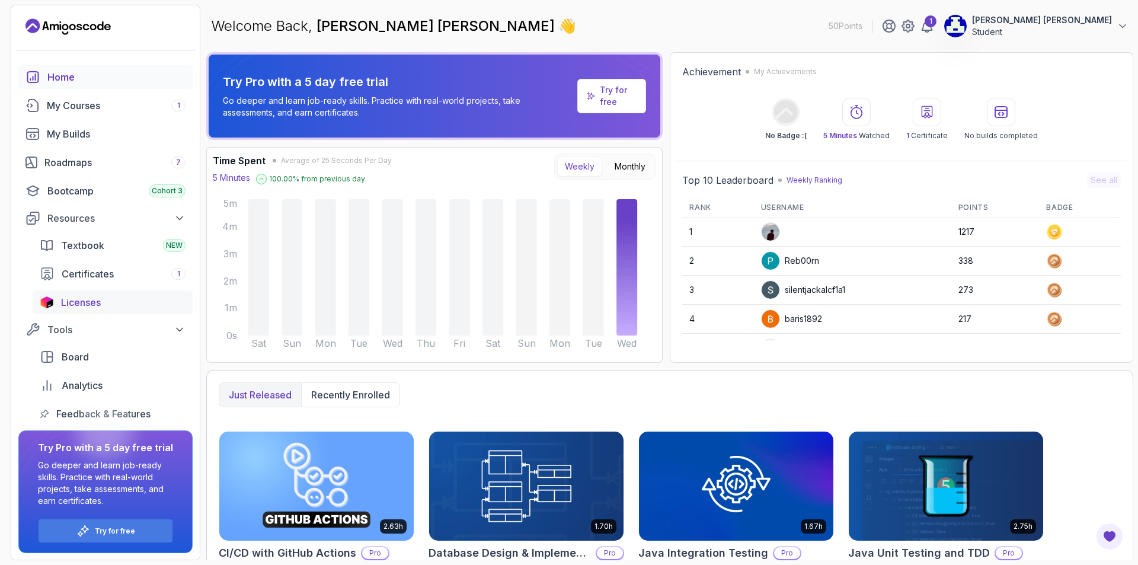
scroll to position [1, 0]
click at [95, 298] on span "Licenses" at bounding box center [81, 302] width 40 height 14
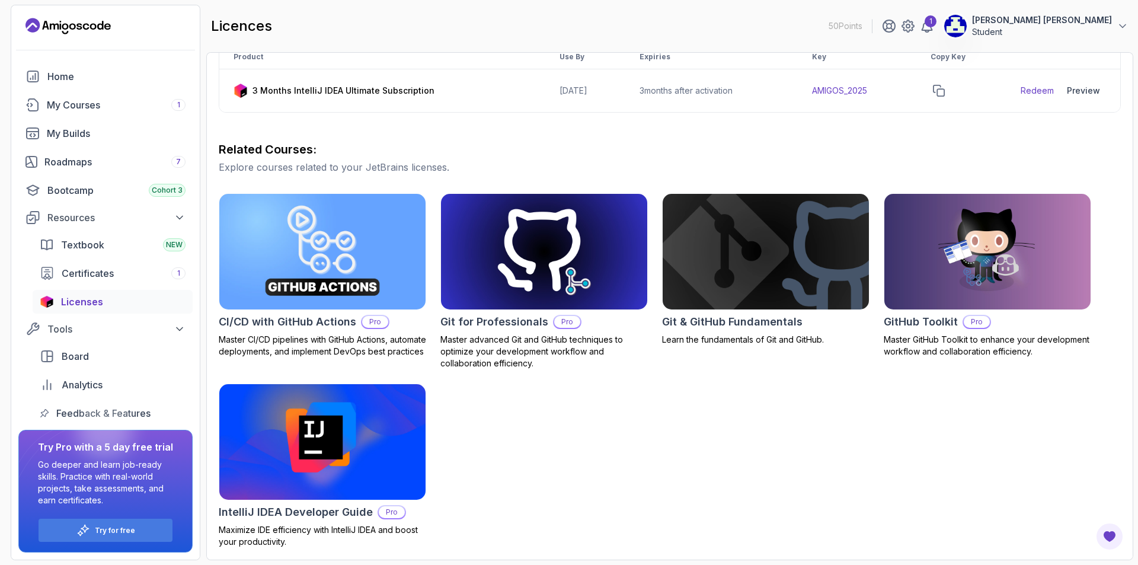
scroll to position [174, 0]
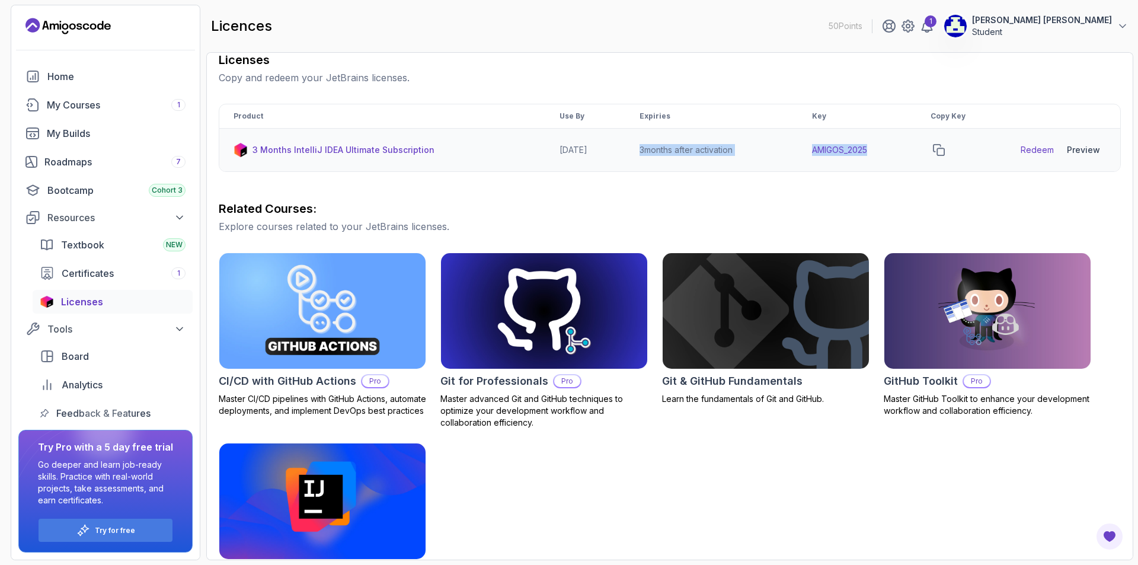
drag, startPoint x: 646, startPoint y: 152, endPoint x: 876, endPoint y: 158, distance: 230.7
click at [884, 154] on tr "3 Months IntelliJ IDEA Ultimate Subscription 2026-06-12 3 months after activati…" at bounding box center [669, 150] width 901 height 43
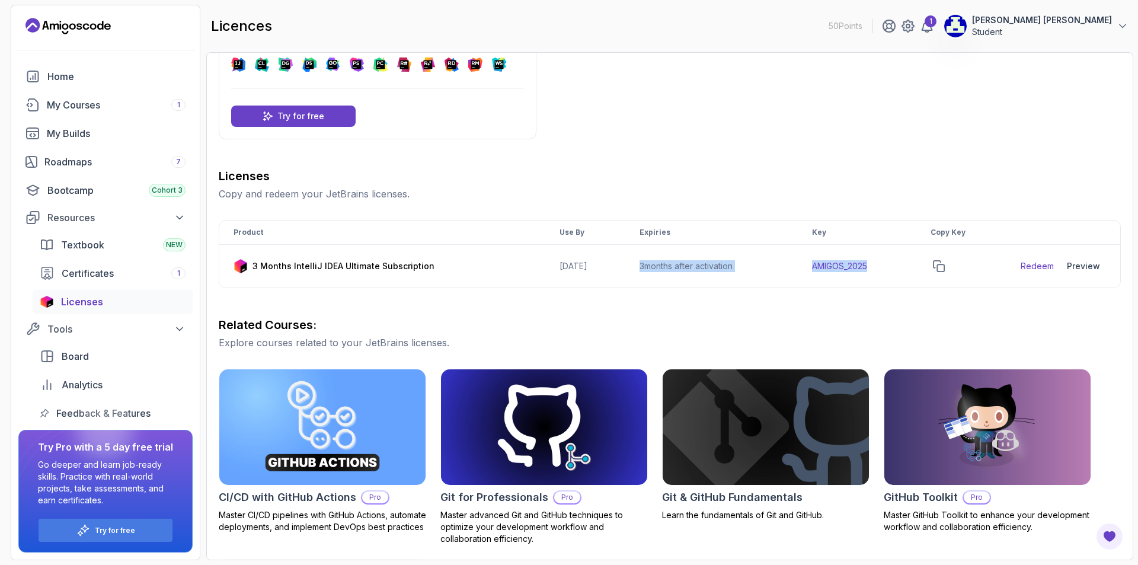
scroll to position [55, 0]
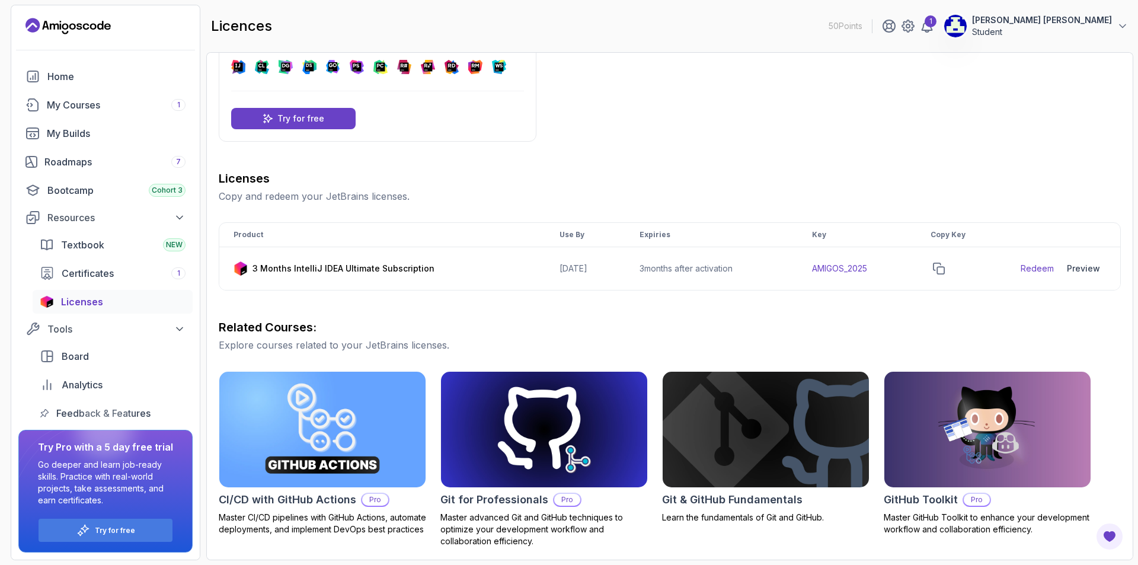
click at [862, 27] on p "50 Points" at bounding box center [846, 26] width 34 height 12
click at [937, 23] on div "1" at bounding box center [931, 21] width 12 height 12
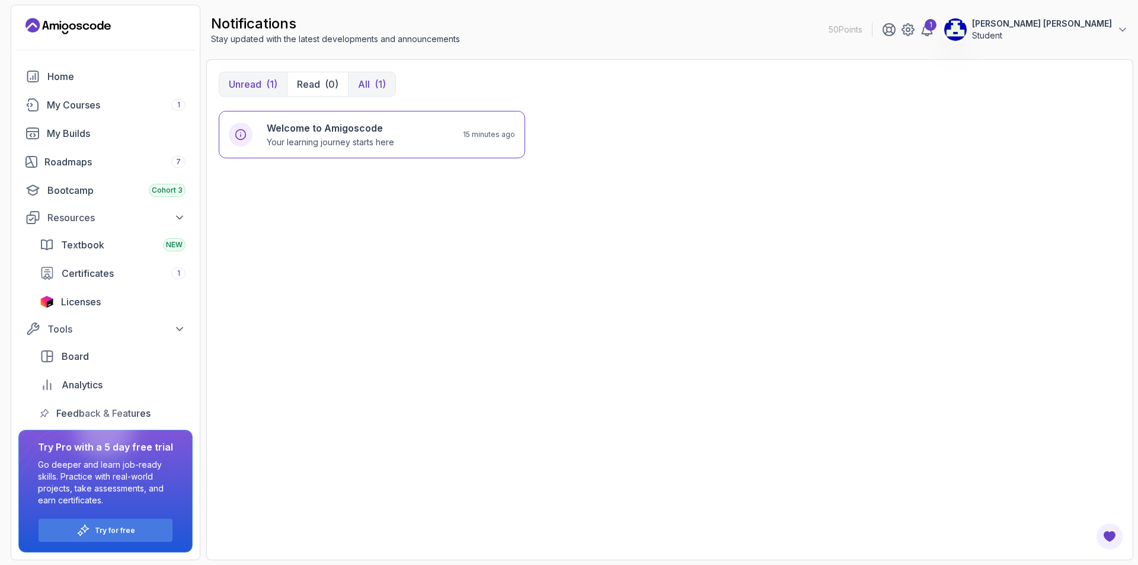
click at [375, 85] on div "(1)" at bounding box center [380, 84] width 11 height 14
click at [359, 127] on h6 "Welcome to Amigoscode" at bounding box center [330, 128] width 127 height 14
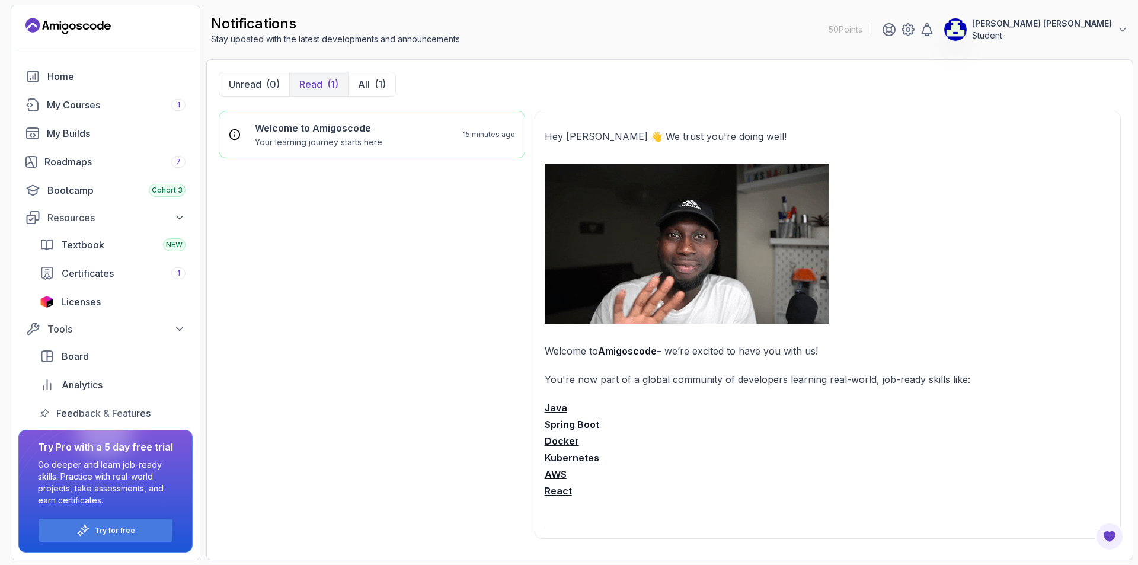
click at [1052, 33] on p "Student" at bounding box center [1042, 36] width 140 height 12
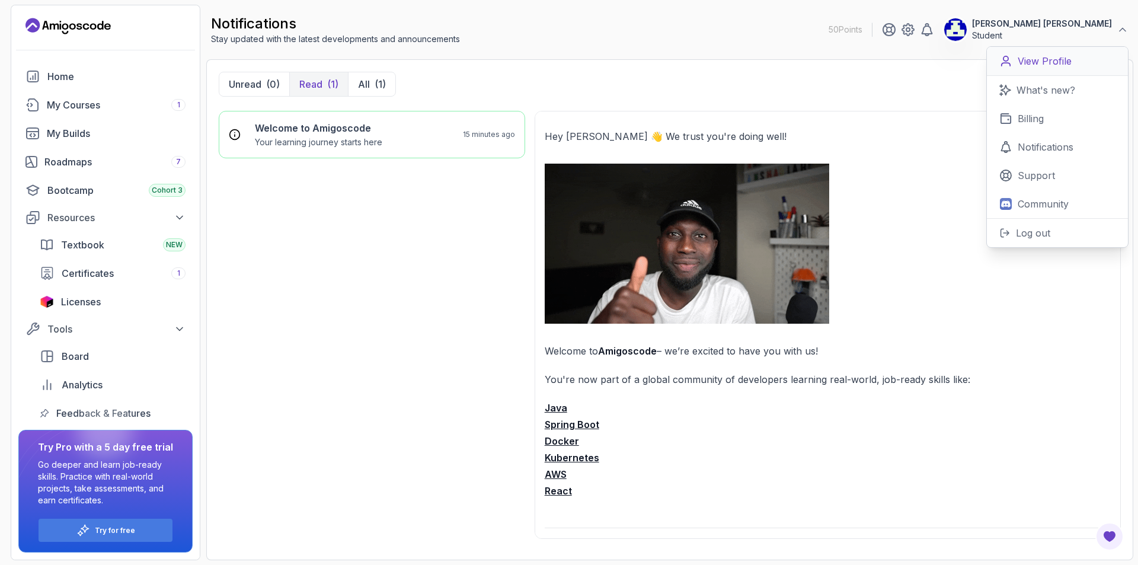
click at [1055, 63] on p "View Profile" at bounding box center [1045, 61] width 54 height 14
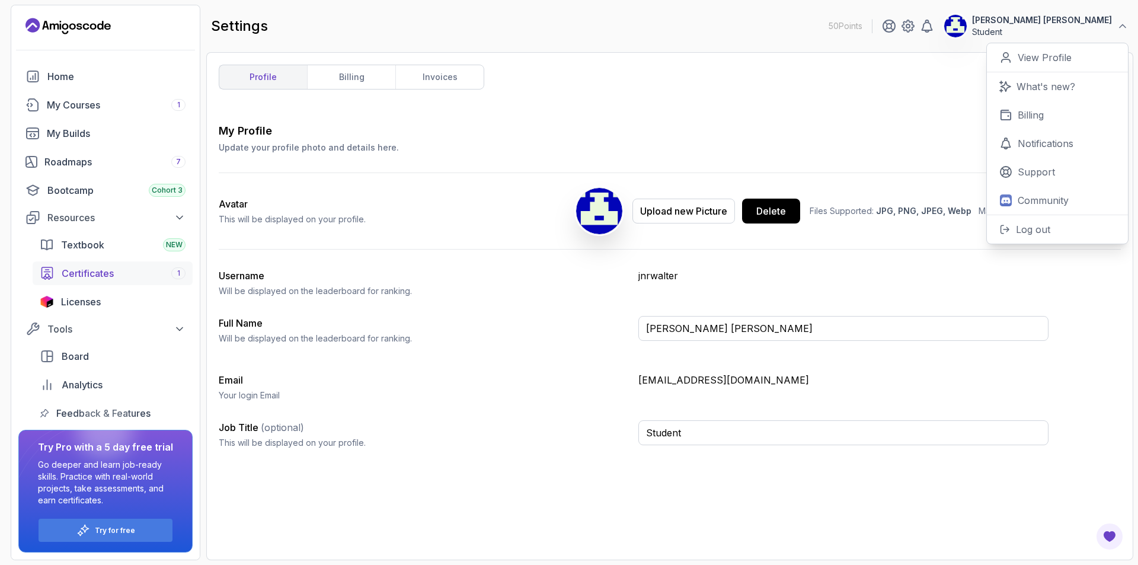
click at [111, 266] on link "Certificates 1" at bounding box center [113, 273] width 160 height 24
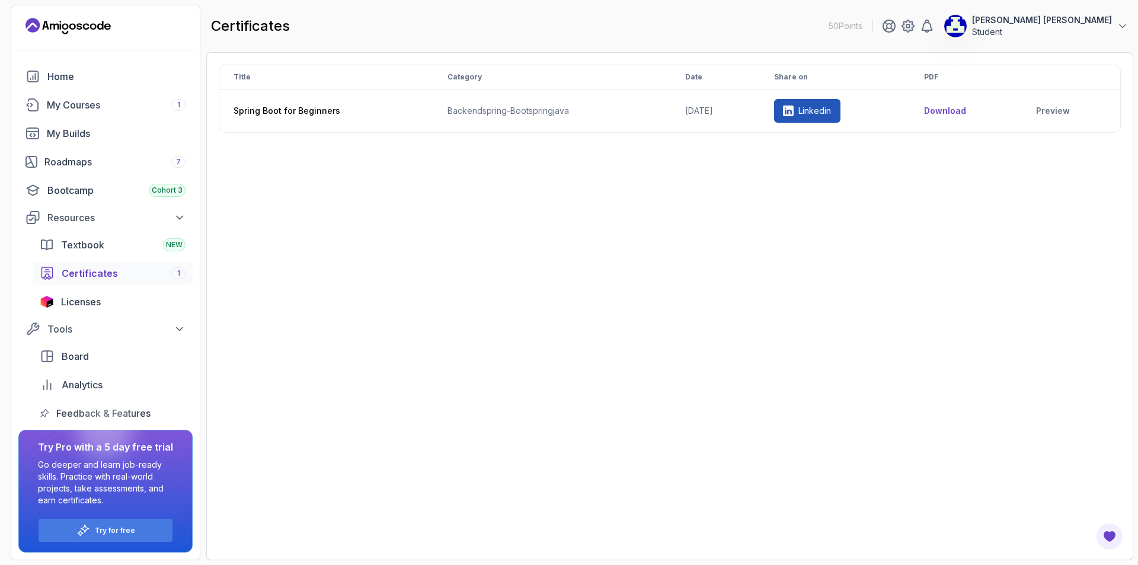
drag, startPoint x: 660, startPoint y: 281, endPoint x: 666, endPoint y: 279, distance: 6.4
click at [662, 281] on div "Title Category Date Share on PDF Spring Boot for Beginners backend spring-boot …" at bounding box center [670, 306] width 902 height 483
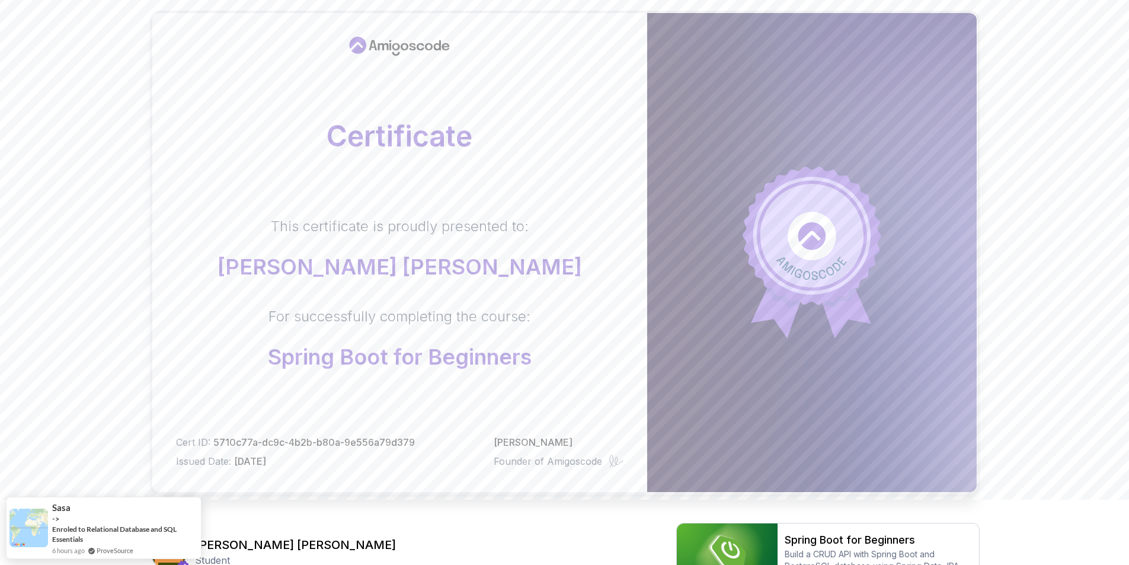
scroll to position [59, 0]
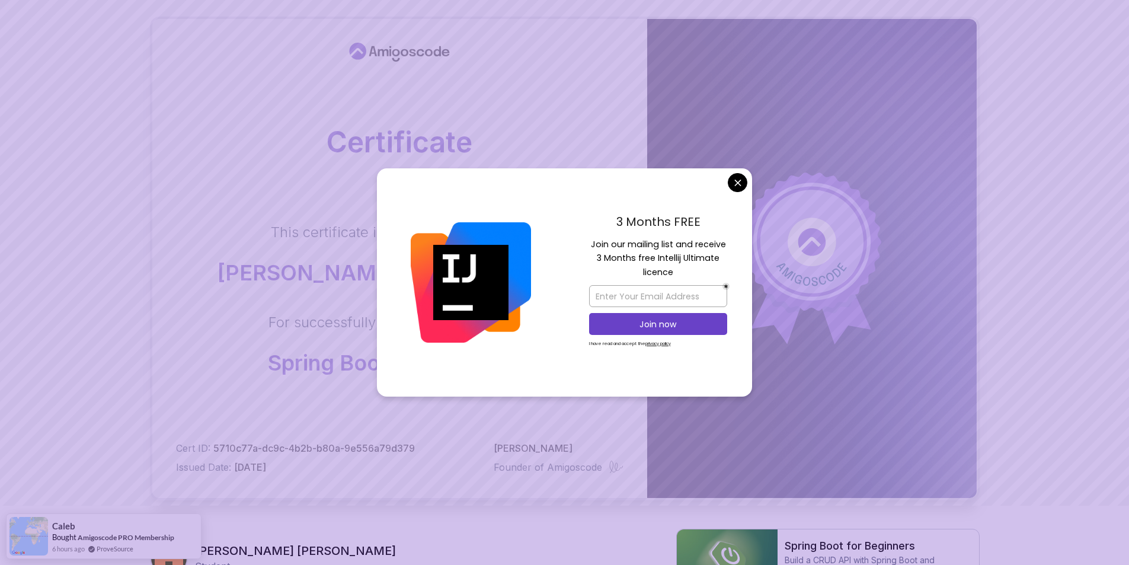
click at [739, 184] on body "Certificate This certificate is proudly presented to: Walter Pereira Neto For s…" at bounding box center [564, 316] width 1129 height 750
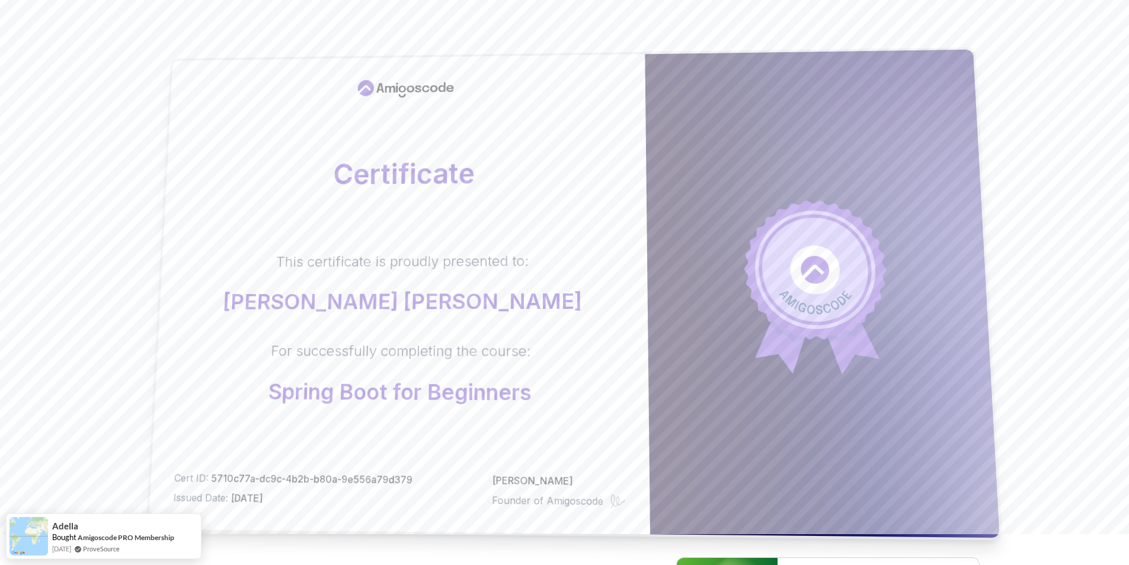
scroll to position [0, 0]
